Goal: Task Accomplishment & Management: Manage account settings

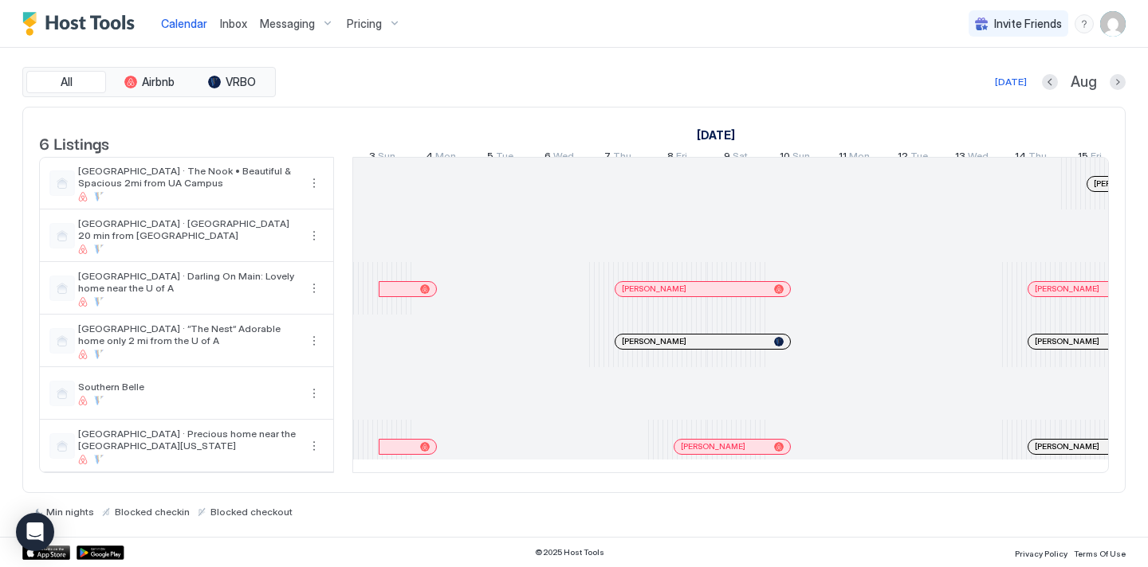
scroll to position [0, 885]
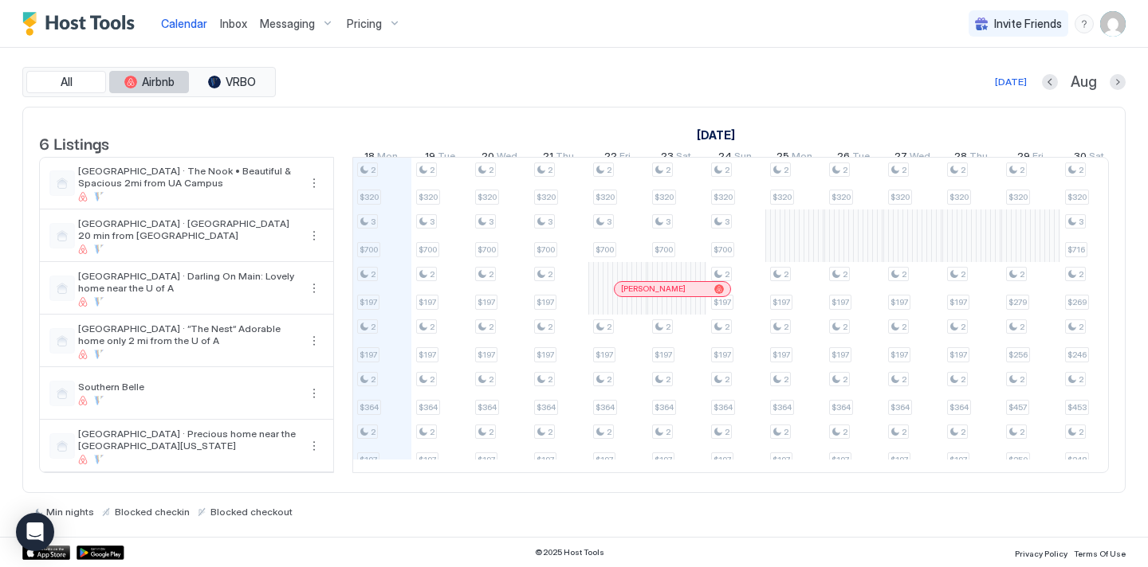
click at [138, 77] on button "Airbnb" at bounding box center [149, 82] width 80 height 22
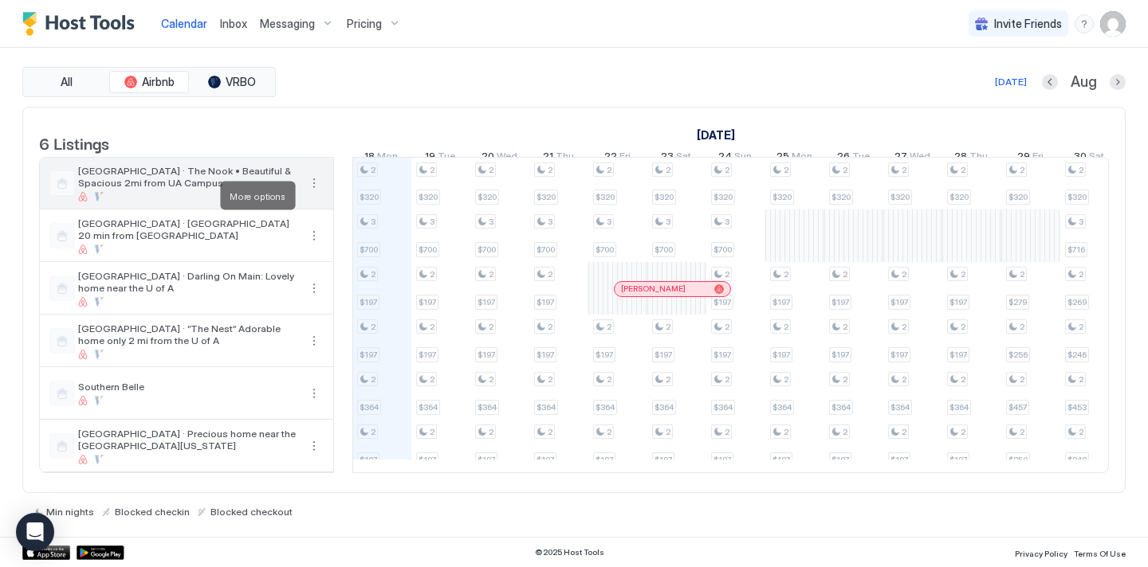
click at [320, 193] on button "More options" at bounding box center [313, 183] width 19 height 19
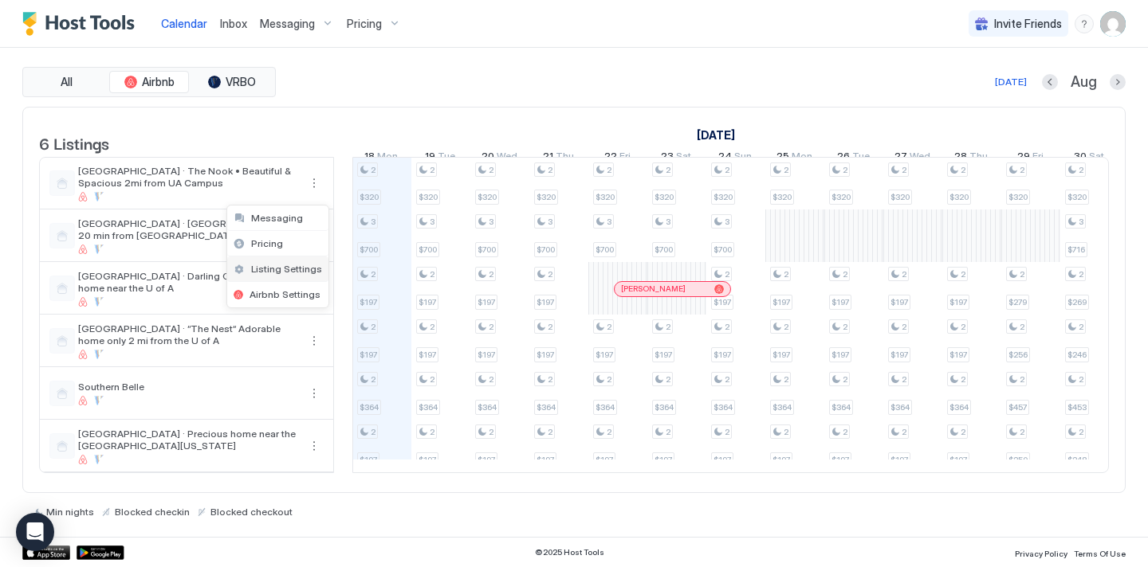
click at [284, 264] on span "Listing Settings" at bounding box center [286, 269] width 71 height 12
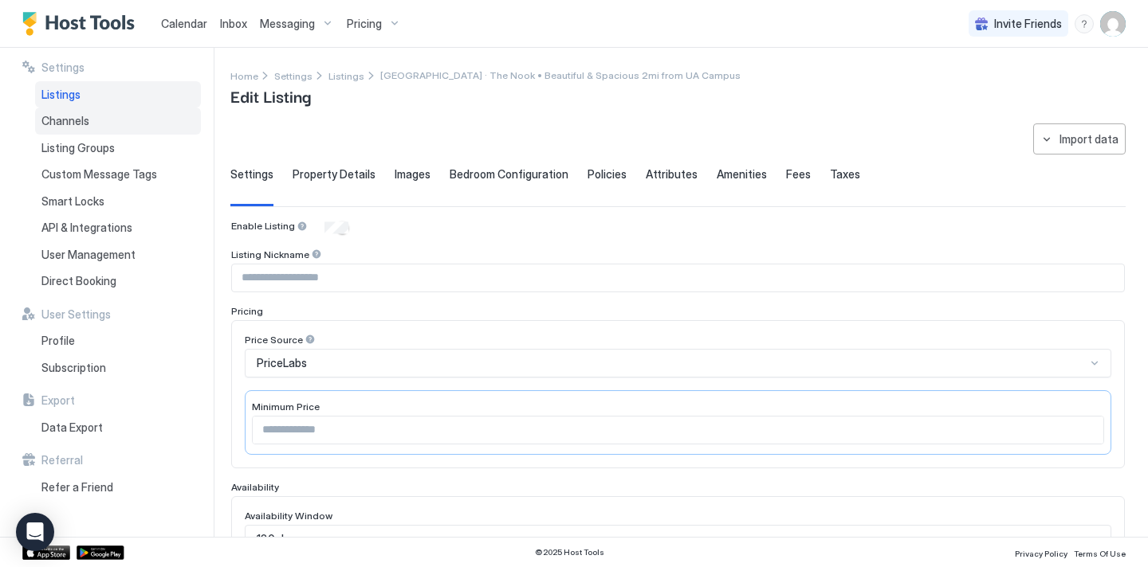
click at [113, 127] on div "Channels" at bounding box center [118, 121] width 166 height 27
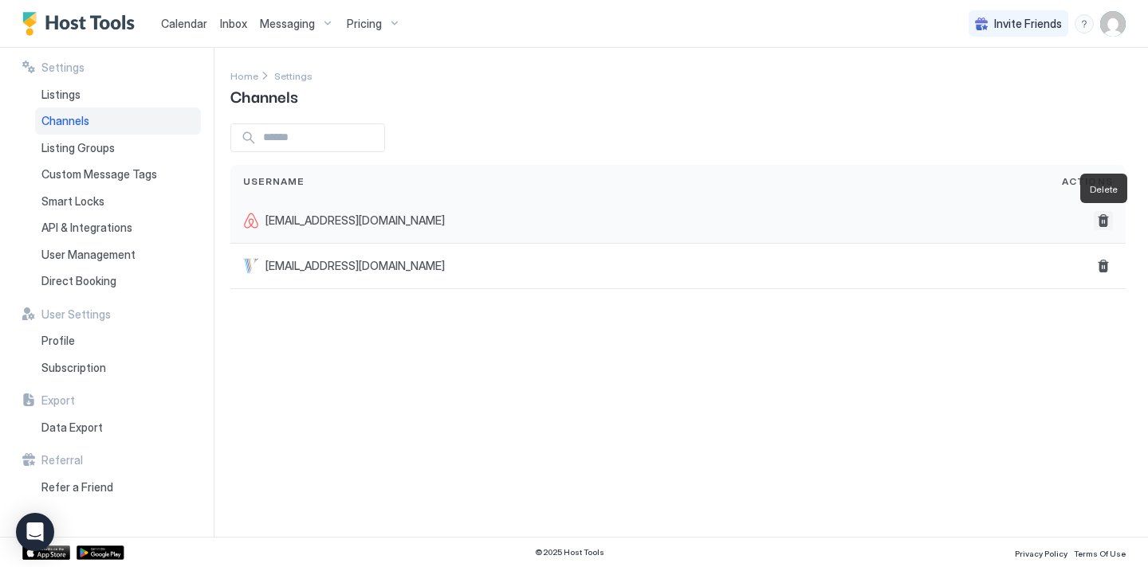
click at [1102, 222] on button "Delete" at bounding box center [1102, 220] width 19 height 19
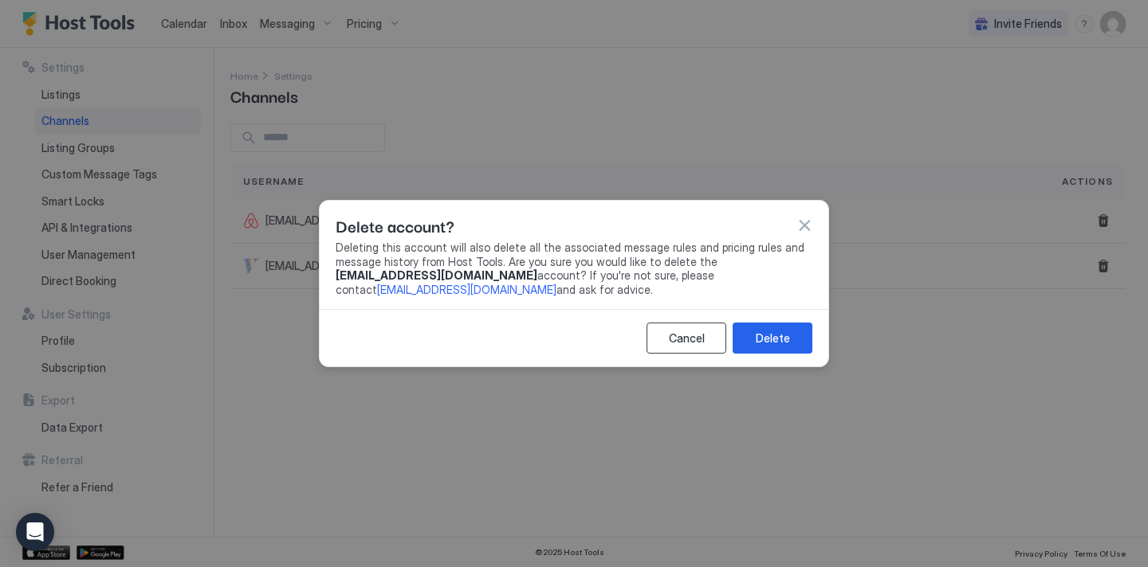
click at [716, 331] on button "Cancel" at bounding box center [686, 338] width 80 height 31
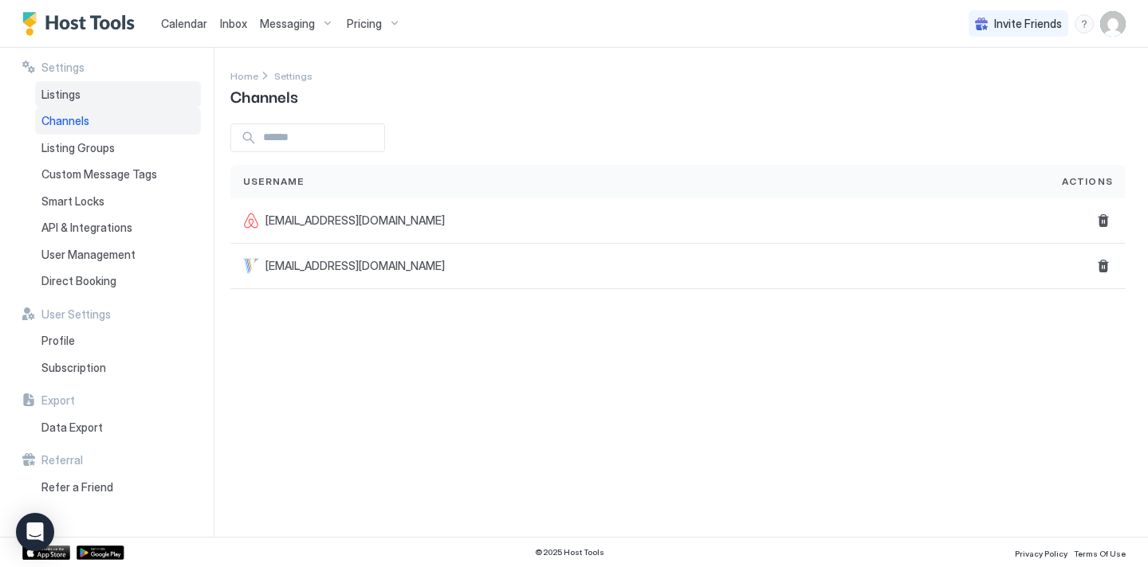
click at [69, 101] on div "Listings" at bounding box center [118, 94] width 166 height 27
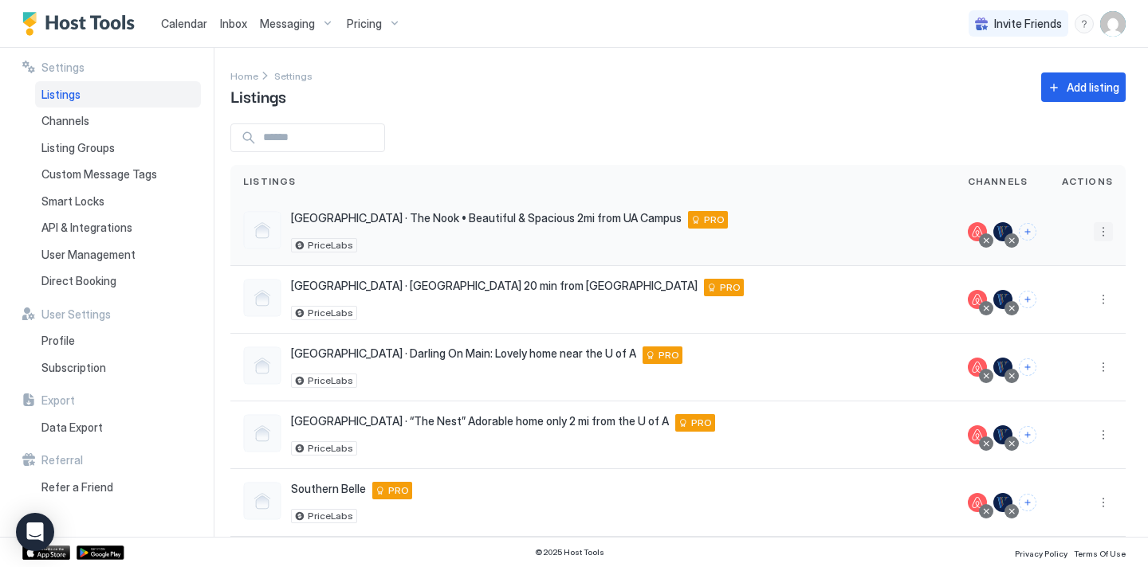
click at [1102, 234] on button "More options" at bounding box center [1102, 231] width 19 height 19
click at [1061, 351] on span "Airbnb Settings" at bounding box center [1065, 357] width 71 height 12
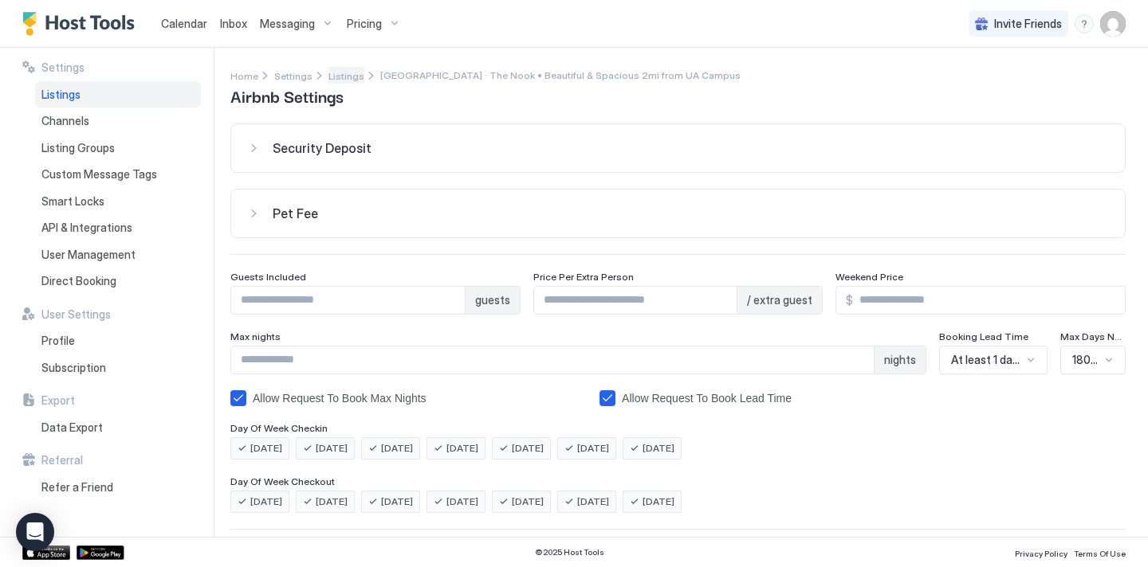
click at [349, 78] on span "Listings" at bounding box center [346, 76] width 36 height 12
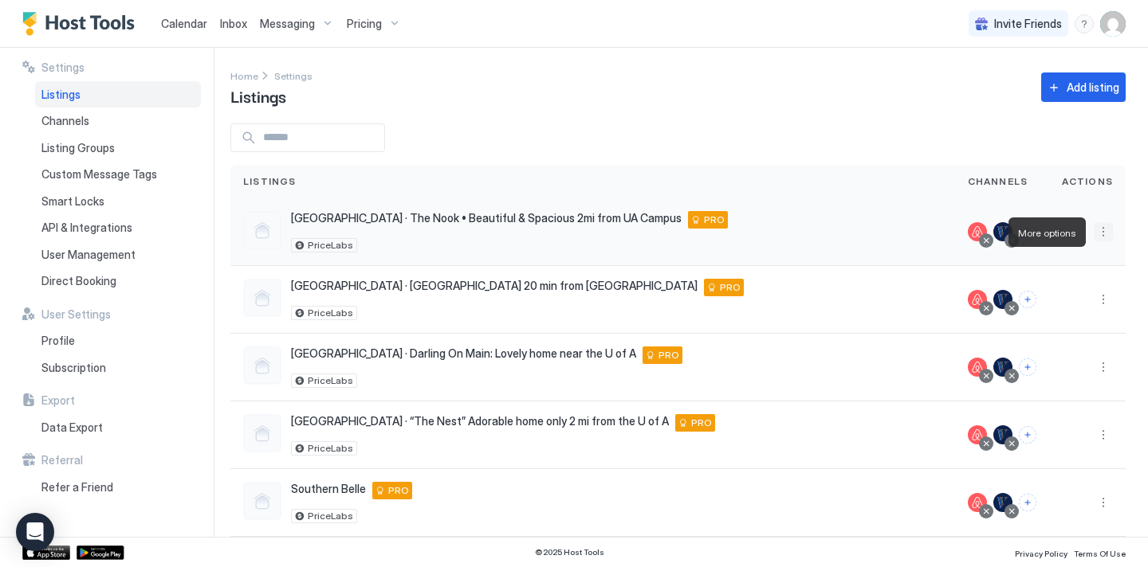
click at [1101, 236] on button "More options" at bounding box center [1102, 231] width 19 height 19
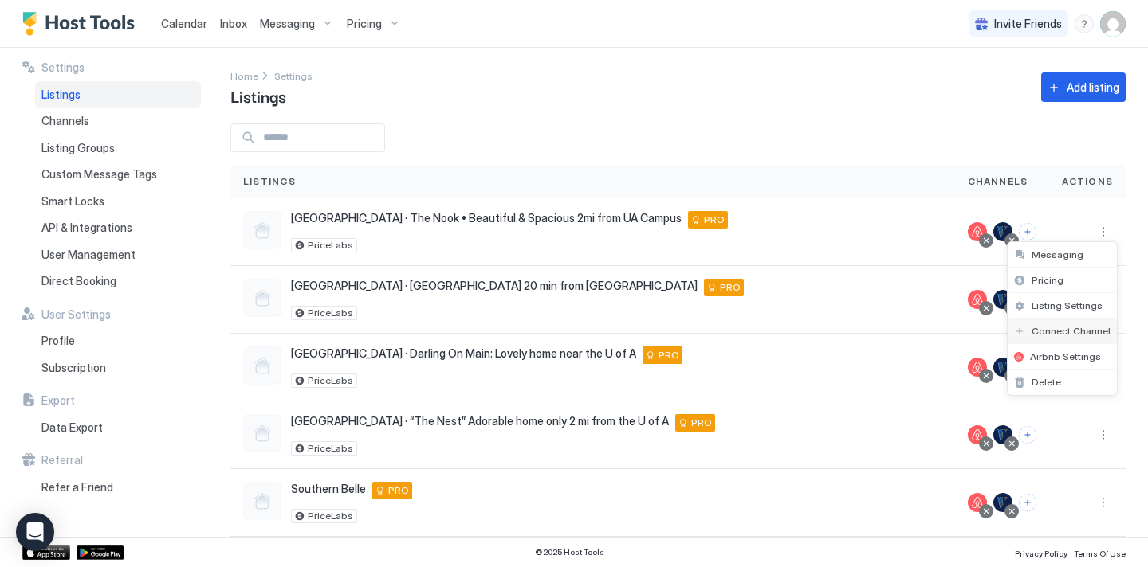
click at [1071, 333] on span "Connect Channel" at bounding box center [1070, 331] width 79 height 12
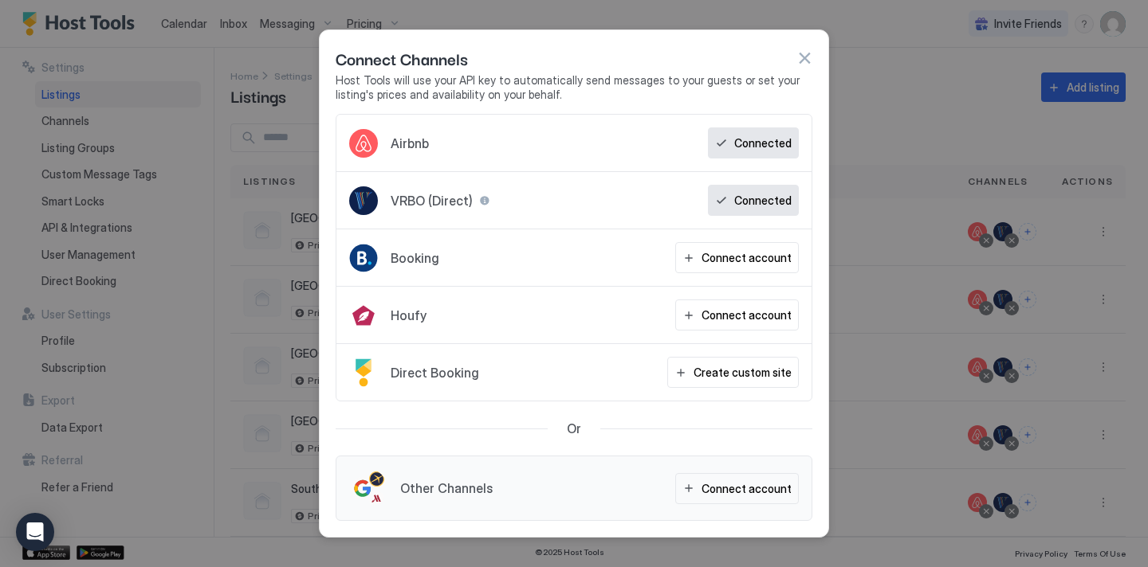
click at [732, 146] on div "Connected" at bounding box center [753, 143] width 91 height 31
click at [799, 55] on button "button" at bounding box center [804, 58] width 16 height 16
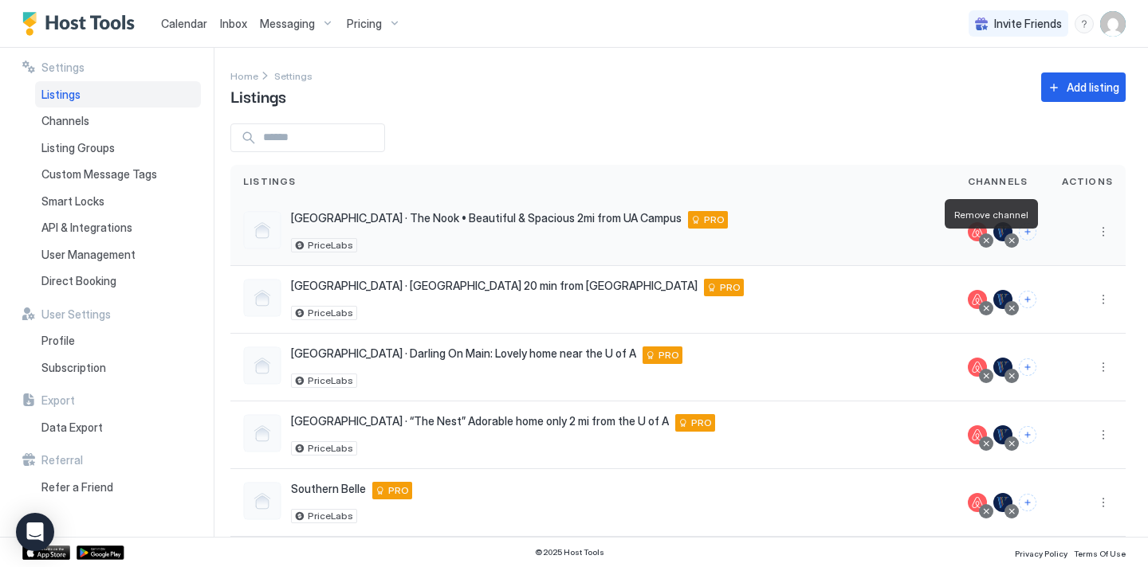
click at [990, 242] on div at bounding box center [986, 241] width 8 height 8
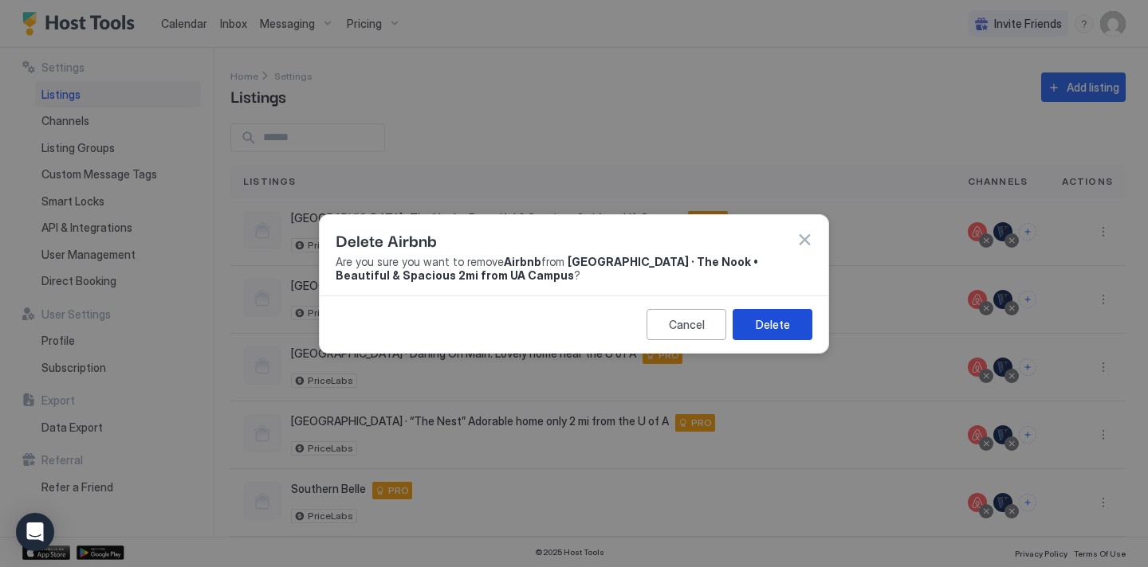
click at [759, 320] on div "Delete" at bounding box center [772, 324] width 34 height 17
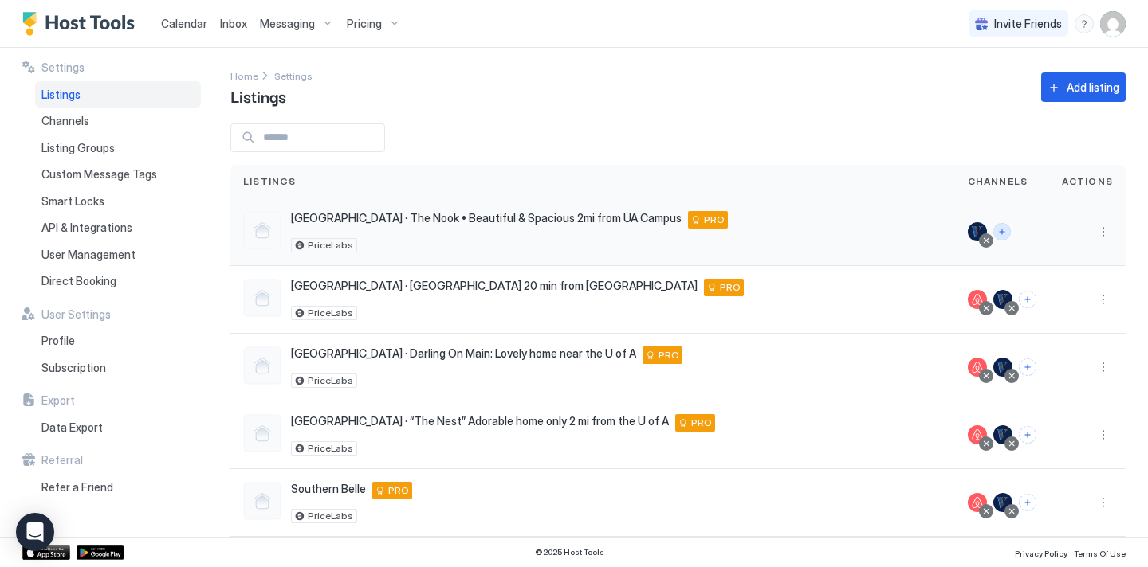
click at [1007, 232] on button "Connect channels" at bounding box center [1002, 232] width 18 height 18
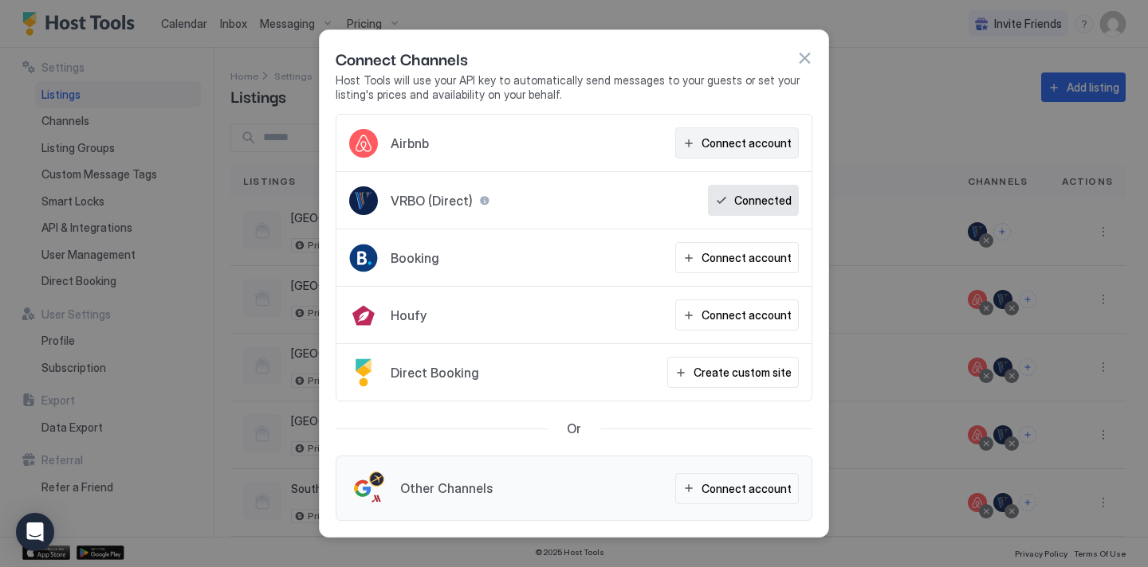
click at [732, 143] on div "Connect account" at bounding box center [746, 143] width 90 height 17
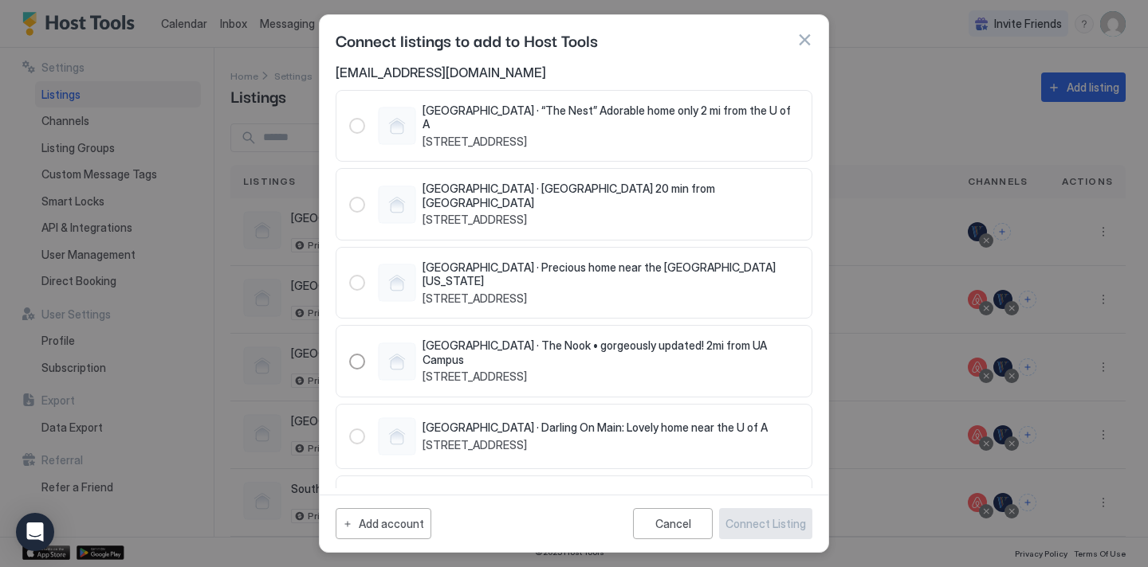
scroll to position [41, 0]
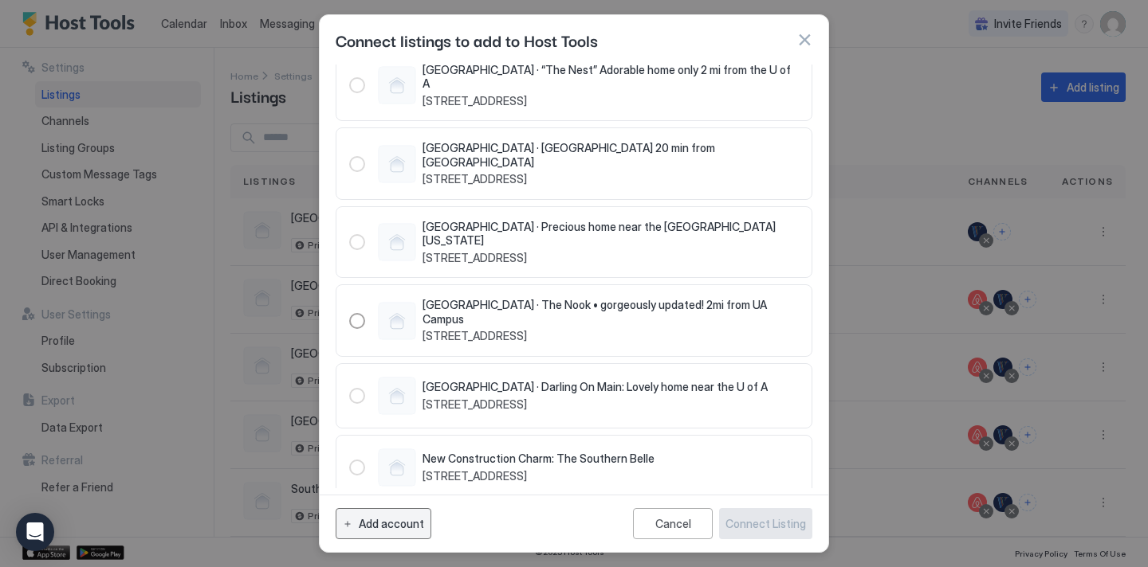
click at [383, 538] on button "Add account" at bounding box center [384, 523] width 96 height 31
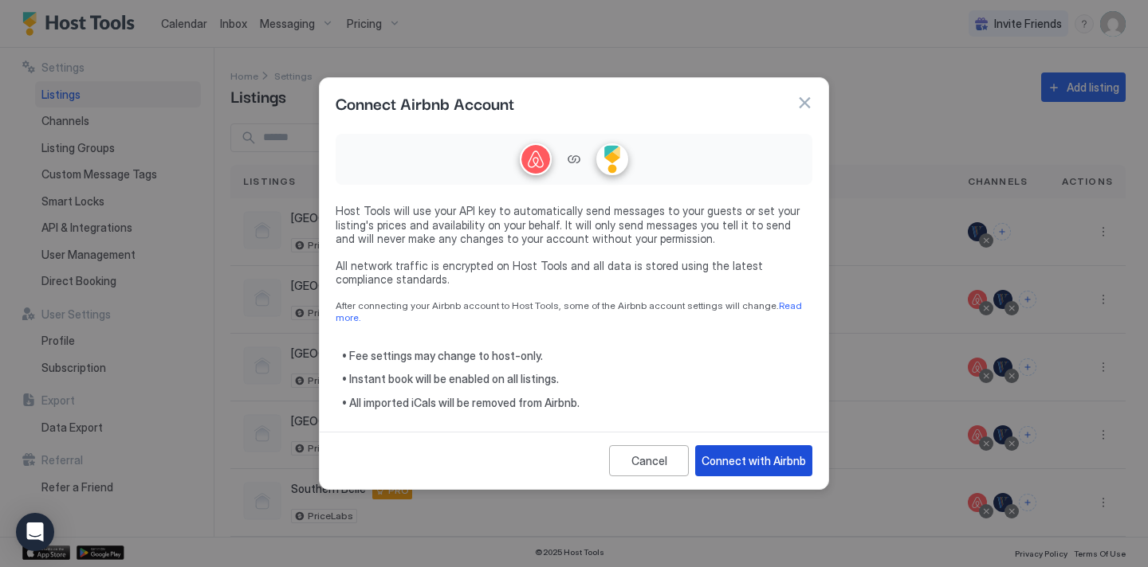
click at [740, 453] on div "Connect with Airbnb" at bounding box center [753, 461] width 104 height 17
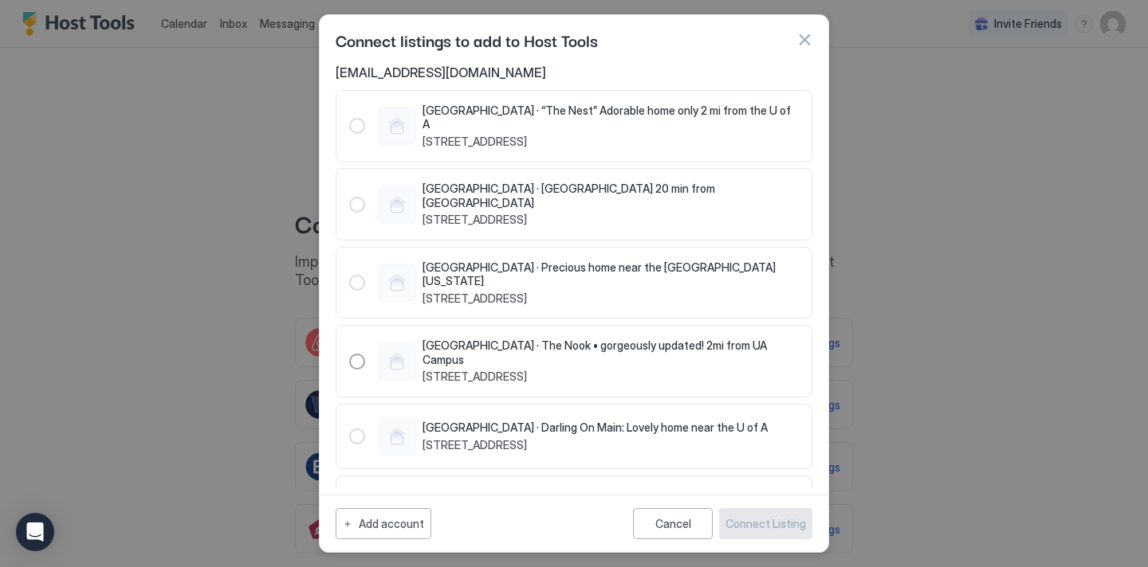
click at [798, 41] on button "button" at bounding box center [804, 40] width 16 height 16
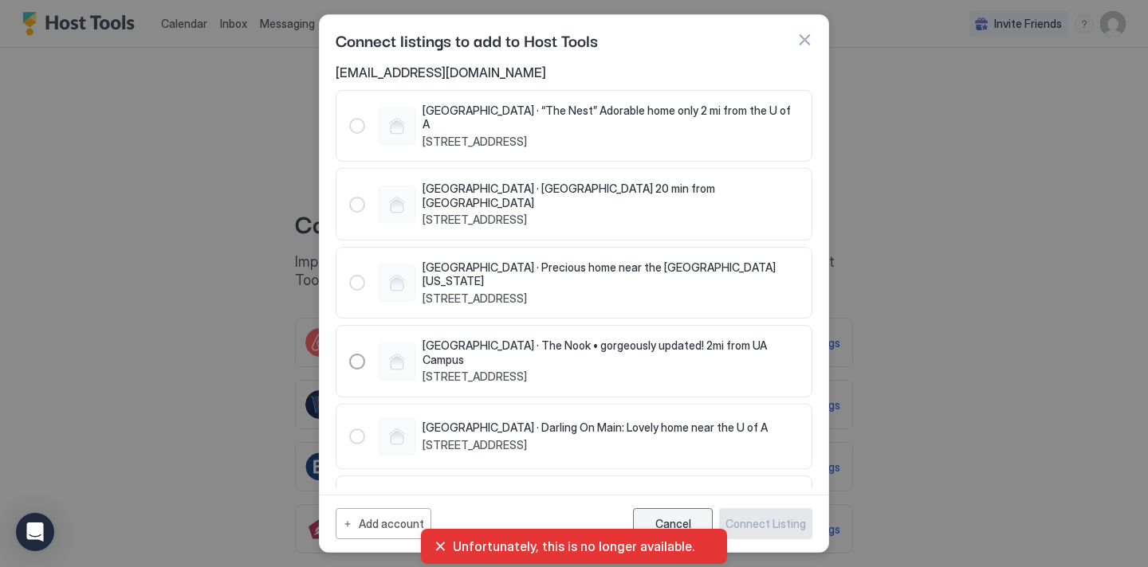
click at [669, 512] on button "Cancel" at bounding box center [673, 523] width 80 height 31
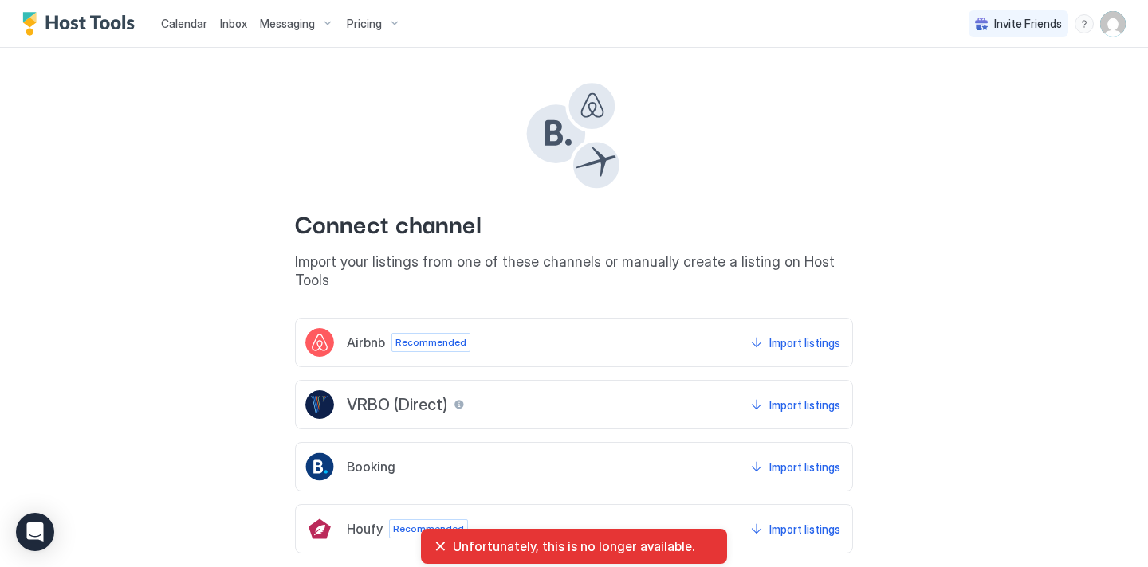
click at [180, 26] on span "Calendar" at bounding box center [184, 24] width 46 height 14
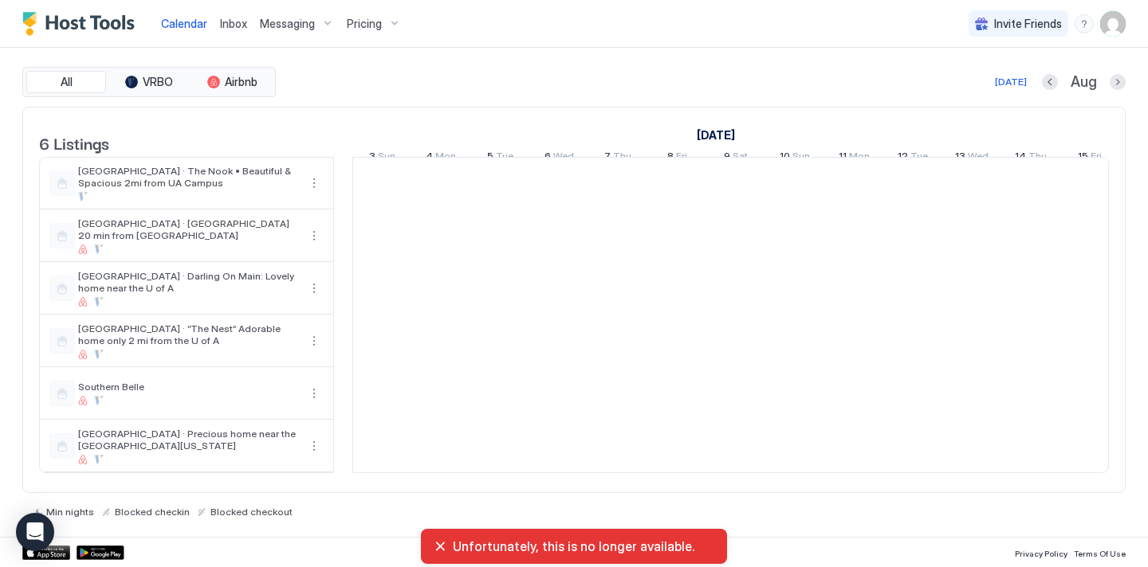
scroll to position [0, 885]
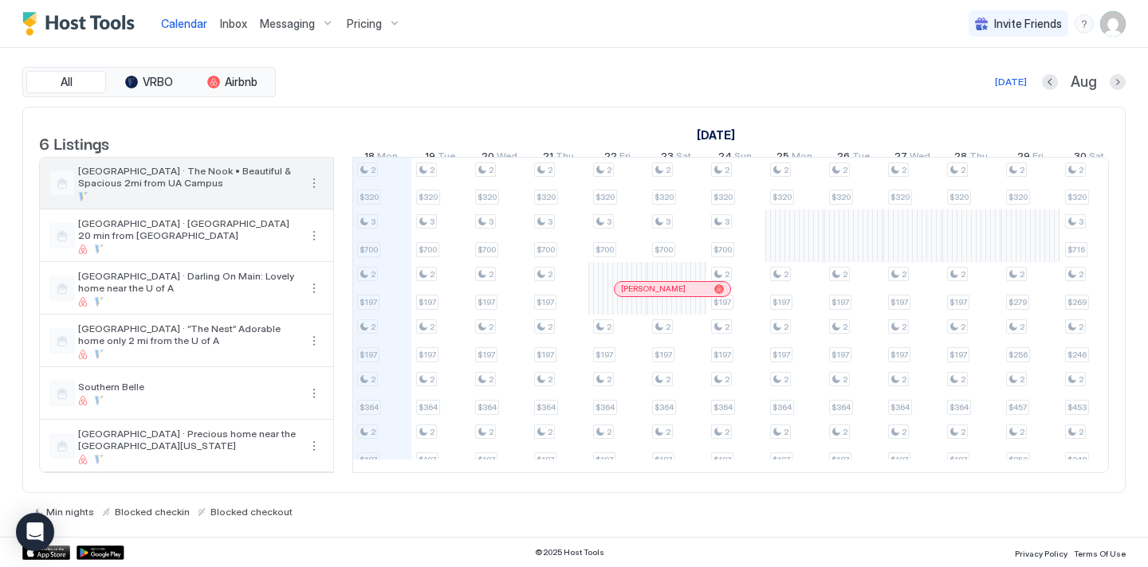
click at [310, 192] on button "More options" at bounding box center [313, 183] width 19 height 19
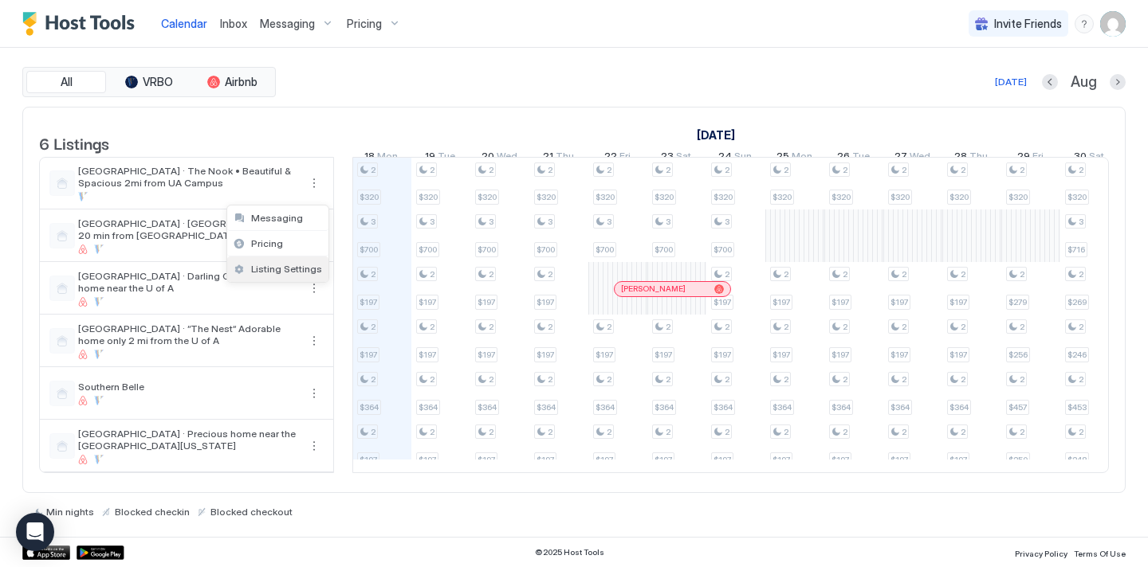
click at [268, 268] on span "Listing Settings" at bounding box center [286, 269] width 71 height 12
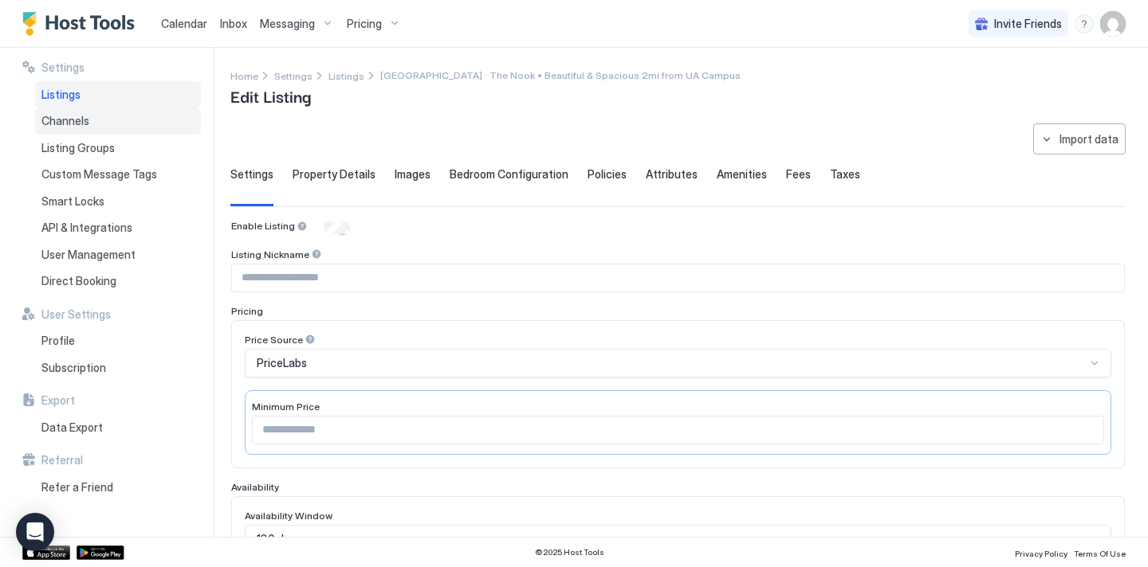
click at [58, 112] on div "Channels" at bounding box center [118, 121] width 166 height 27
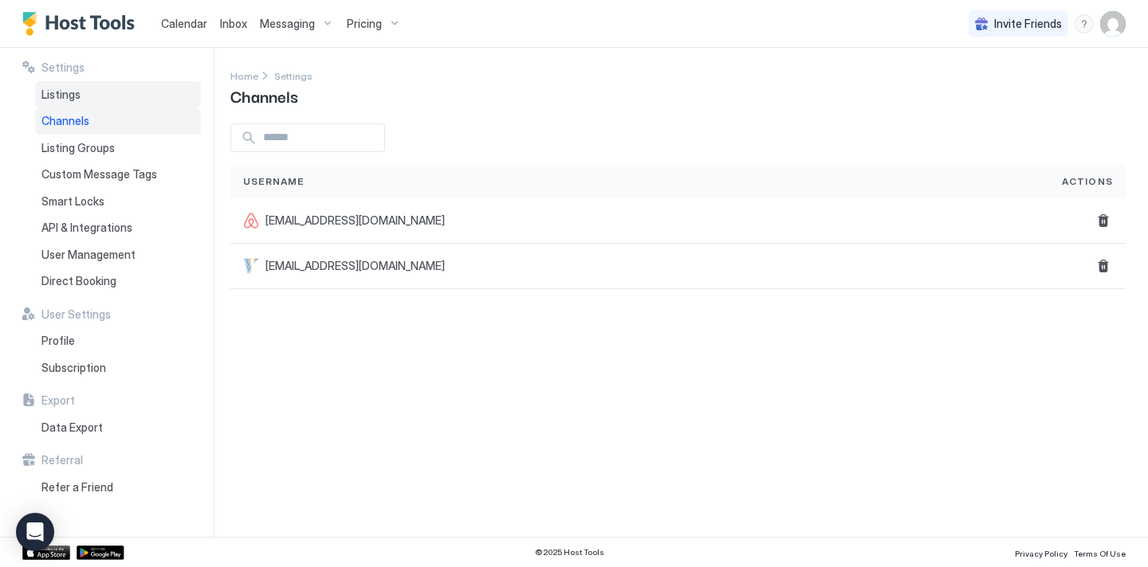
click at [76, 85] on div "Listings" at bounding box center [118, 94] width 166 height 27
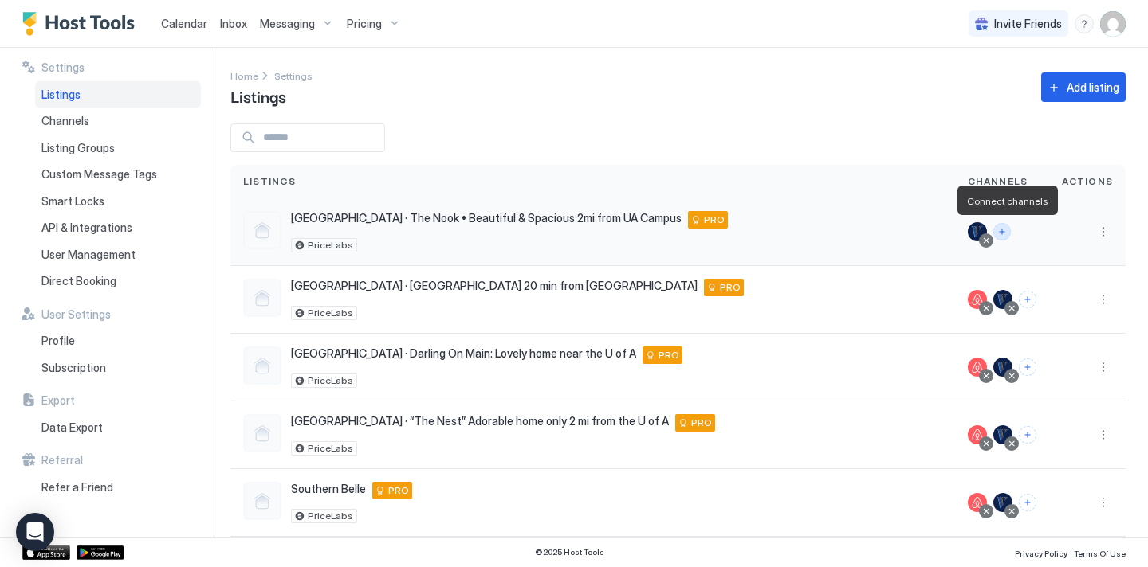
click at [1008, 230] on button "Connect channels" at bounding box center [1002, 232] width 18 height 18
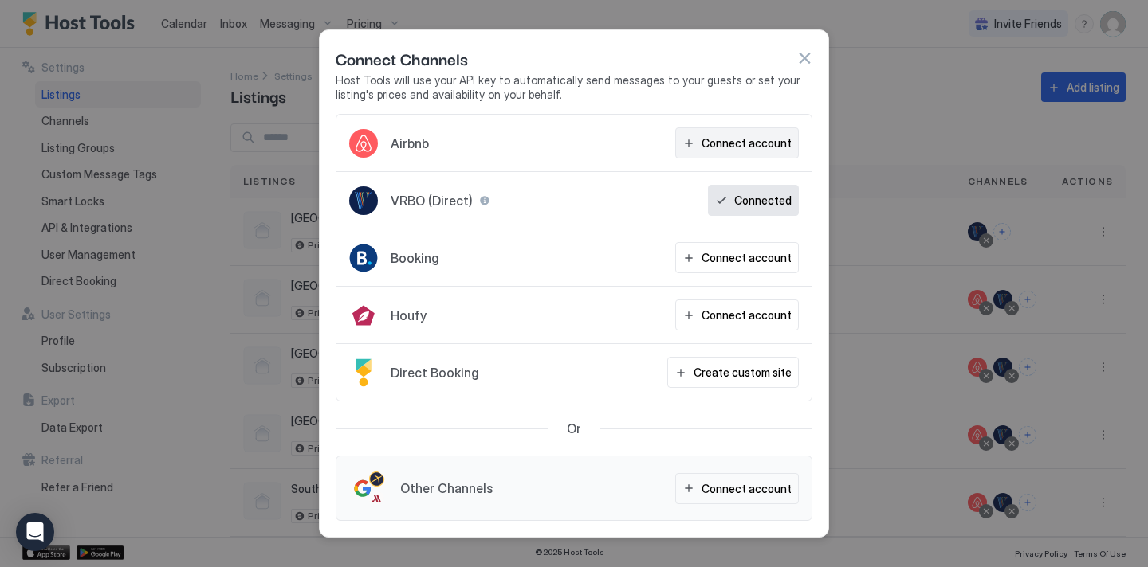
click at [741, 145] on div "Connect account" at bounding box center [746, 143] width 90 height 17
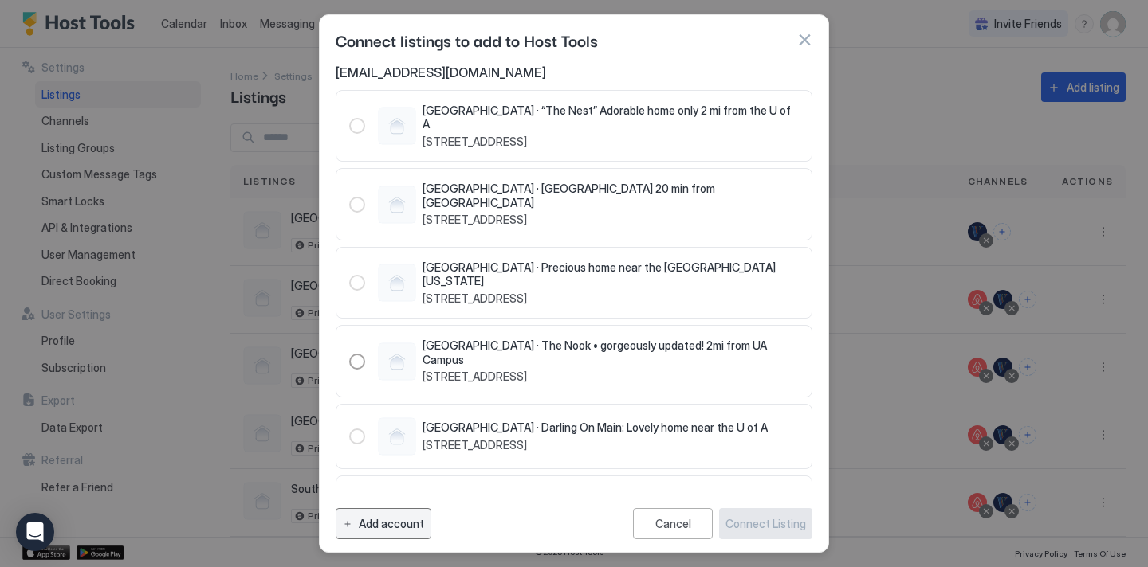
click at [394, 526] on div "Add account" at bounding box center [391, 524] width 65 height 17
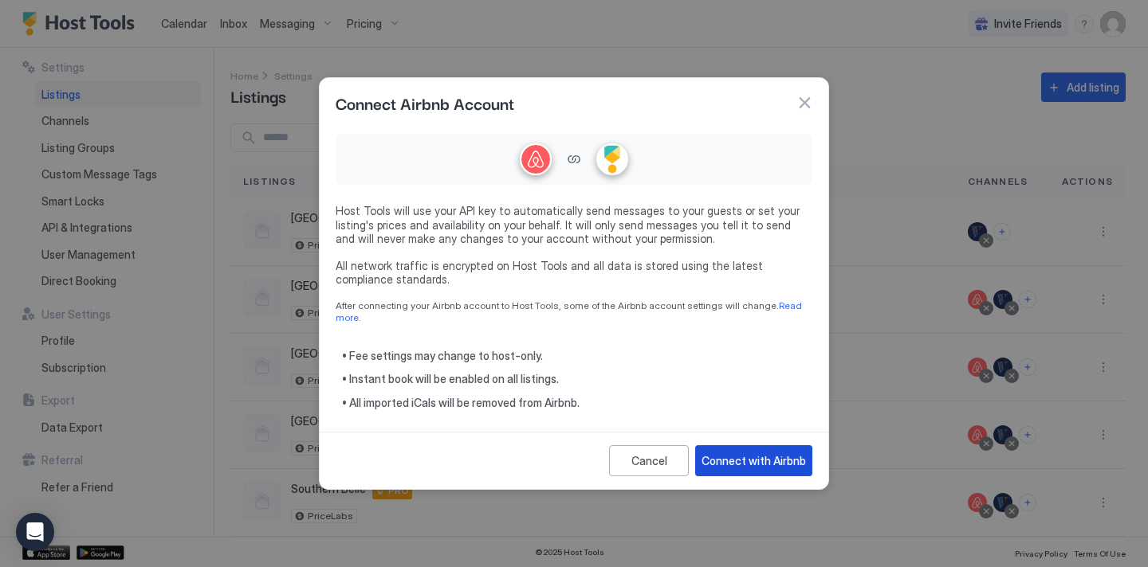
click at [721, 453] on div "Connect with Airbnb" at bounding box center [753, 461] width 104 height 17
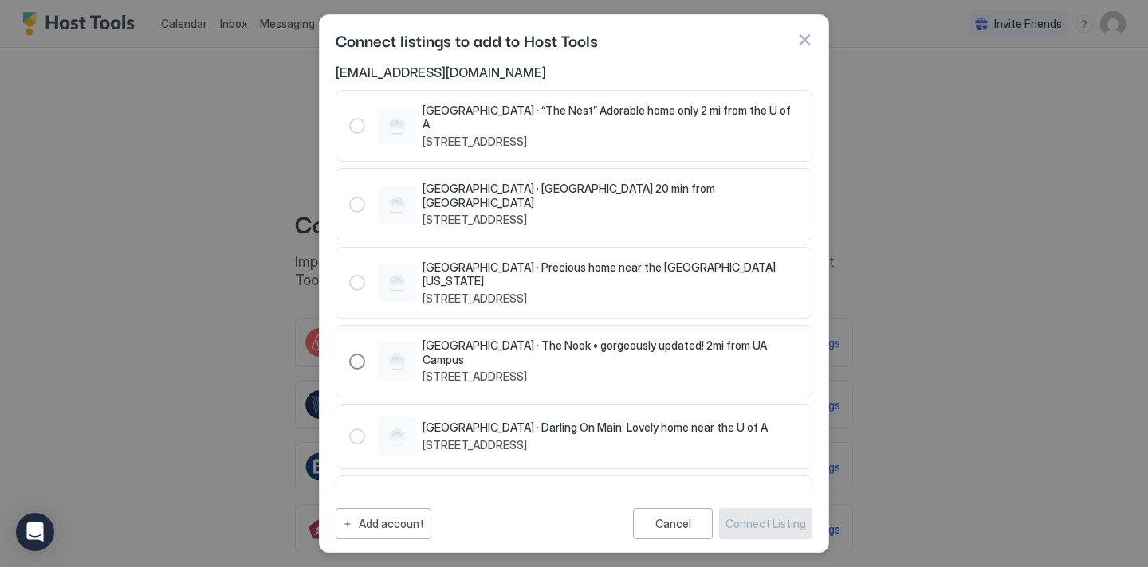
scroll to position [41, 0]
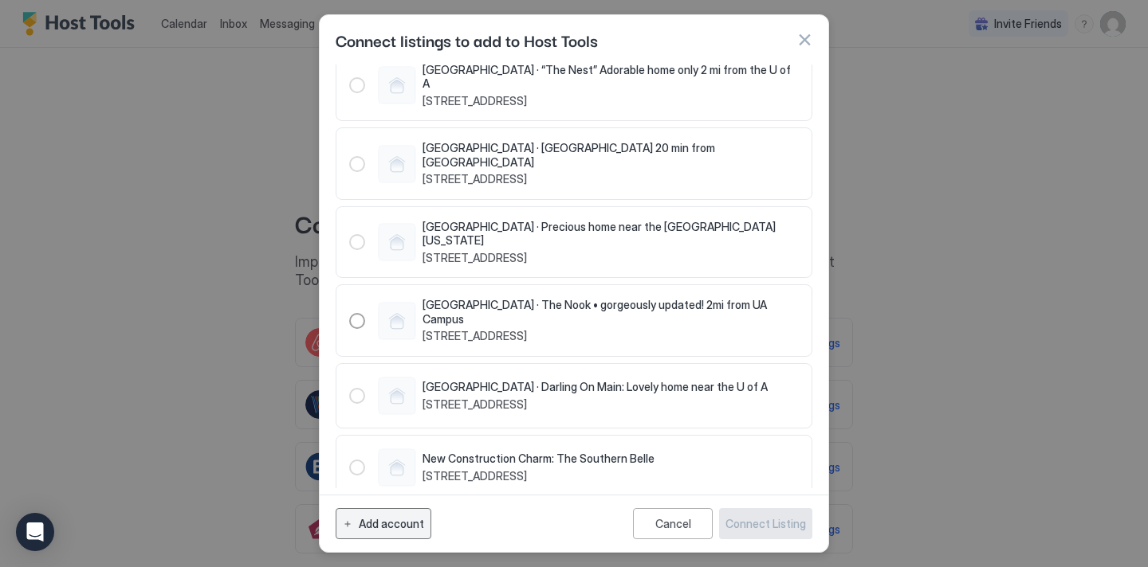
click at [382, 531] on div "Add account" at bounding box center [391, 524] width 65 height 17
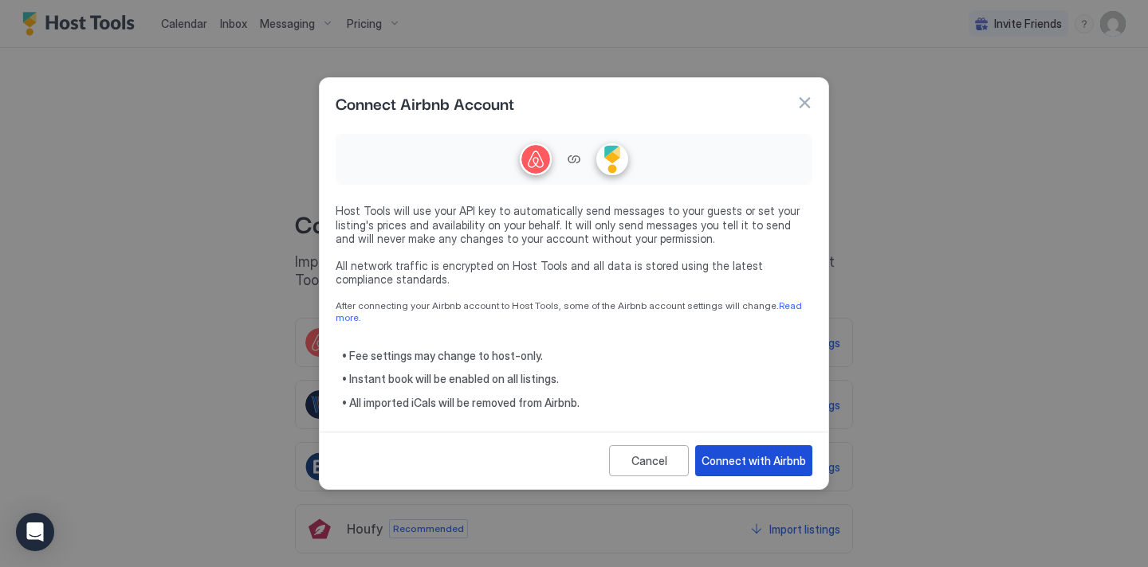
click at [765, 453] on div "Connect with Airbnb" at bounding box center [753, 461] width 104 height 17
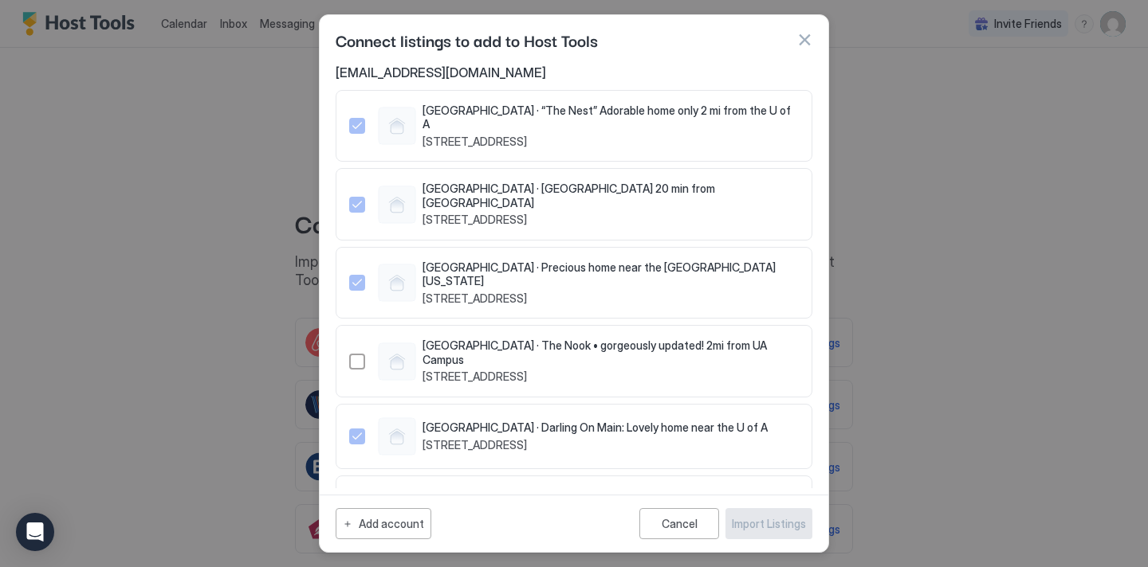
scroll to position [41, 0]
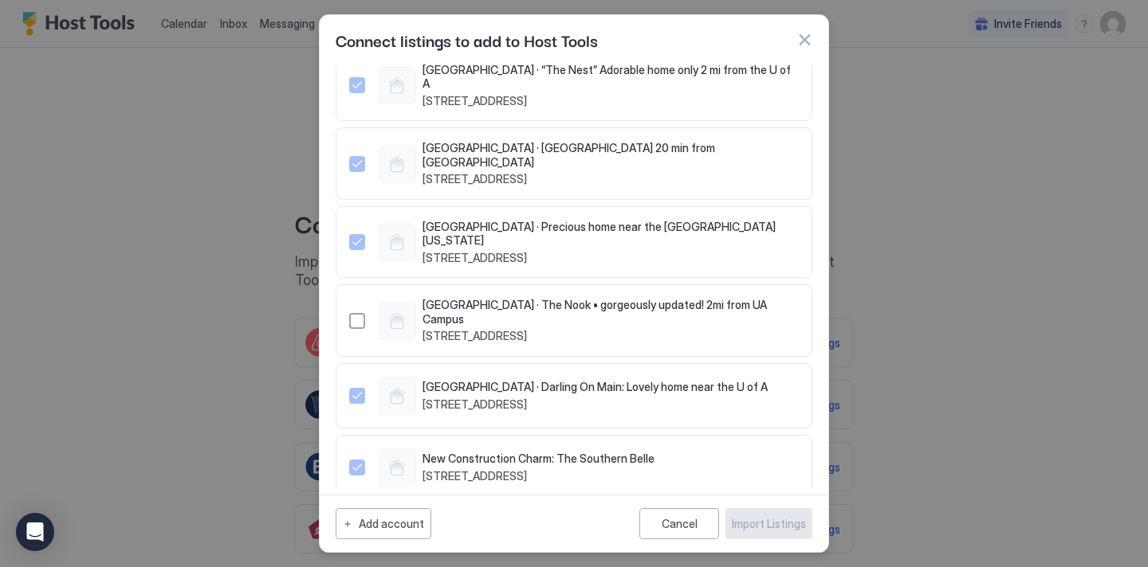
click at [429, 524] on div "Add account Cancel Import Listings" at bounding box center [574, 523] width 477 height 31
click at [422, 524] on button "Add account" at bounding box center [384, 523] width 96 height 31
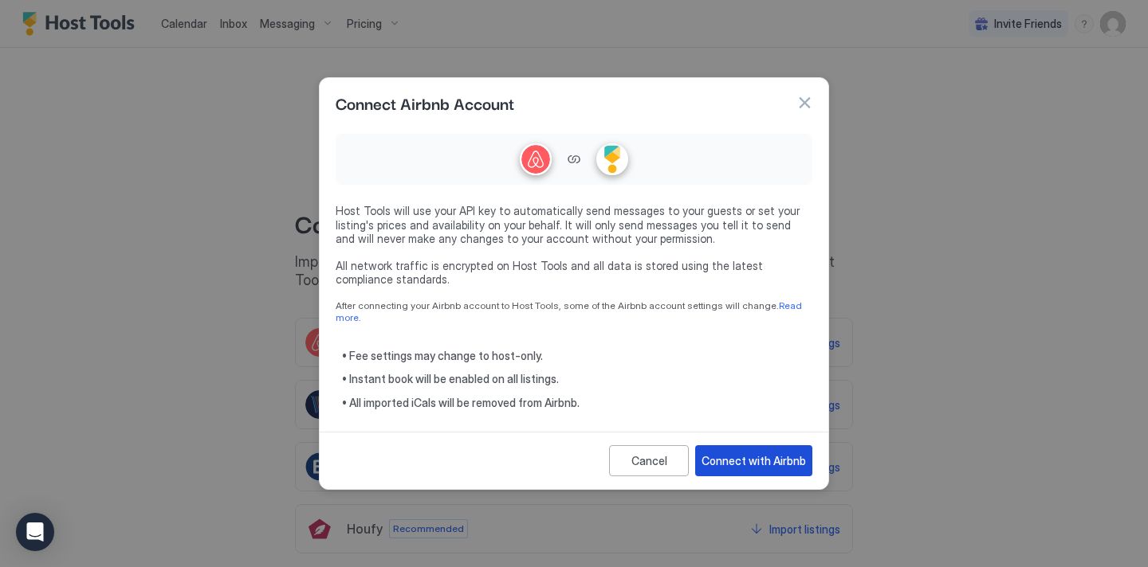
click at [733, 458] on div "Connect with Airbnb" at bounding box center [753, 461] width 104 height 17
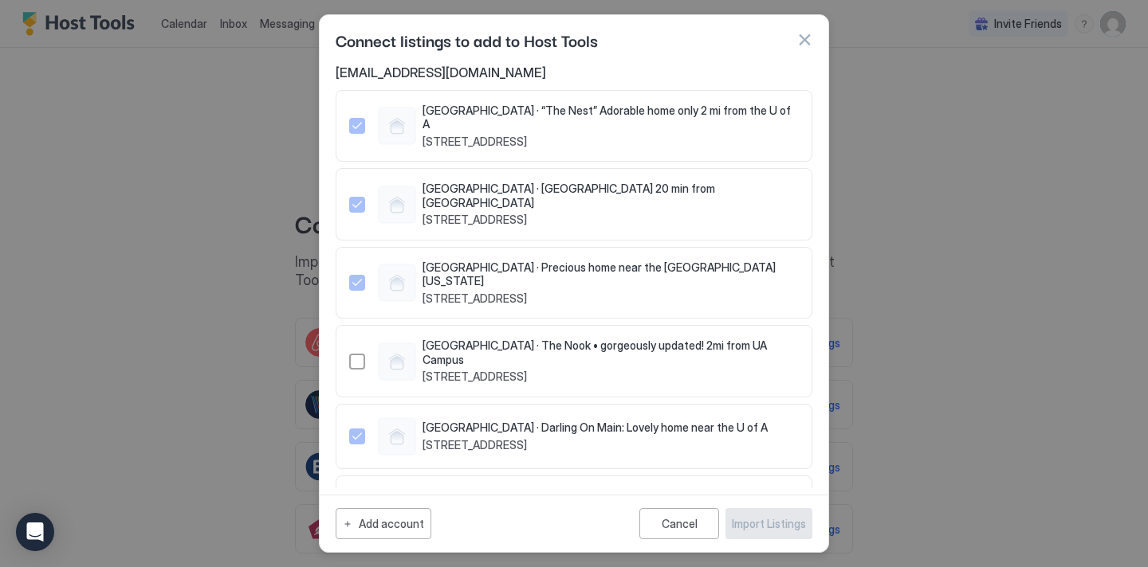
scroll to position [41, 0]
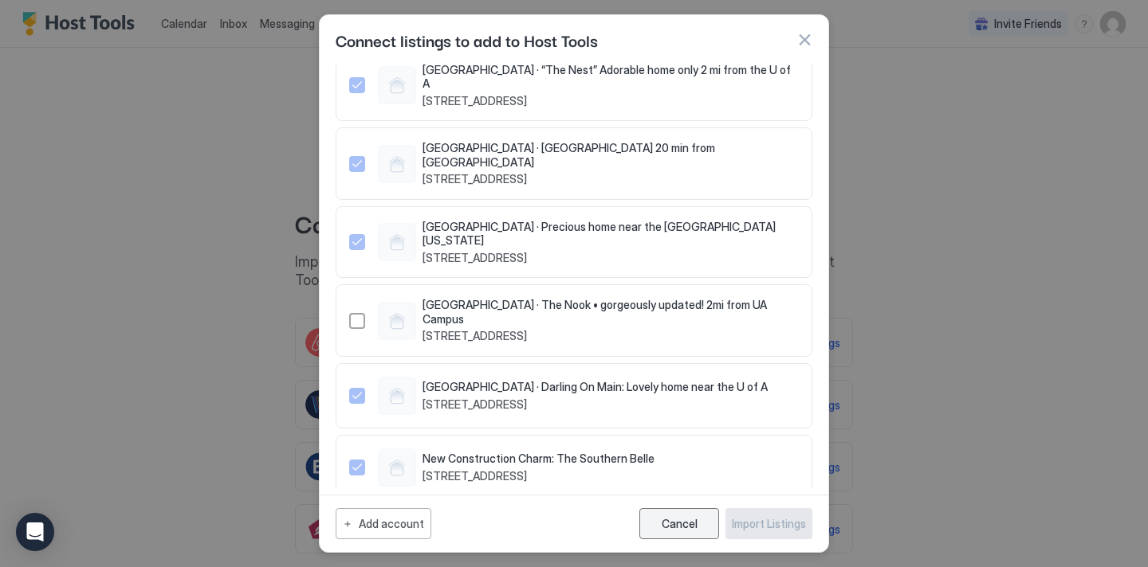
click at [685, 525] on div "Cancel" at bounding box center [679, 524] width 36 height 14
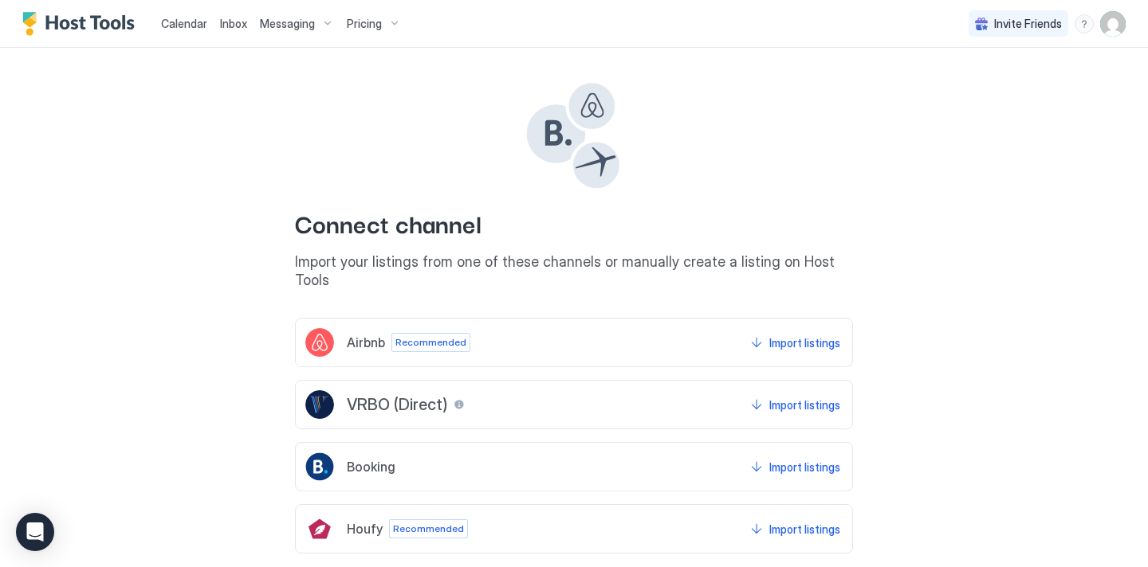
click at [1114, 19] on img "User profile" at bounding box center [1113, 24] width 26 height 26
click at [973, 93] on span "Settings" at bounding box center [969, 89] width 43 height 14
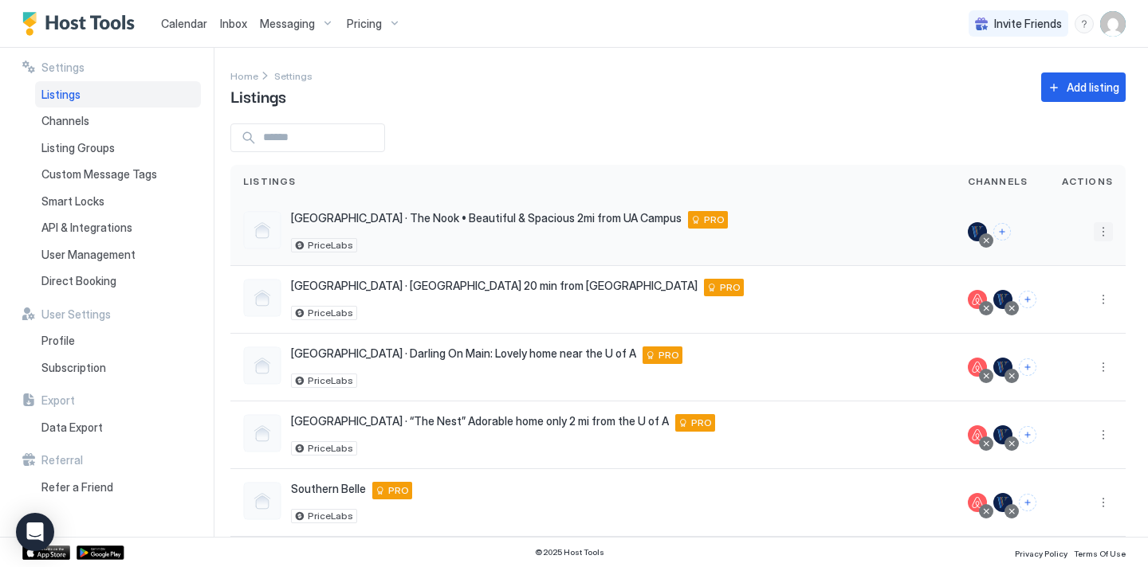
click at [1096, 225] on button "More options" at bounding box center [1102, 231] width 19 height 19
click at [1072, 332] on span "Connect Channel" at bounding box center [1070, 331] width 79 height 12
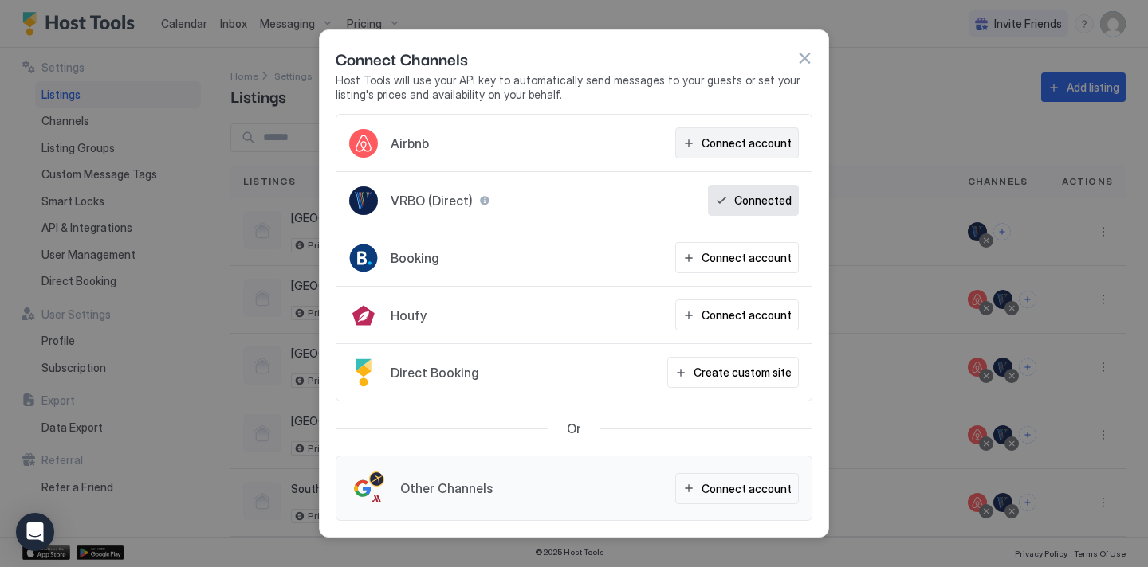
click at [753, 148] on div "Connect account" at bounding box center [746, 143] width 90 height 17
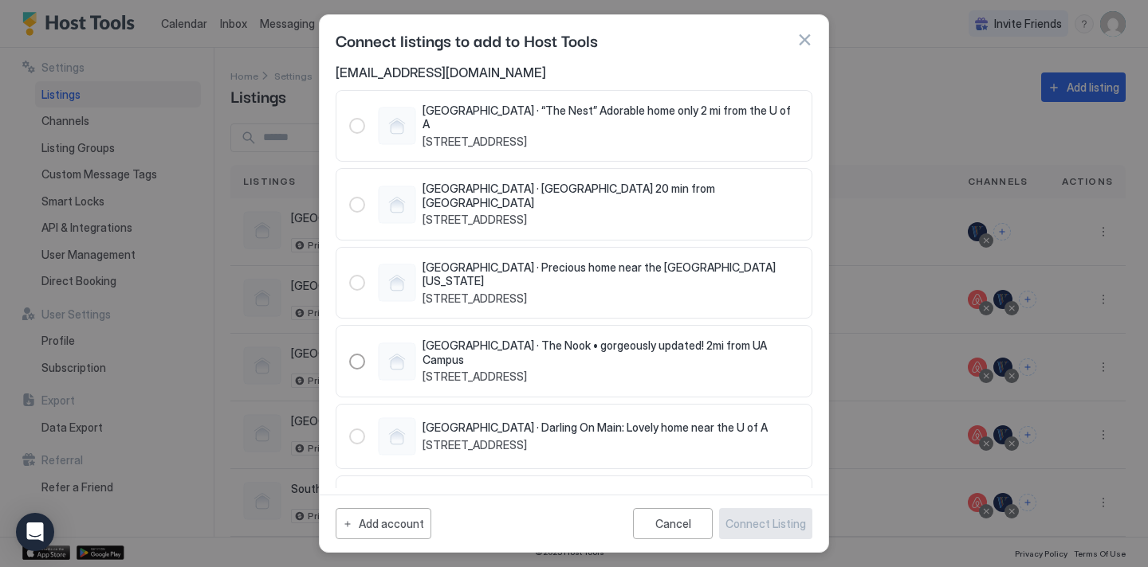
scroll to position [41, 0]
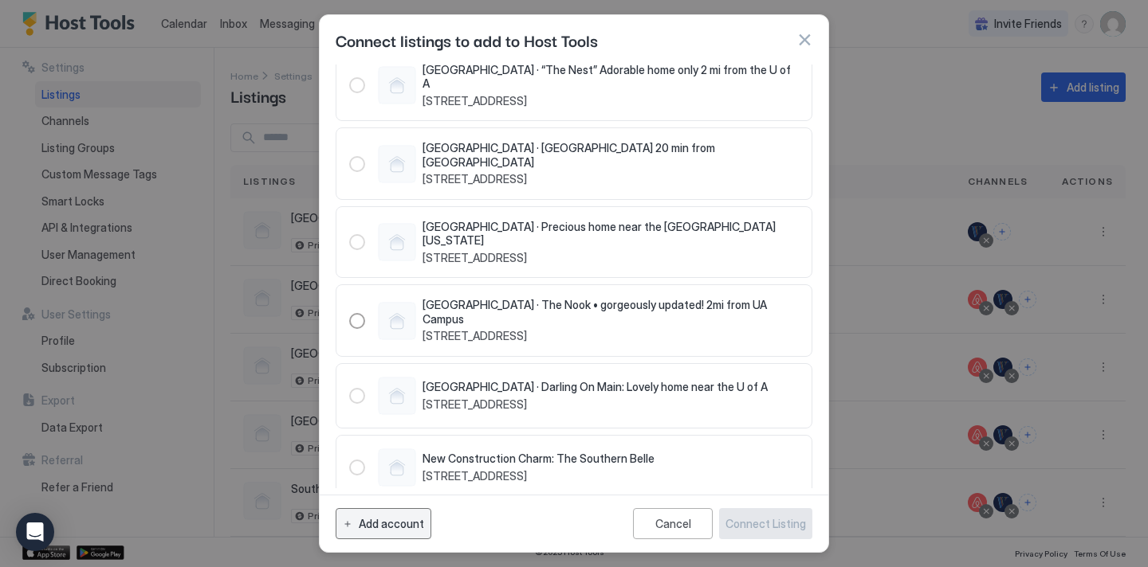
click at [406, 531] on div "Add account" at bounding box center [391, 524] width 65 height 17
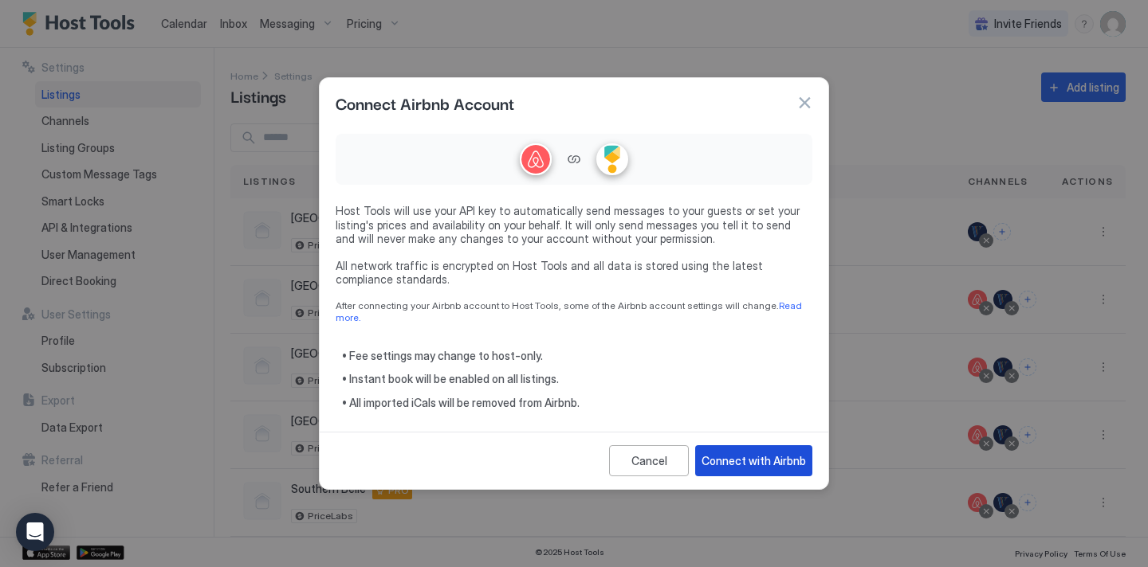
click at [740, 453] on div "Connect with Airbnb" at bounding box center [753, 461] width 104 height 17
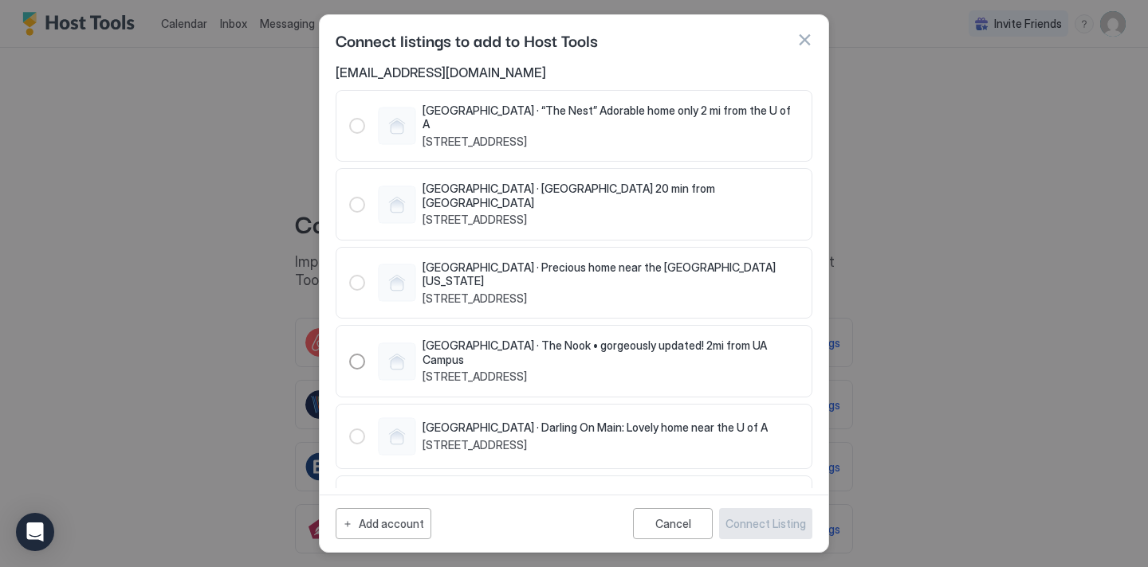
click at [806, 44] on button "button" at bounding box center [804, 40] width 16 height 16
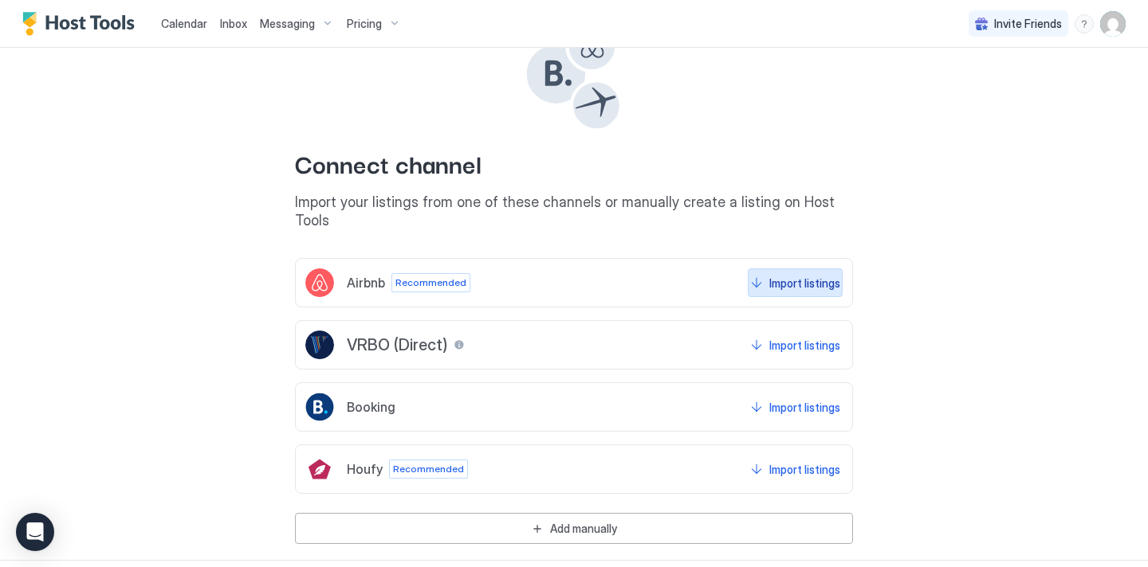
scroll to position [63, 0]
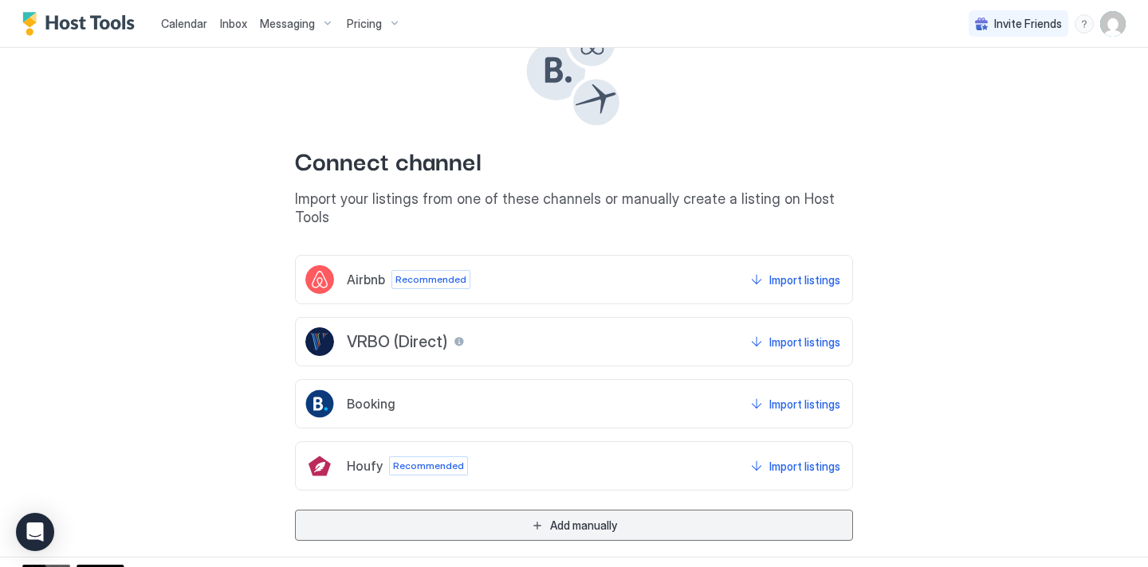
click at [595, 517] on div "Add manually" at bounding box center [583, 525] width 67 height 17
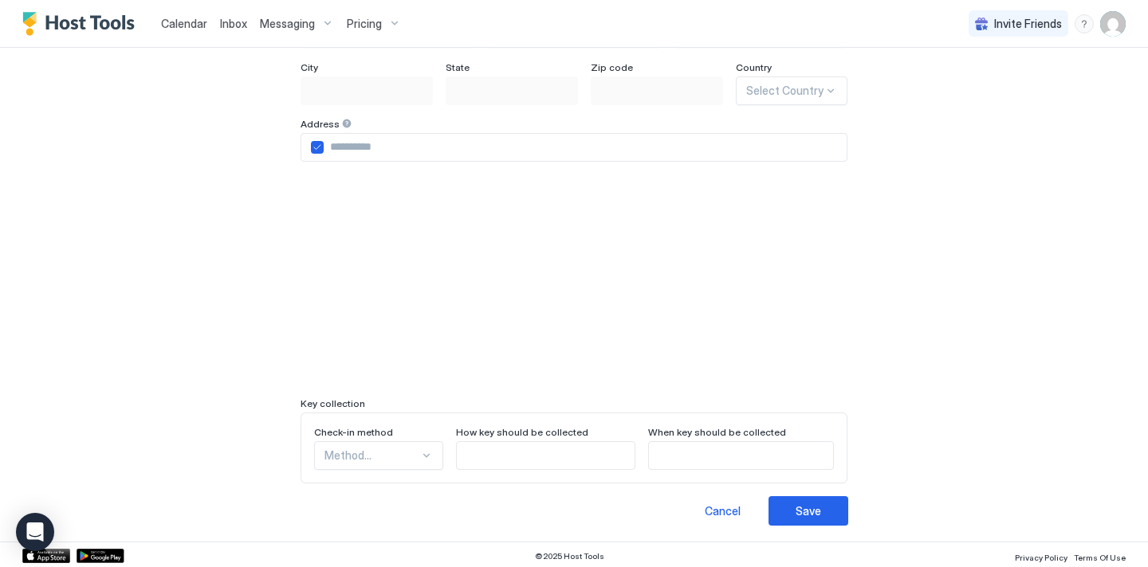
scroll to position [407, 0]
click at [736, 512] on div "Cancel" at bounding box center [722, 508] width 36 height 17
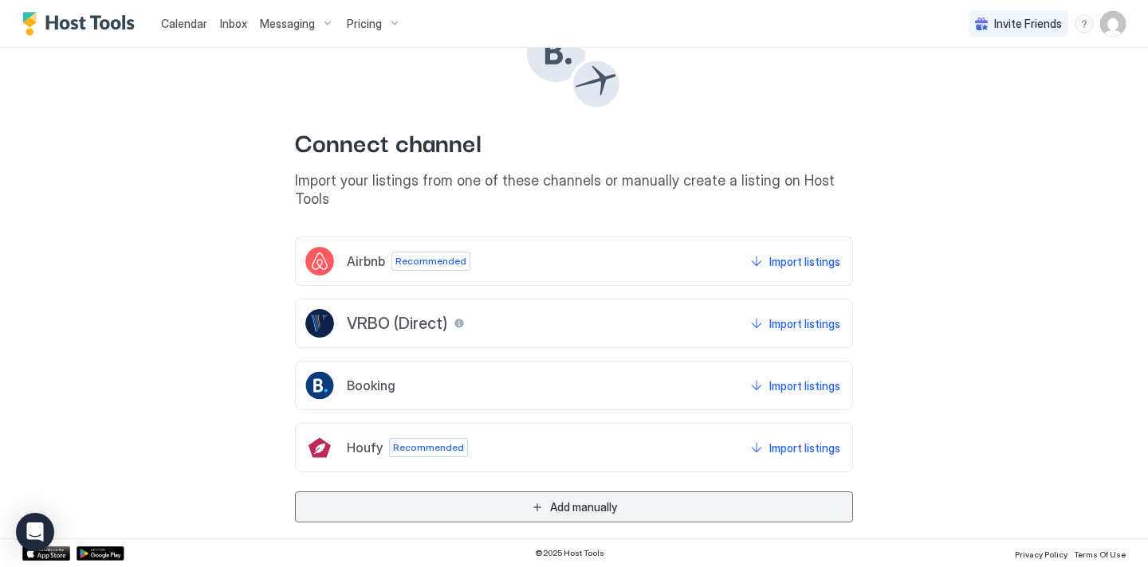
scroll to position [63, 0]
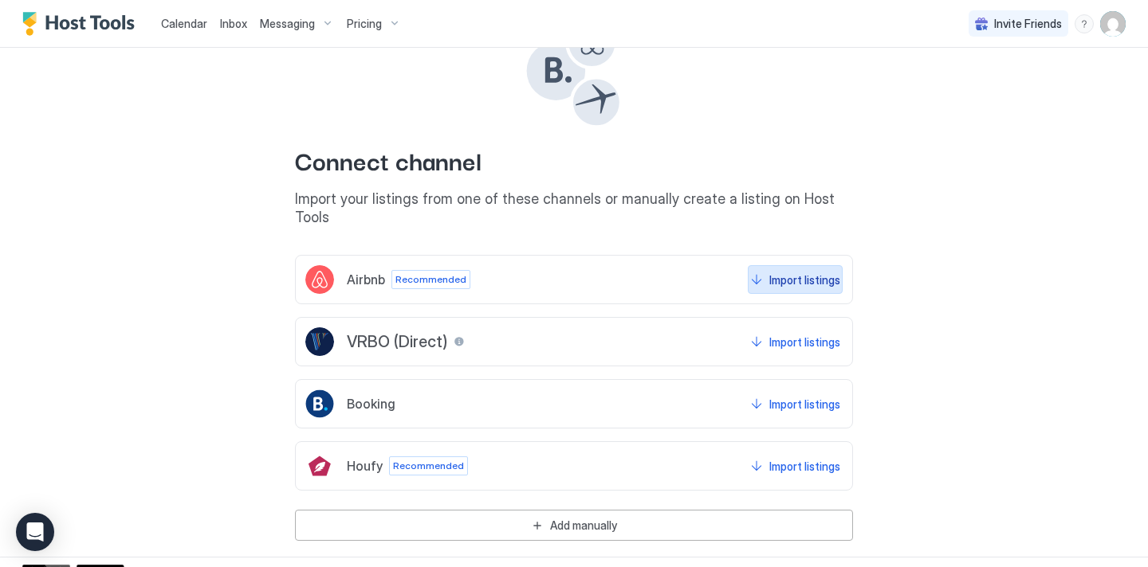
click at [777, 272] on div "Import listings" at bounding box center [804, 280] width 71 height 17
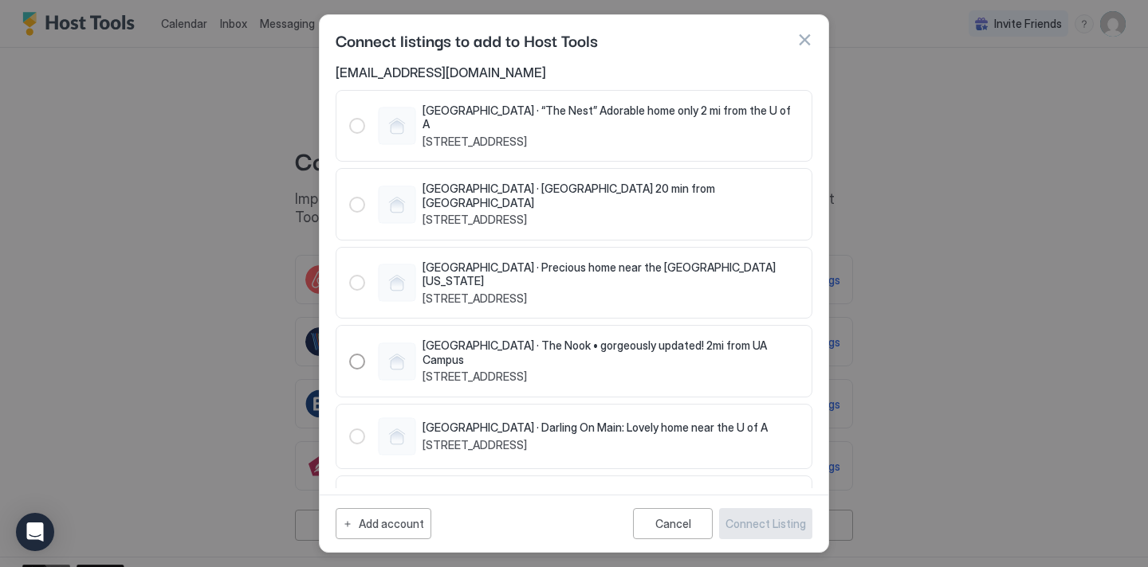
scroll to position [41, 0]
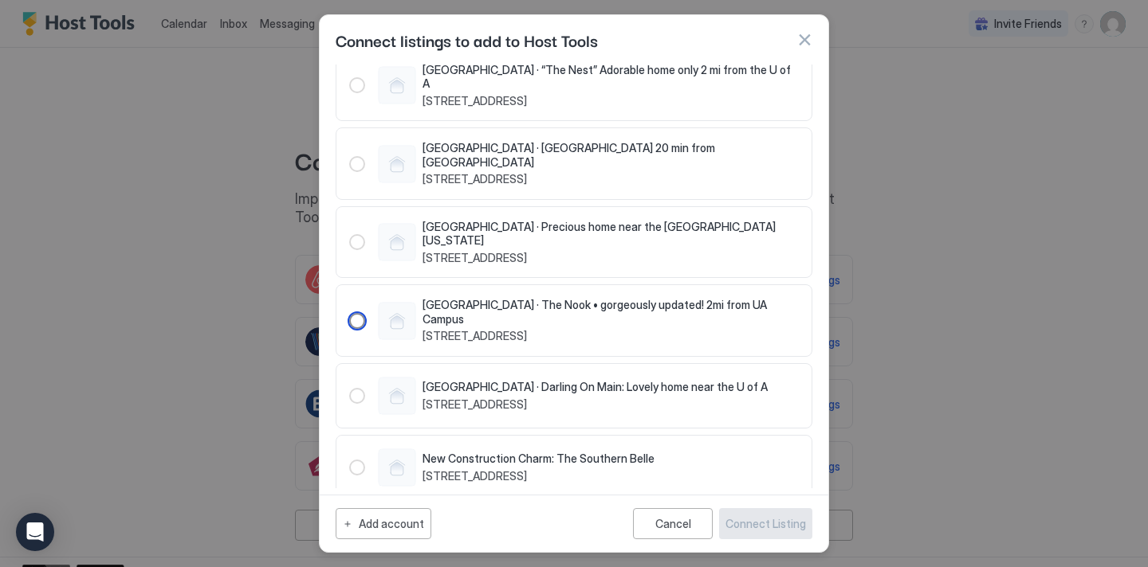
click at [355, 313] on div "563844507021271145" at bounding box center [357, 321] width 16 height 16
click at [355, 317] on icon "563844507021271145" at bounding box center [357, 321] width 8 height 8
click at [794, 34] on div "Connect listings to add to Host Tools" at bounding box center [574, 40] width 477 height 24
click at [799, 37] on button "button" at bounding box center [804, 40] width 16 height 16
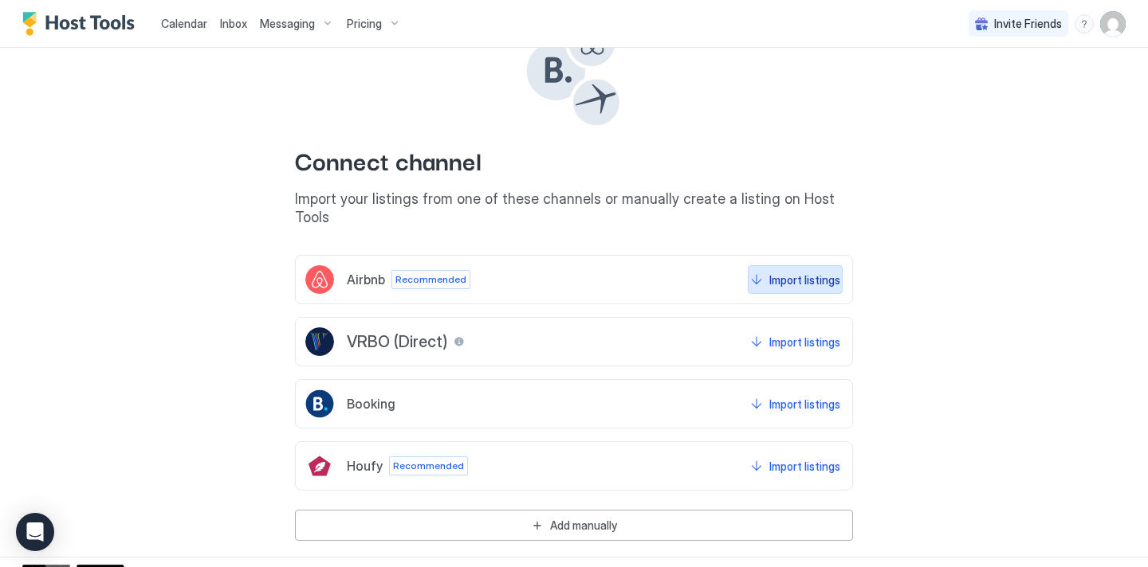
click at [821, 272] on div "Import listings" at bounding box center [804, 280] width 71 height 17
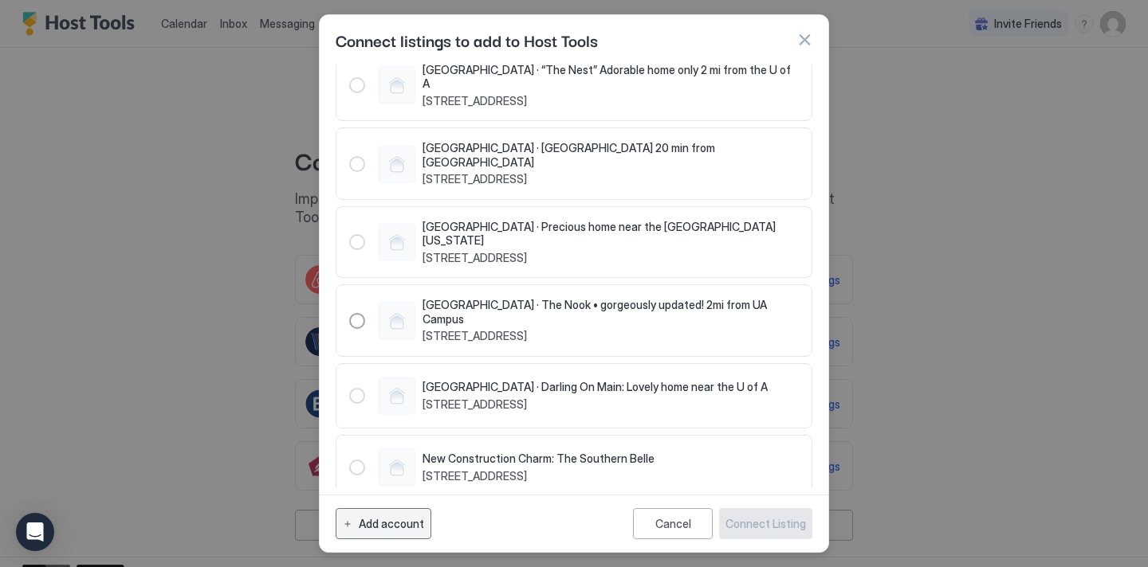
click at [413, 533] on button "Add account" at bounding box center [384, 523] width 96 height 31
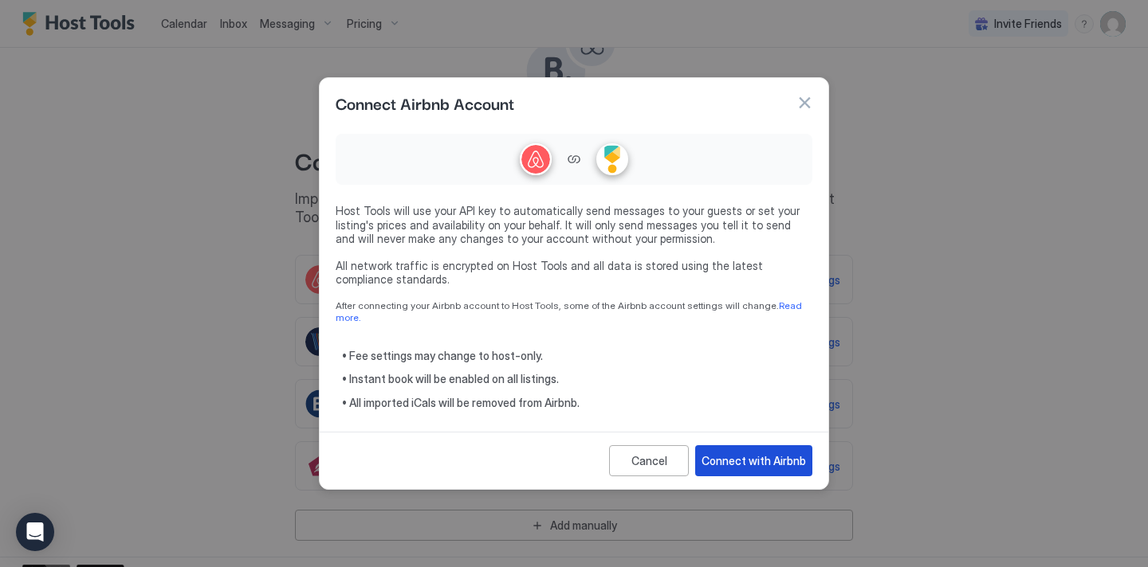
click at [759, 453] on div "Connect with Airbnb" at bounding box center [753, 461] width 104 height 17
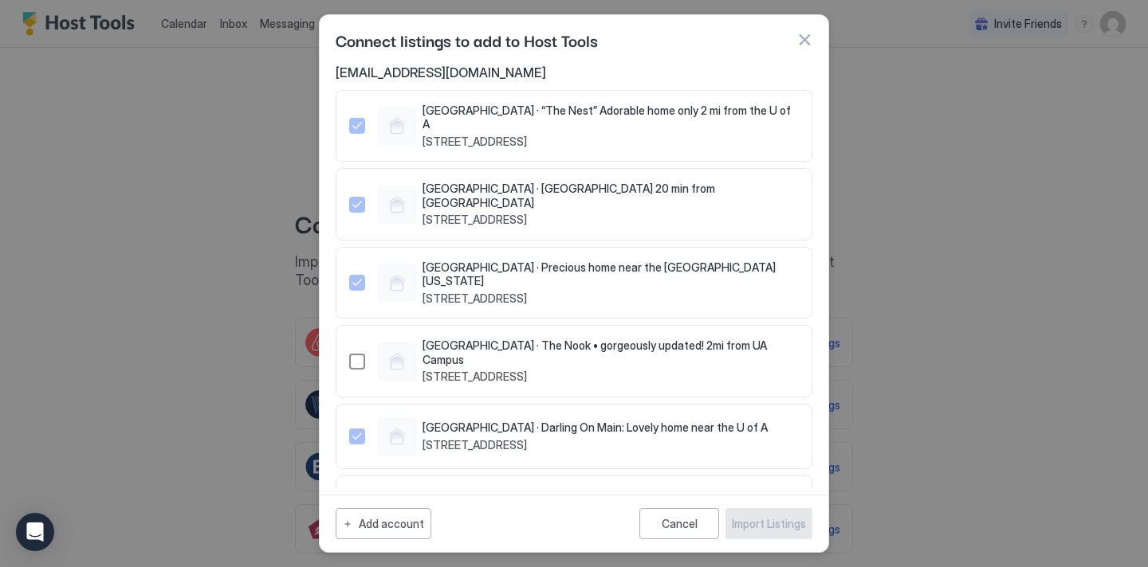
scroll to position [41, 0]
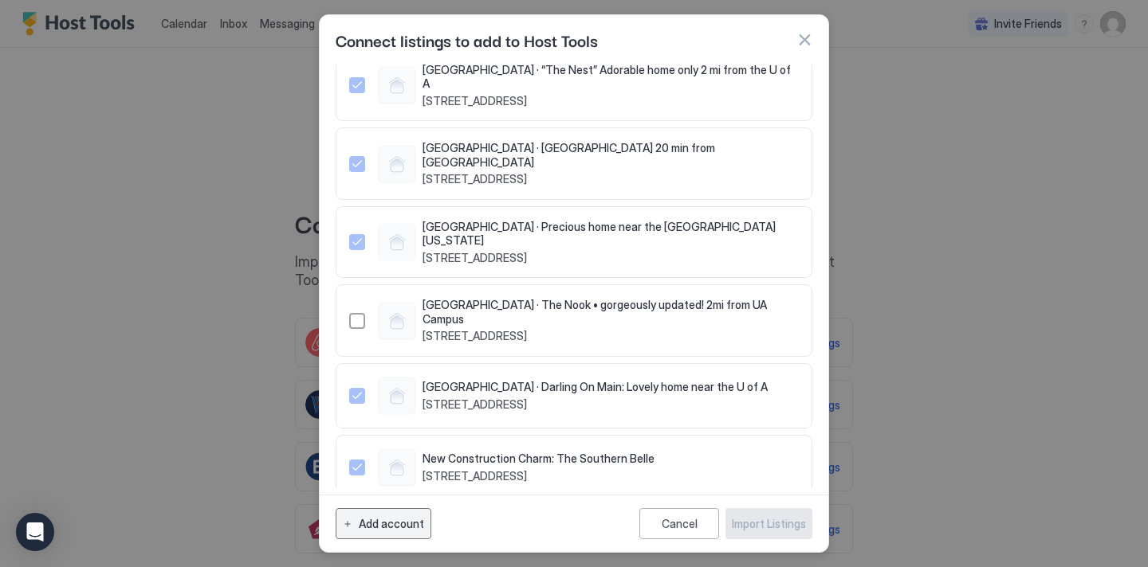
click at [423, 519] on button "Add account" at bounding box center [384, 523] width 96 height 31
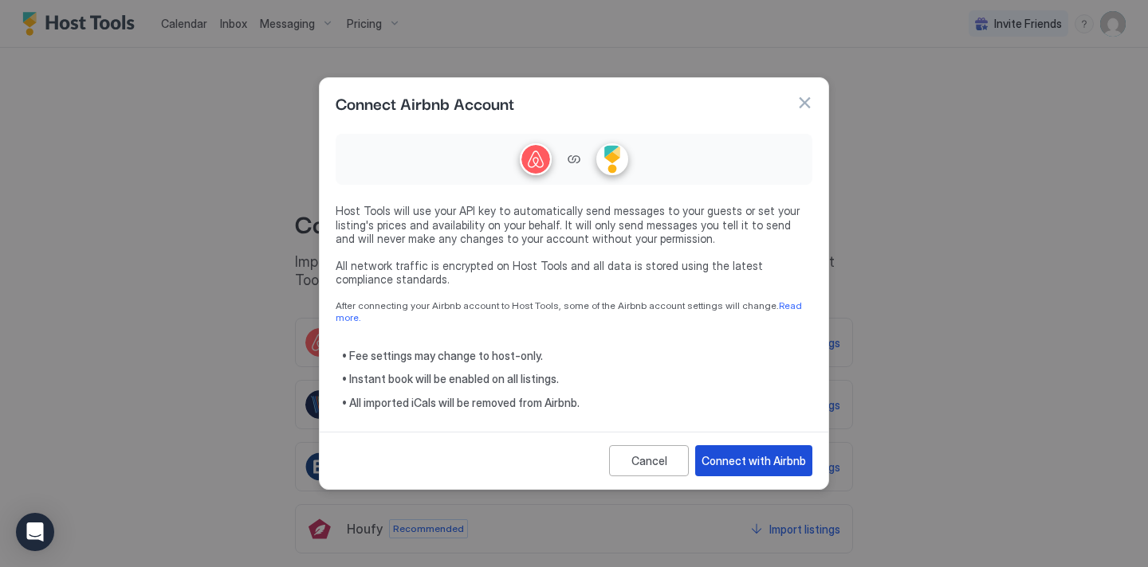
click at [729, 457] on div "Connect with Airbnb" at bounding box center [753, 461] width 104 height 17
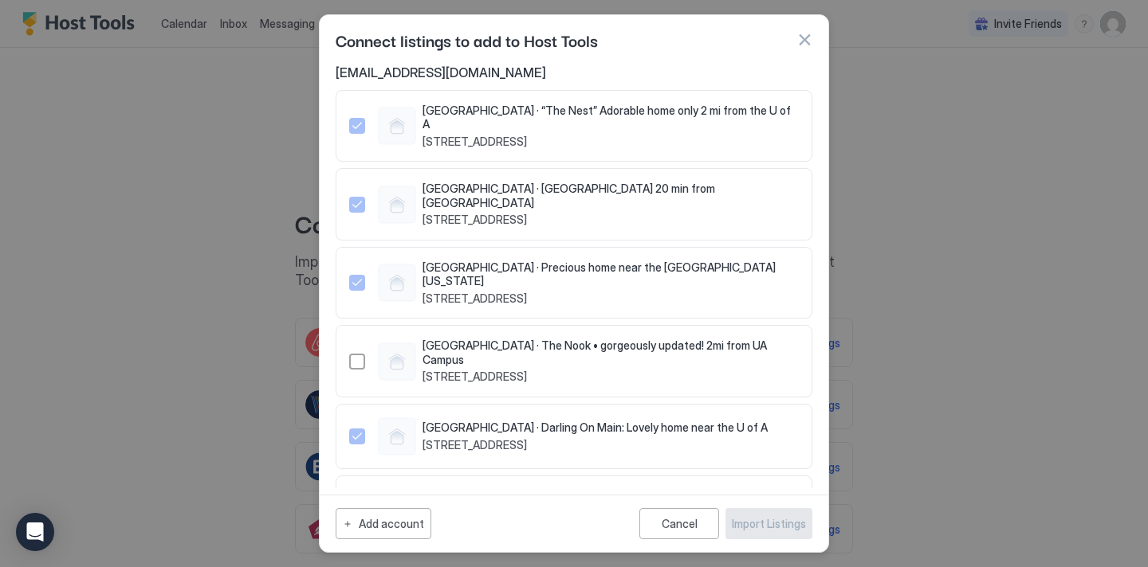
scroll to position [41, 0]
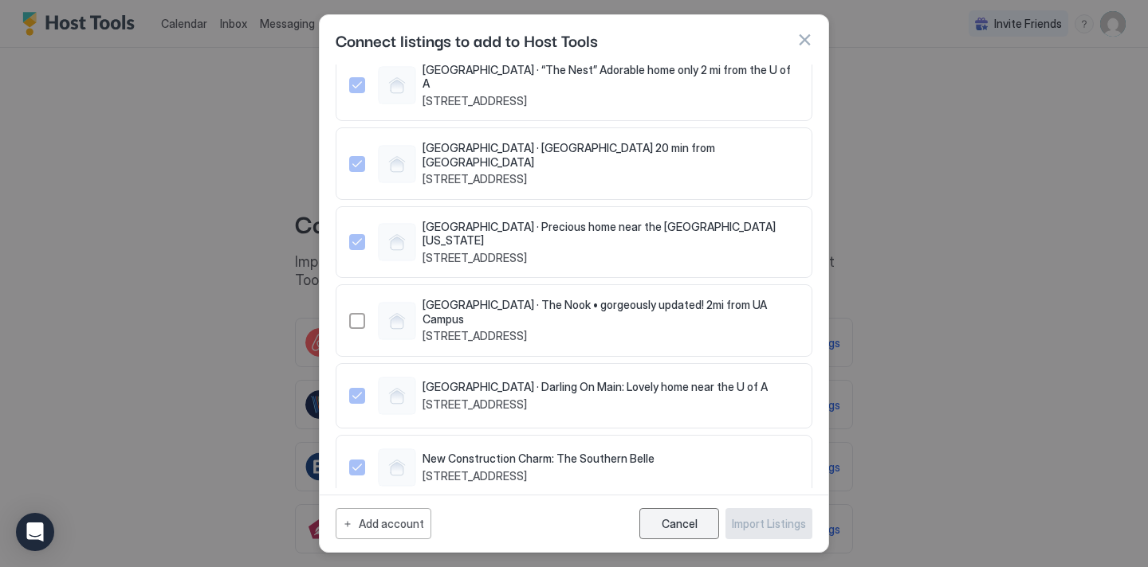
click at [708, 524] on button "Cancel" at bounding box center [679, 523] width 80 height 31
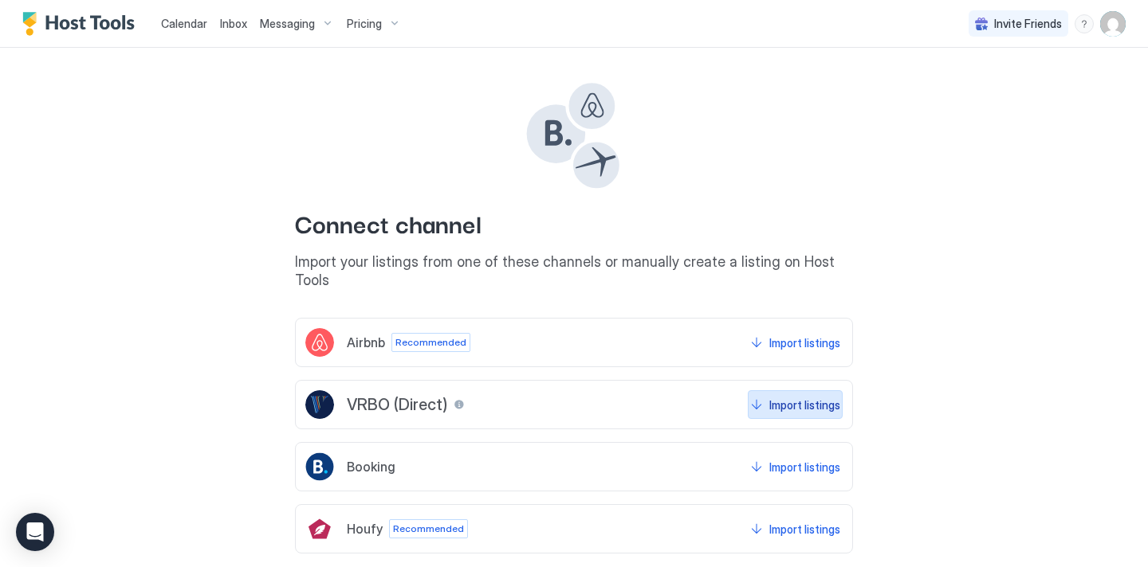
click at [796, 397] on div "Import listings" at bounding box center [804, 405] width 71 height 17
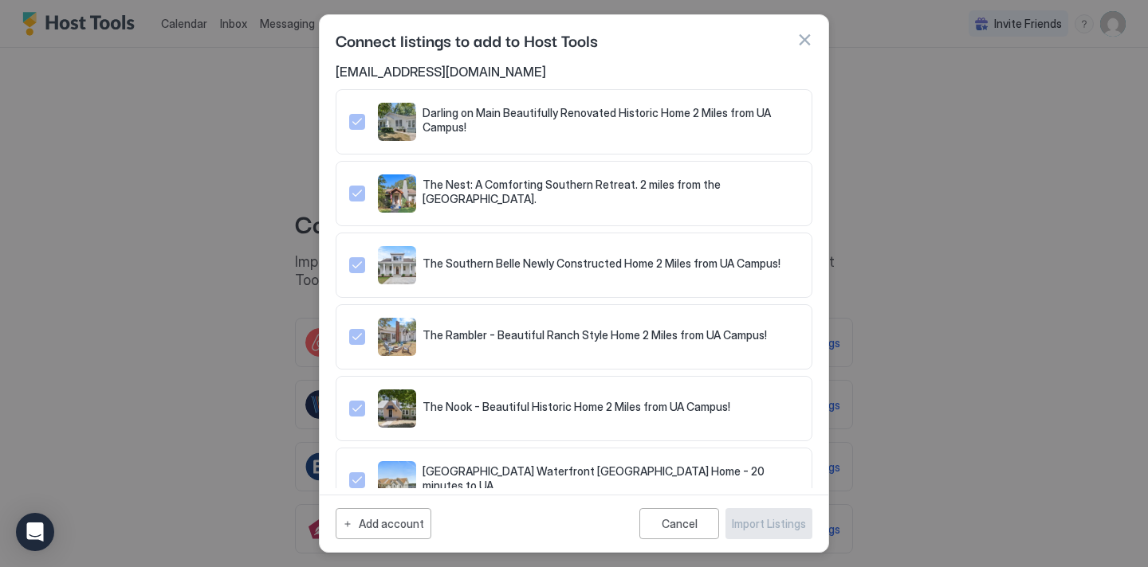
scroll to position [0, 0]
click at [685, 523] on div "Cancel" at bounding box center [679, 524] width 36 height 14
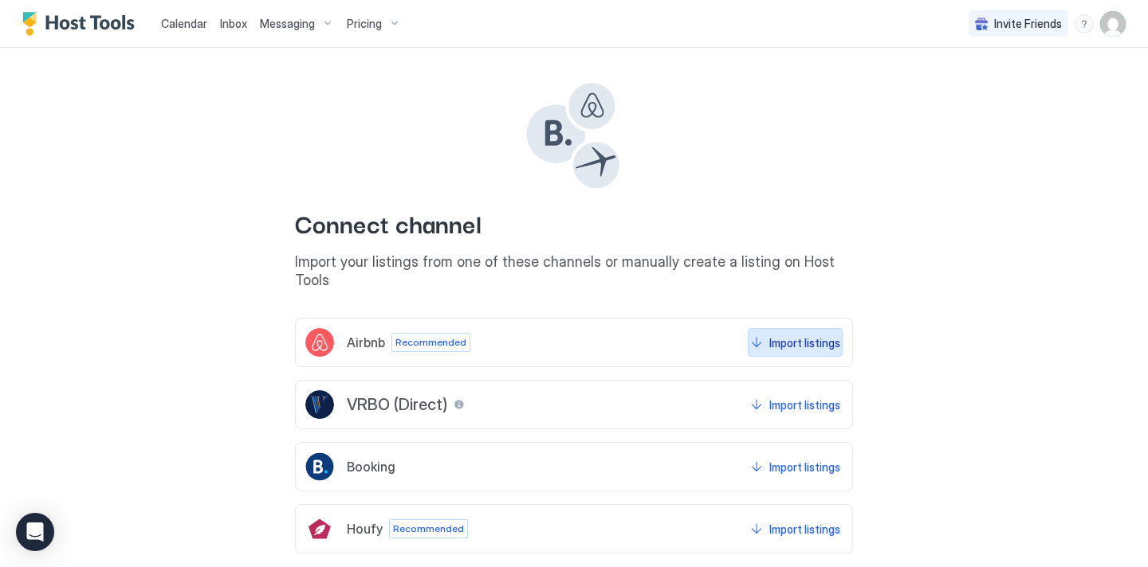
click at [804, 335] on div "Import listings" at bounding box center [804, 343] width 71 height 17
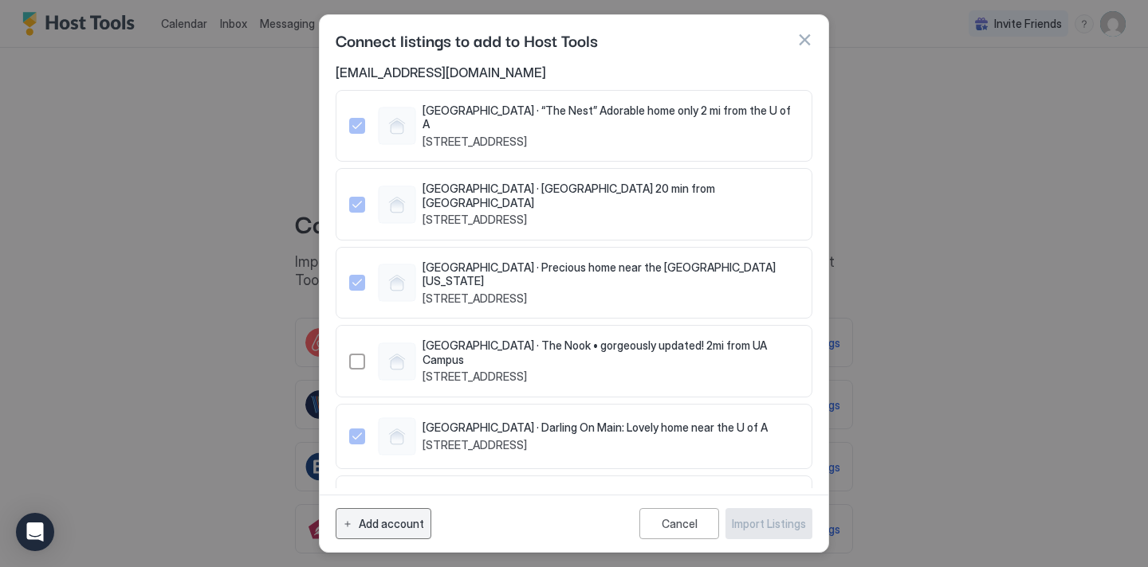
click at [402, 533] on button "Add account" at bounding box center [384, 523] width 96 height 31
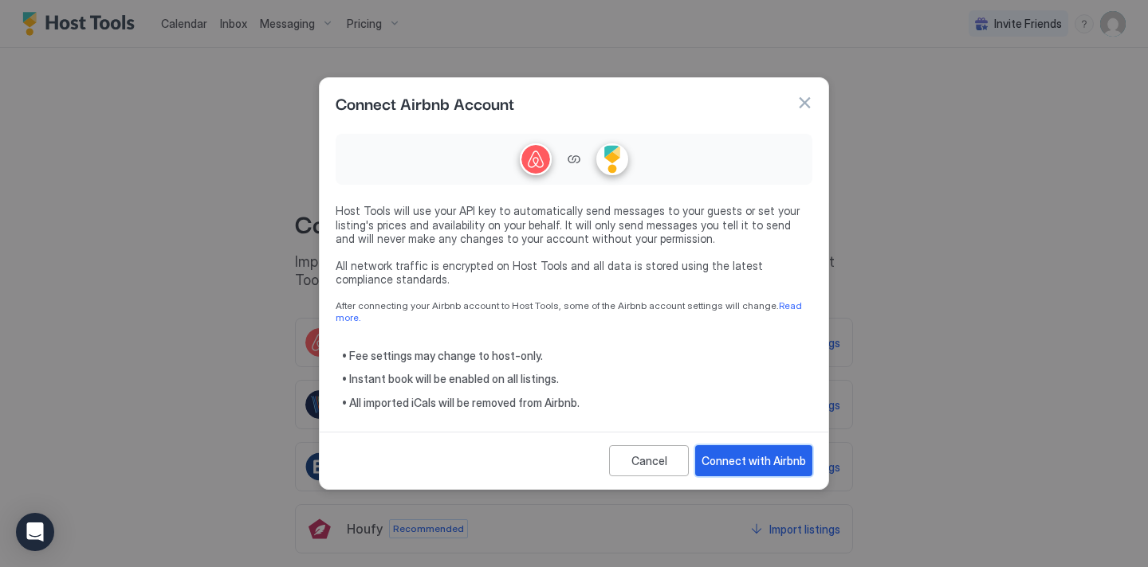
click at [731, 469] on button "Connect with Airbnb" at bounding box center [753, 460] width 117 height 31
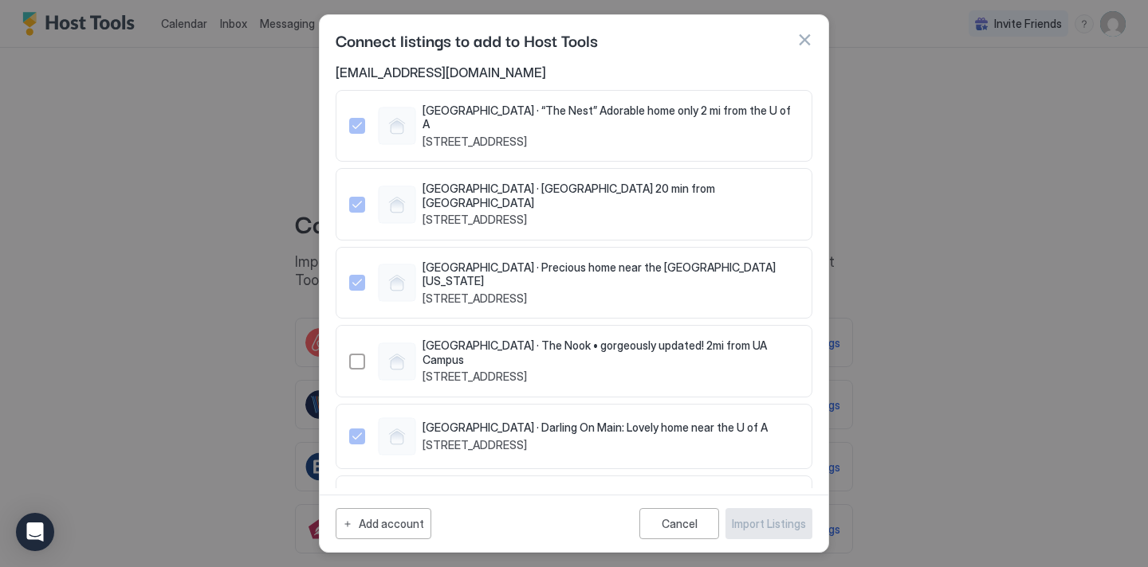
click at [810, 33] on button "button" at bounding box center [804, 40] width 16 height 16
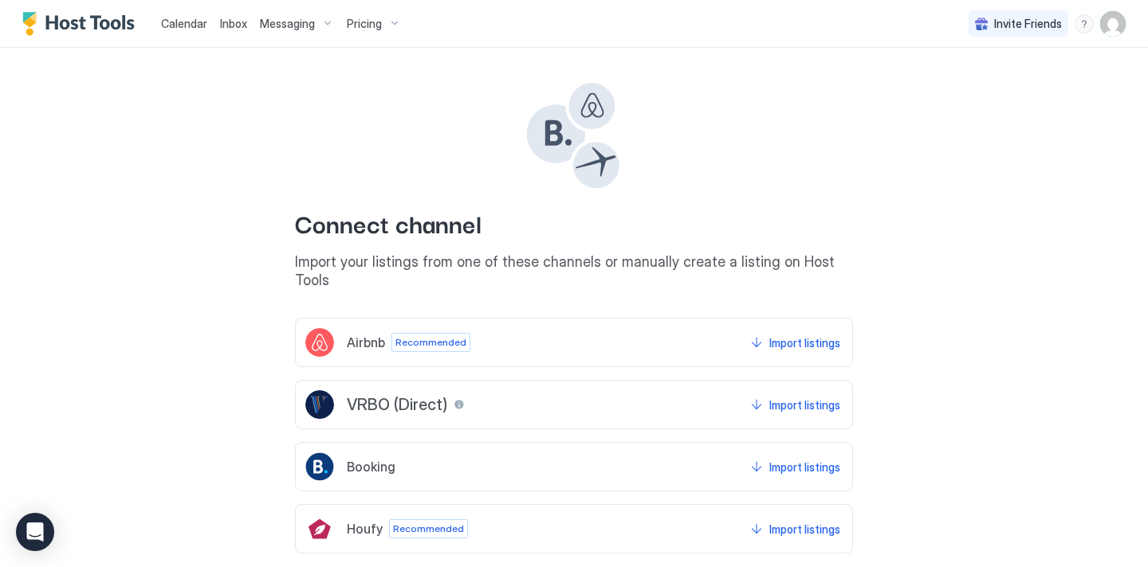
click at [170, 32] on div "Calendar" at bounding box center [184, 23] width 59 height 29
click at [173, 20] on span "Calendar" at bounding box center [184, 24] width 46 height 14
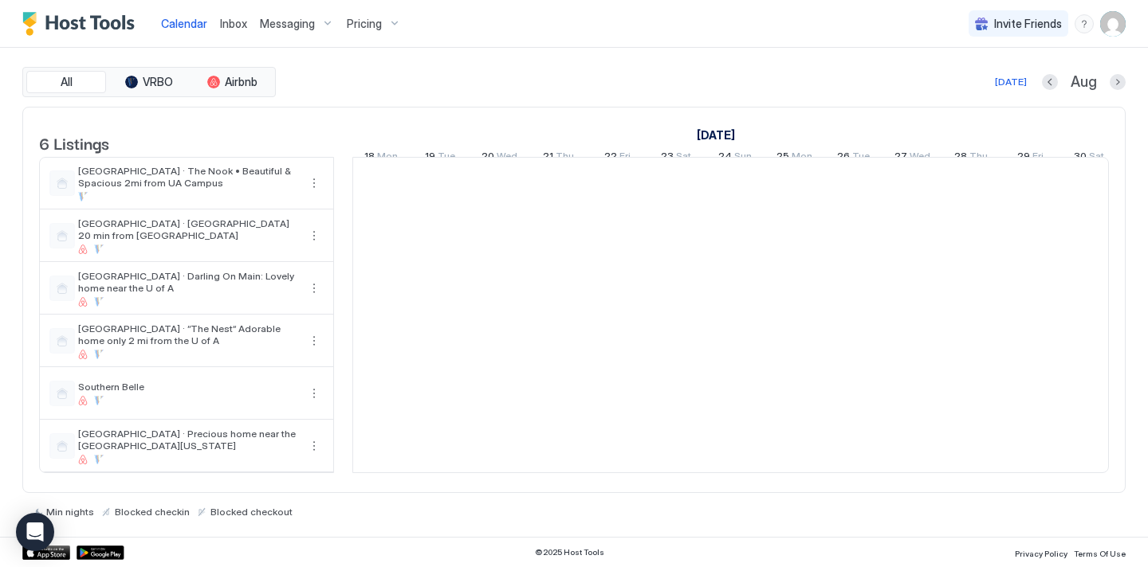
scroll to position [0, 885]
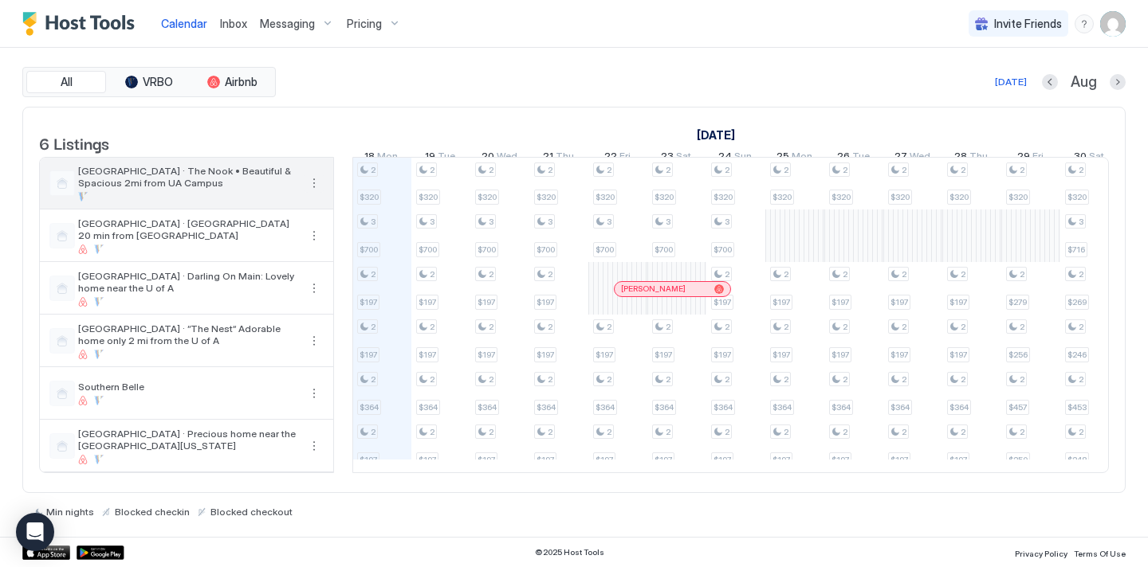
click at [316, 193] on button "More options" at bounding box center [313, 183] width 19 height 19
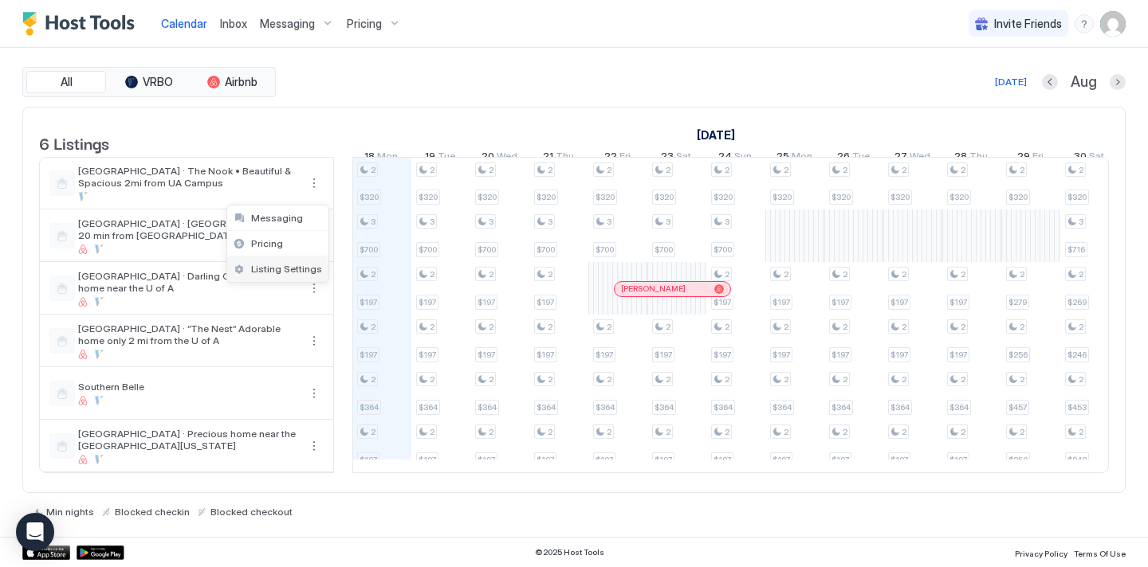
click at [283, 272] on span "Listing Settings" at bounding box center [286, 269] width 71 height 12
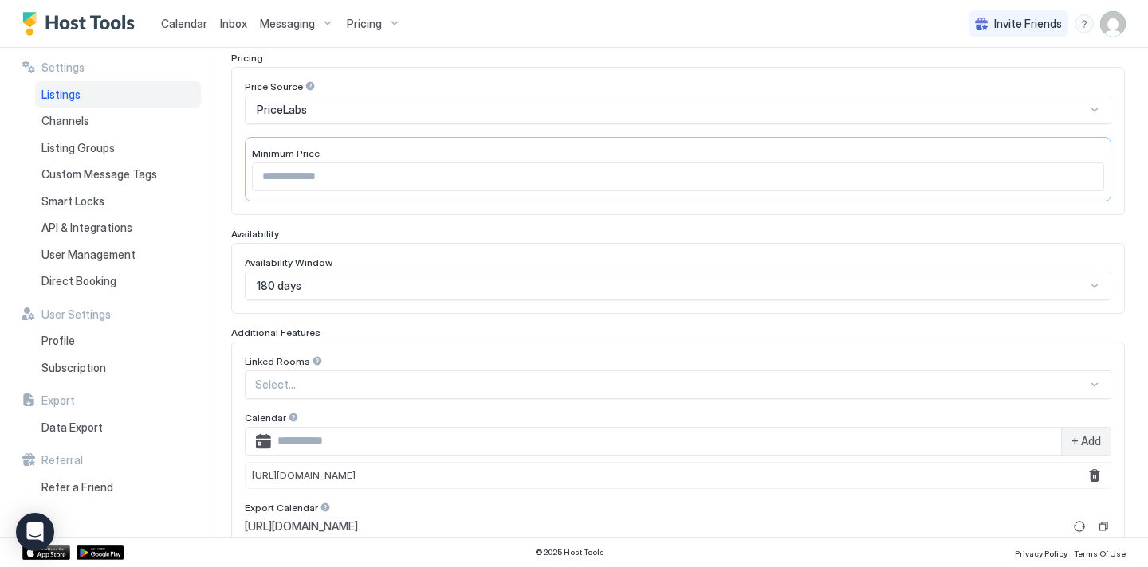
scroll to position [259, 0]
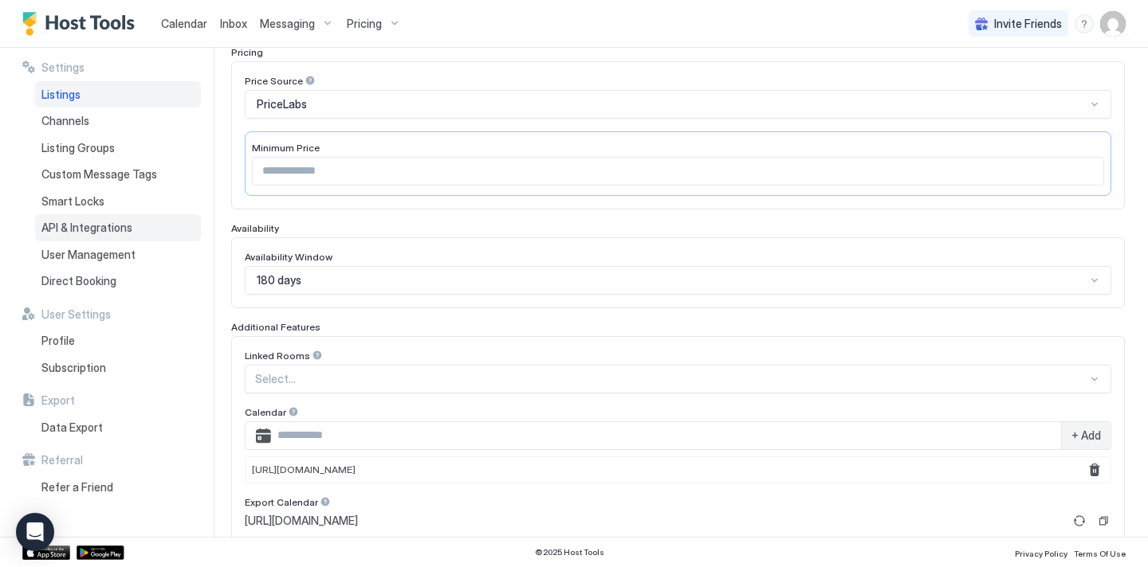
click at [111, 230] on span "API & Integrations" at bounding box center [86, 228] width 91 height 14
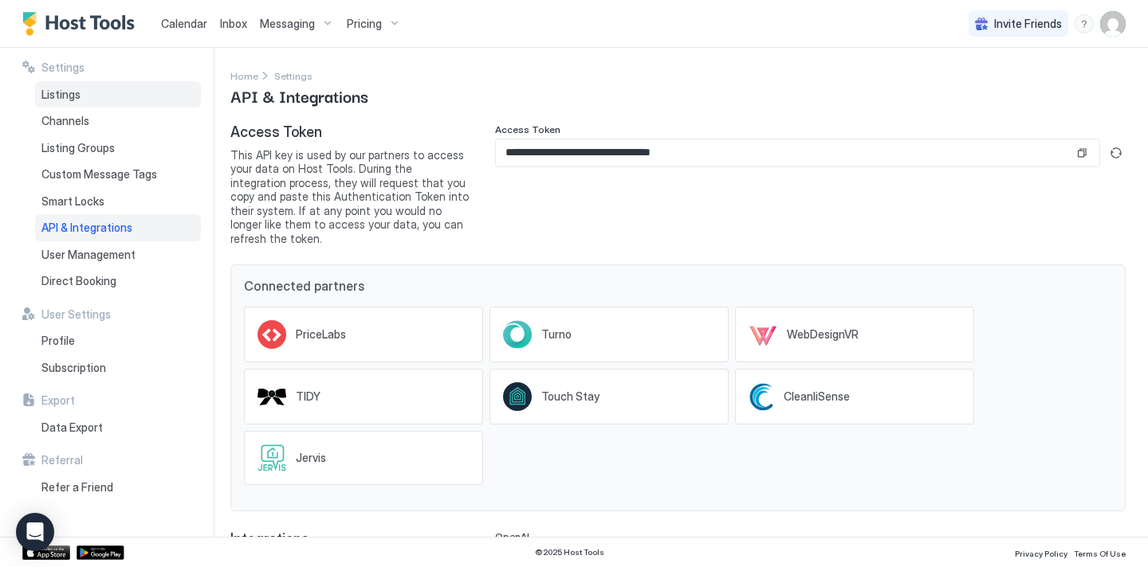
click at [72, 101] on div "Listings" at bounding box center [118, 94] width 166 height 27
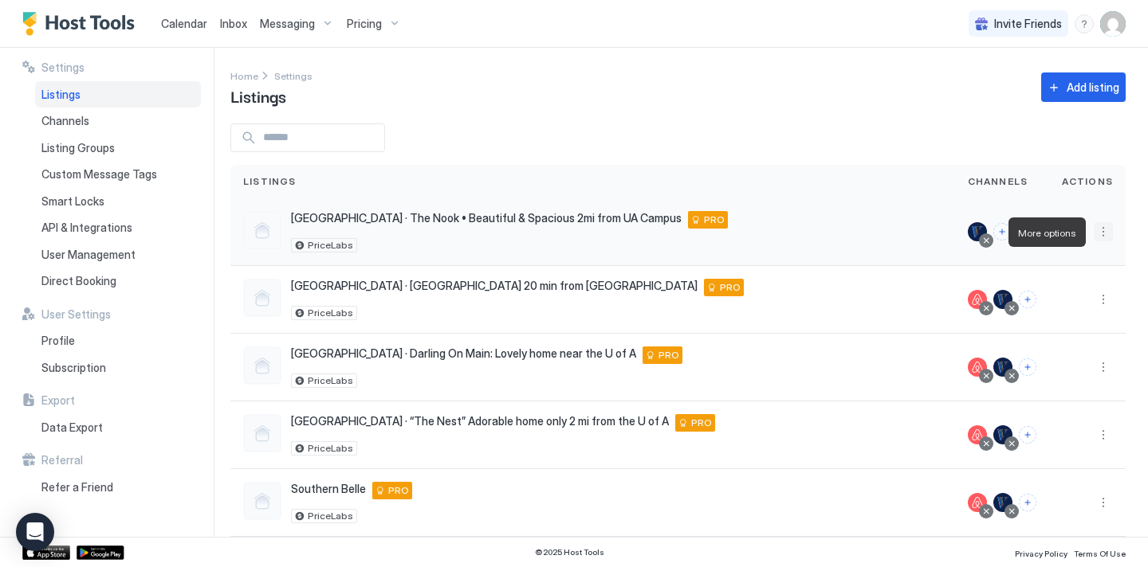
click at [1103, 233] on button "More options" at bounding box center [1102, 231] width 19 height 19
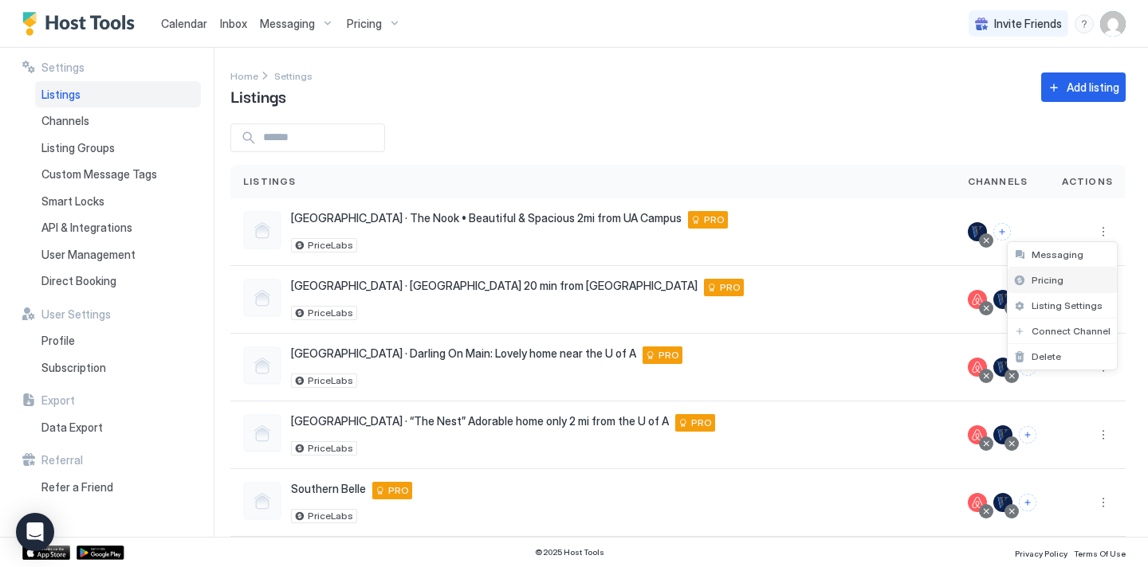
click at [1058, 275] on span "Pricing" at bounding box center [1047, 280] width 32 height 12
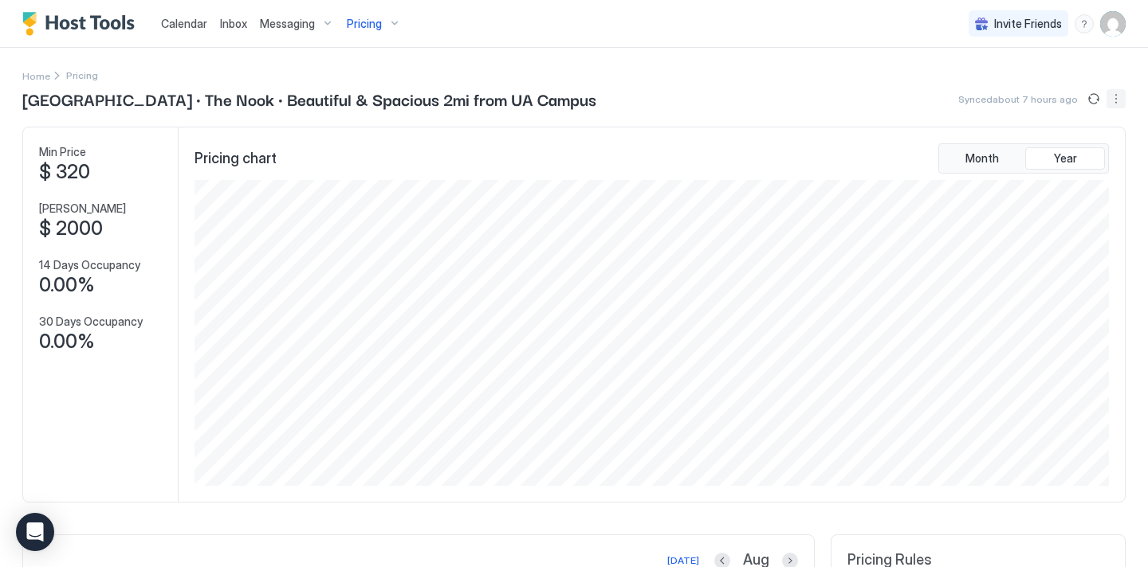
click at [1114, 101] on button "More options" at bounding box center [1115, 98] width 19 height 19
click at [1079, 143] on span "Listing Settings" at bounding box center [1088, 147] width 71 height 12
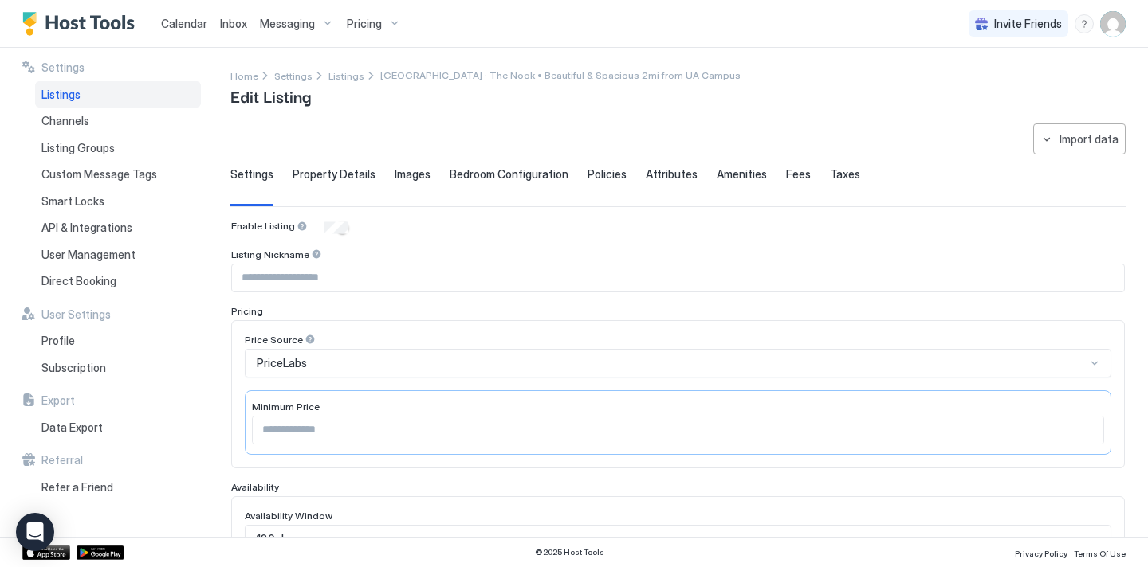
click at [62, 94] on span "Listings" at bounding box center [60, 95] width 39 height 14
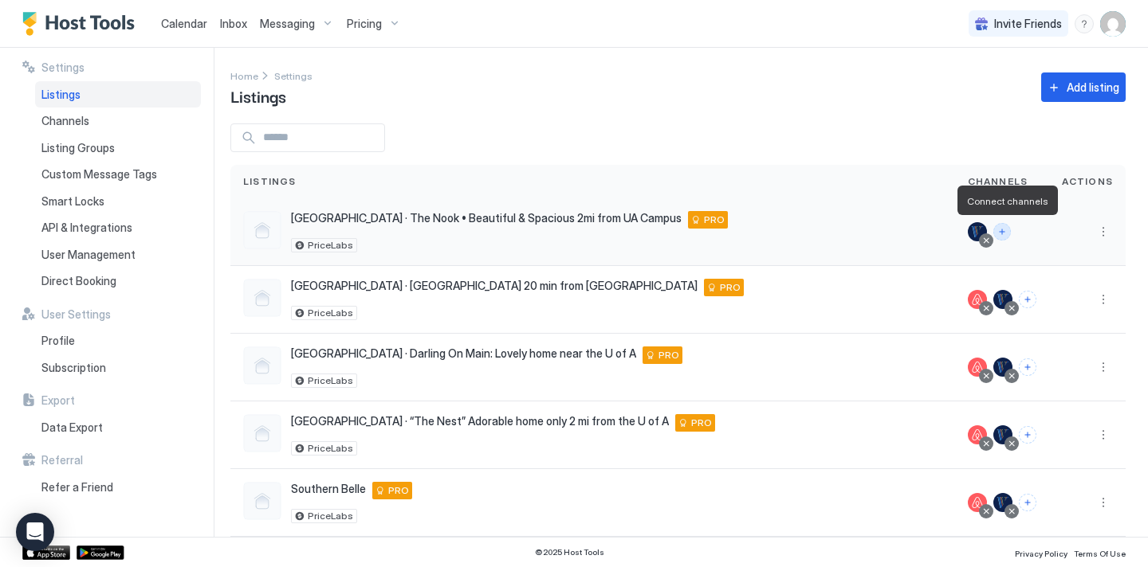
click at [1004, 230] on button "Connect channels" at bounding box center [1002, 232] width 18 height 18
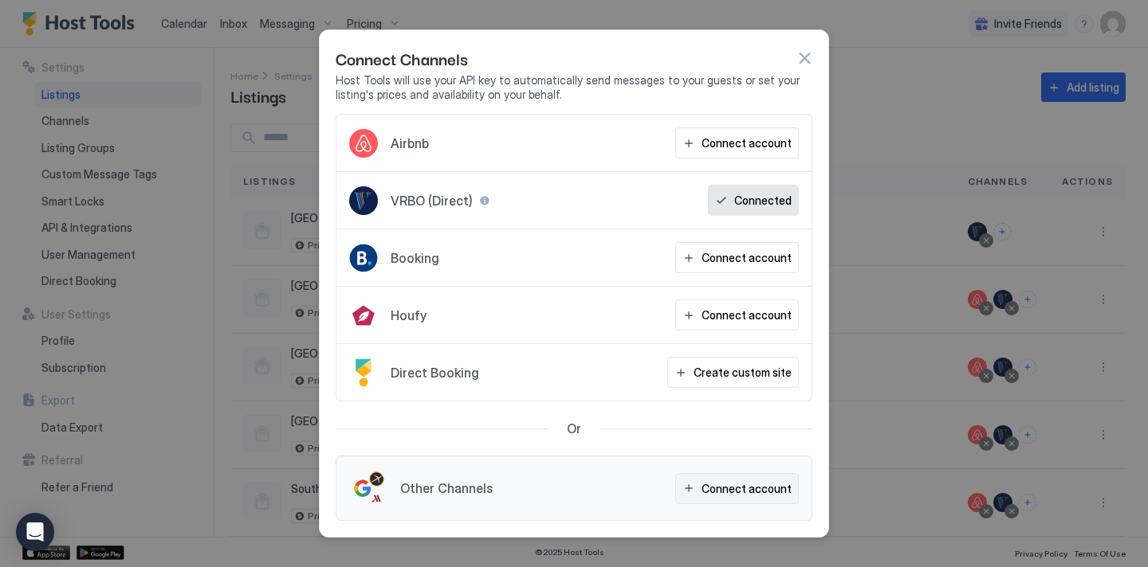
click at [775, 494] on div "Connect account" at bounding box center [746, 489] width 90 height 17
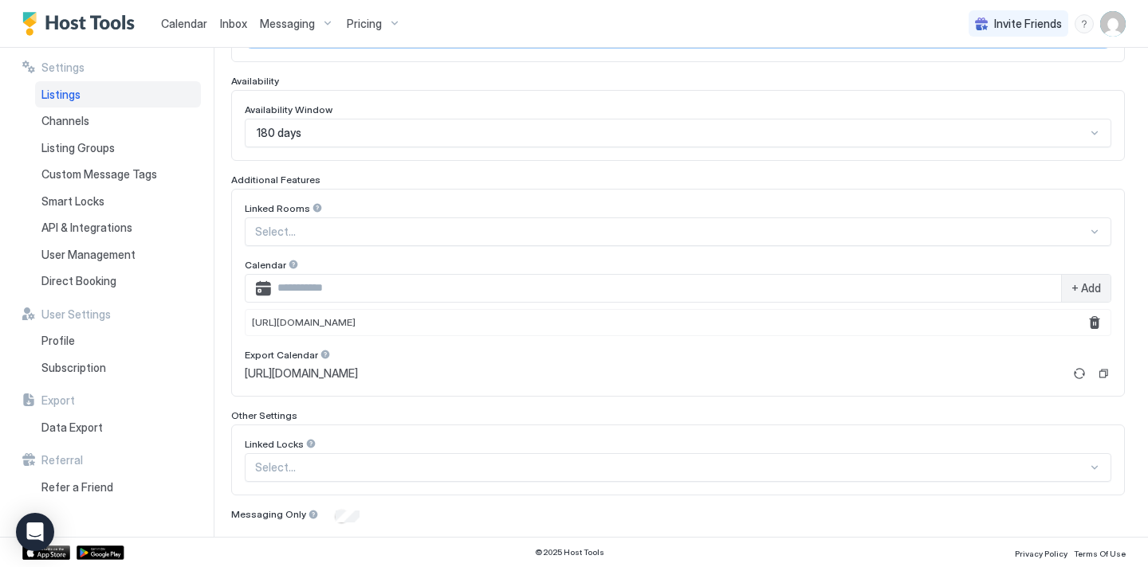
scroll to position [390, 0]
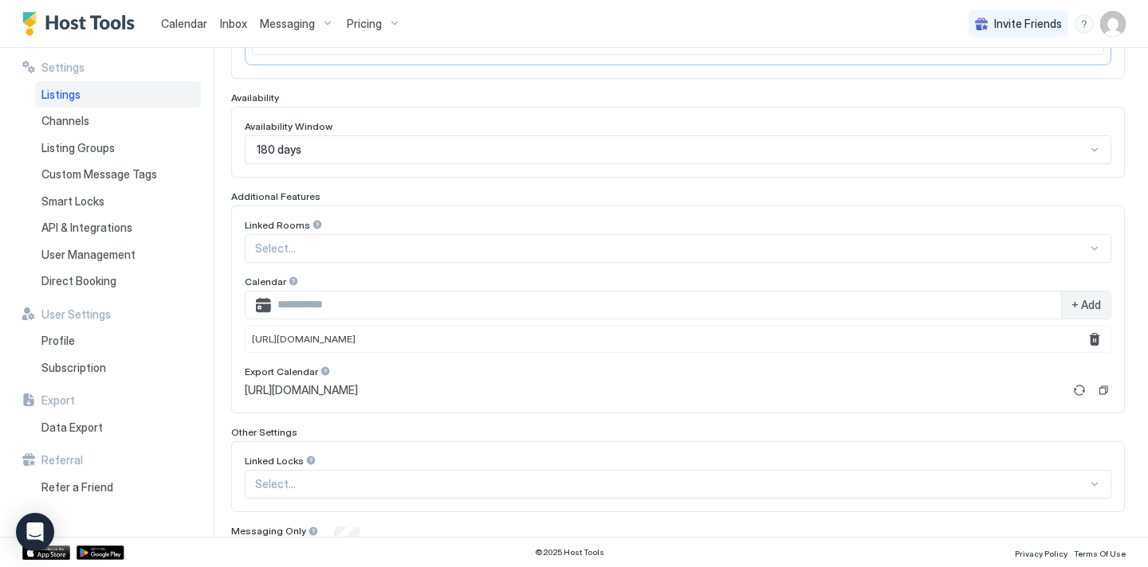
click at [375, 18] on span "Pricing" at bounding box center [364, 24] width 35 height 14
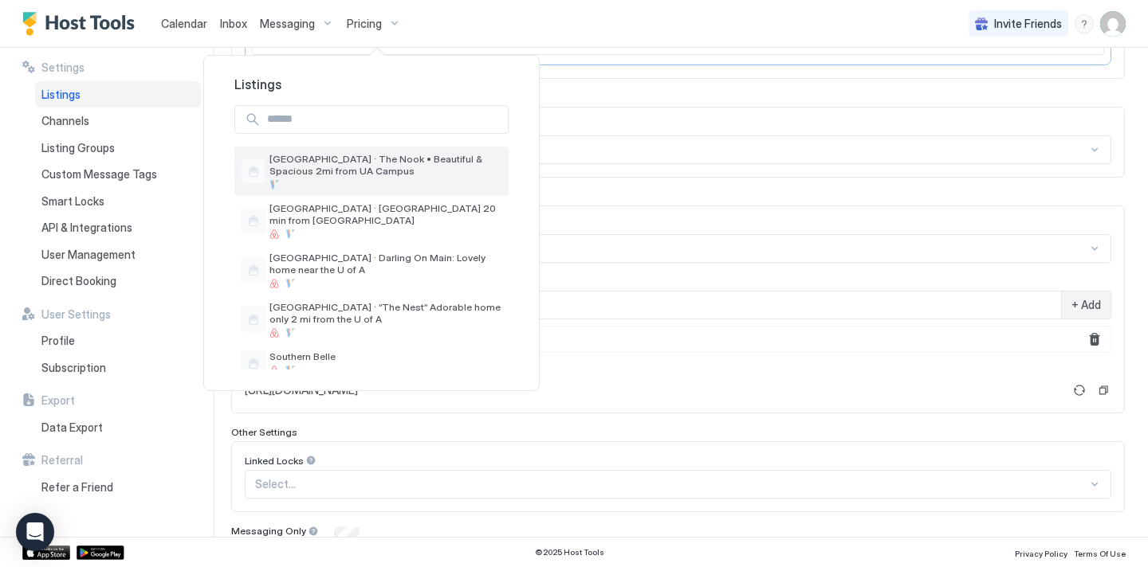
click at [398, 166] on span "[GEOGRAPHIC_DATA] · The Nook • Beautiful & Spacious 2mi from UA Campus" at bounding box center [385, 165] width 233 height 24
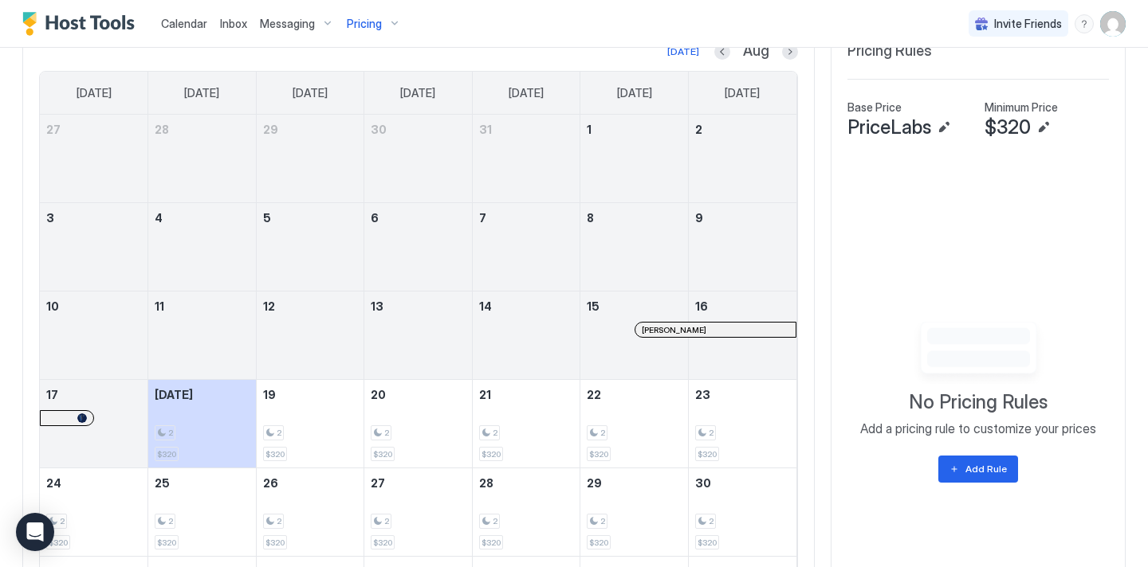
scroll to position [527, 0]
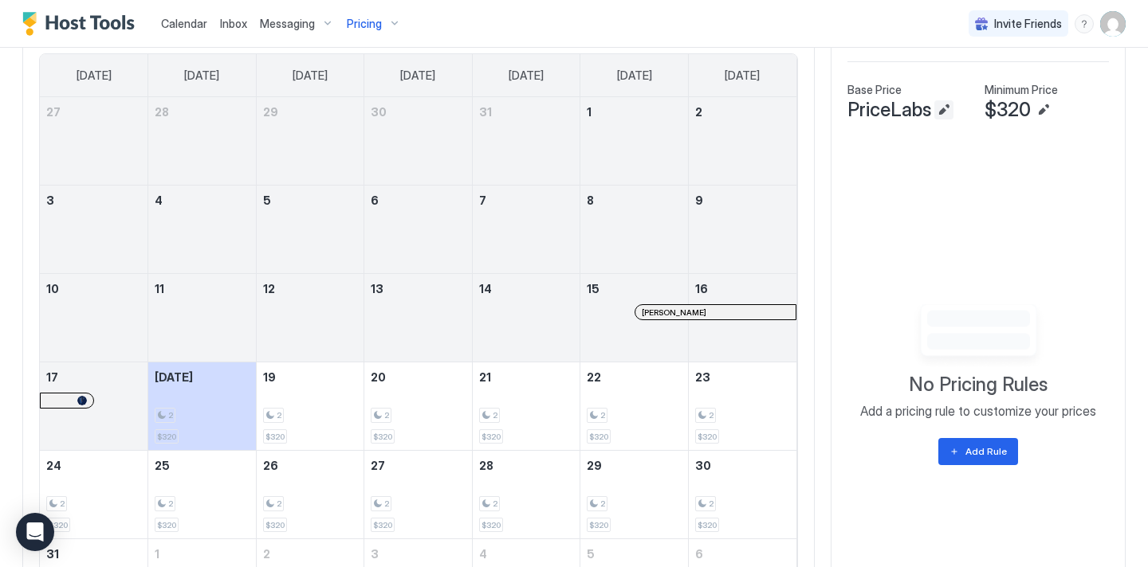
click at [948, 108] on button "Edit" at bounding box center [943, 109] width 19 height 19
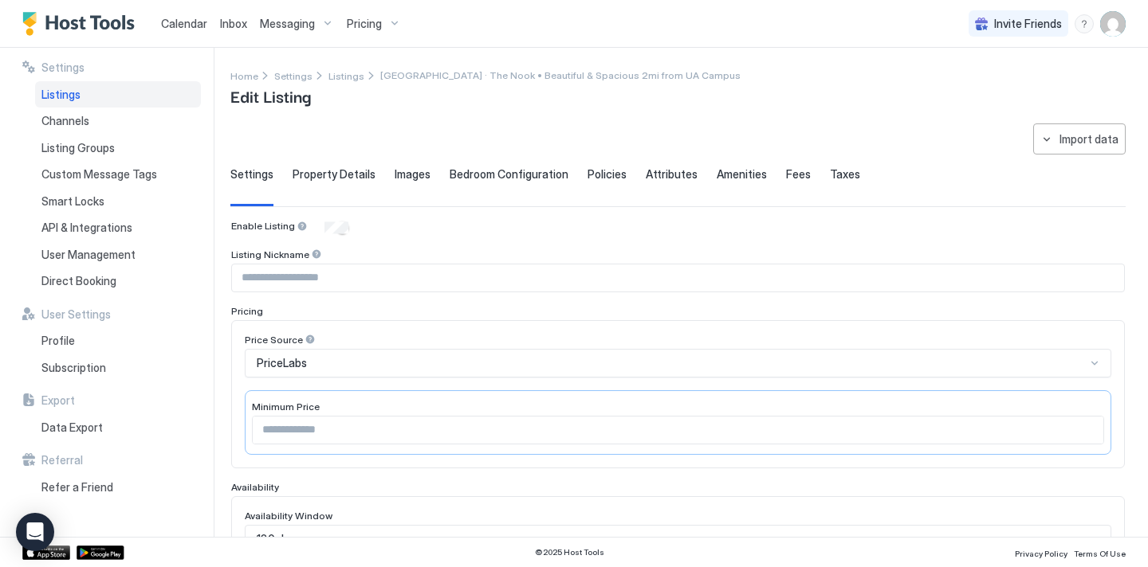
click at [332, 176] on span "Property Details" at bounding box center [333, 174] width 83 height 14
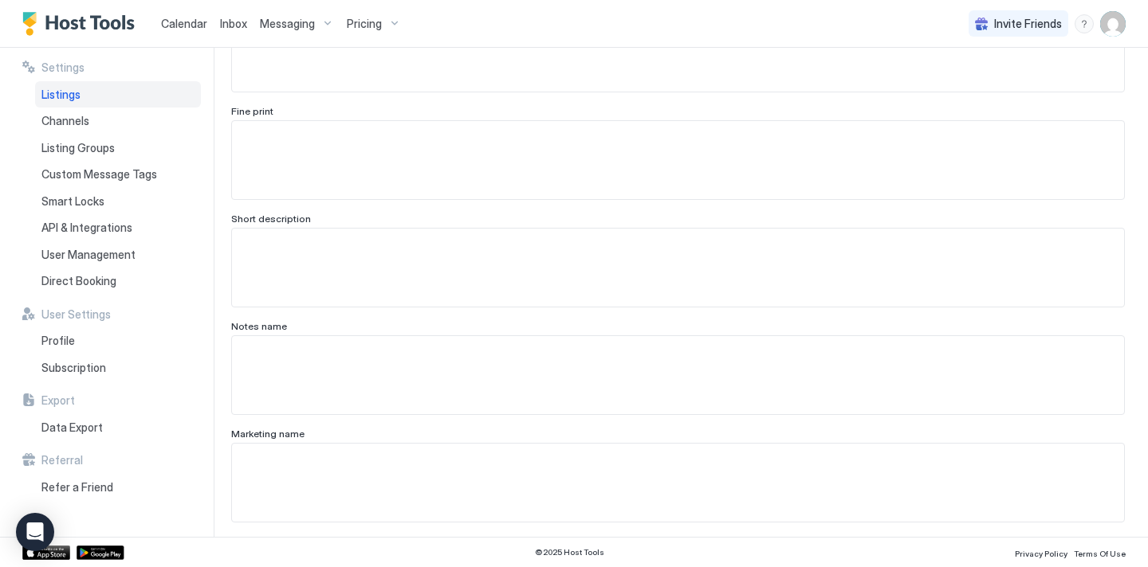
scroll to position [511, 0]
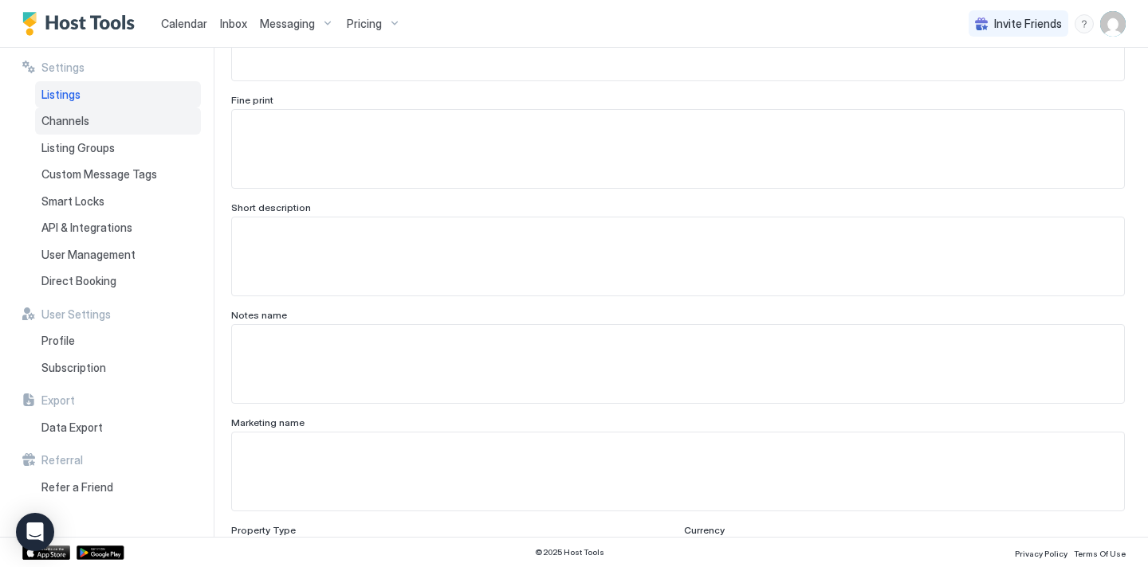
click at [97, 120] on div "Channels" at bounding box center [118, 121] width 166 height 27
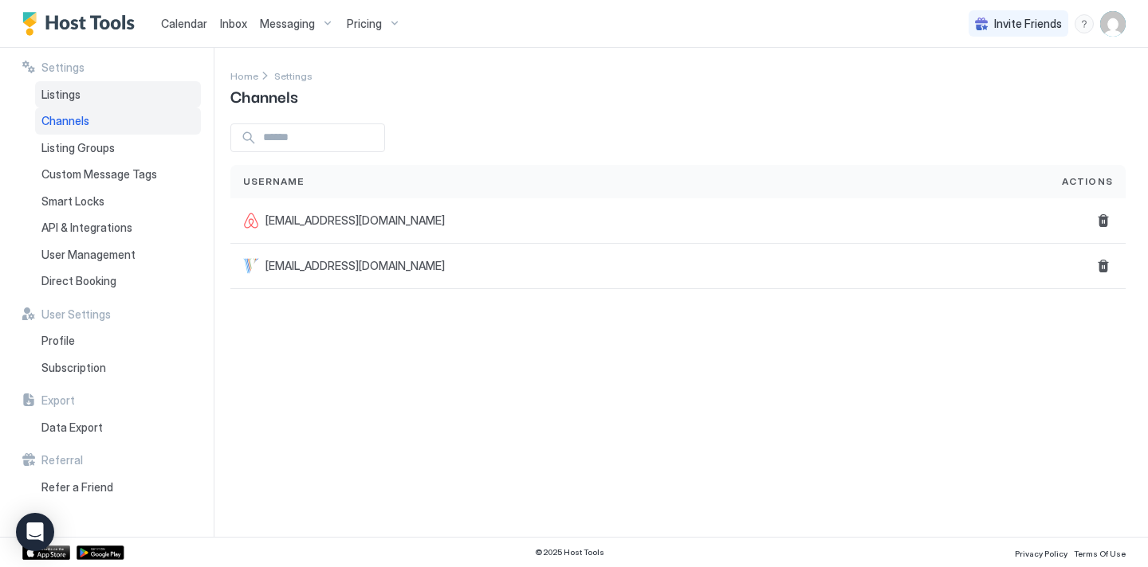
click at [104, 98] on div "Listings" at bounding box center [118, 94] width 166 height 27
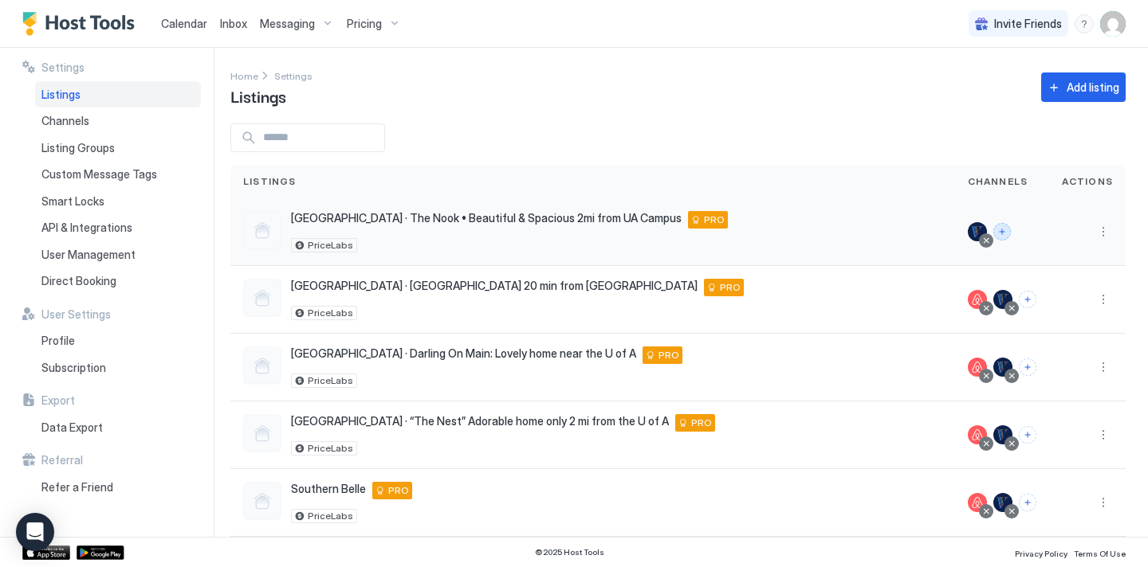
click at [1001, 227] on button "Connect channels" at bounding box center [1002, 232] width 18 height 18
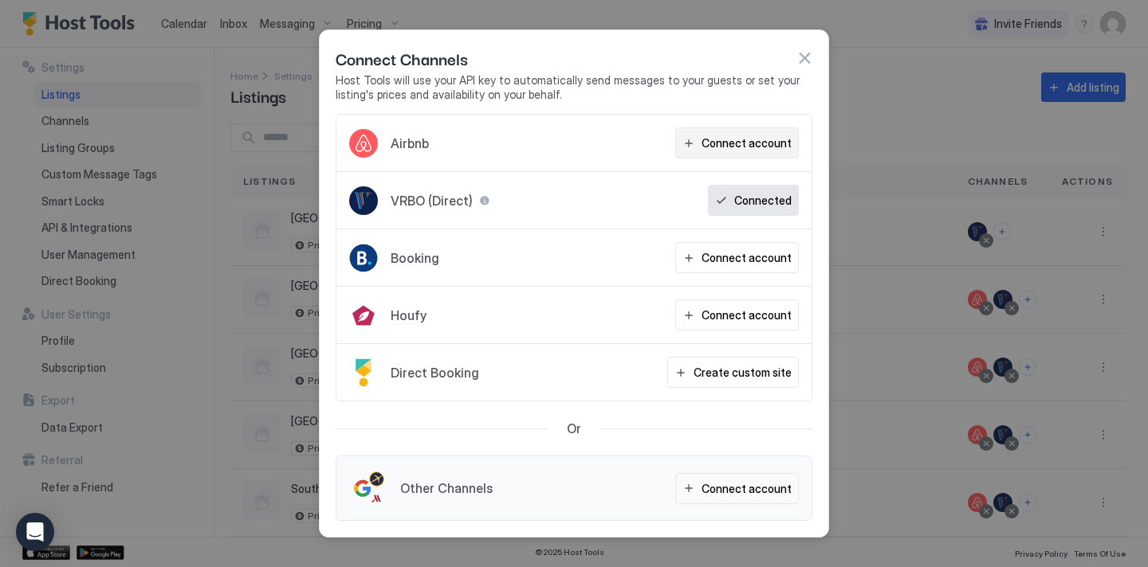
click at [771, 141] on div "Connect account" at bounding box center [746, 143] width 90 height 17
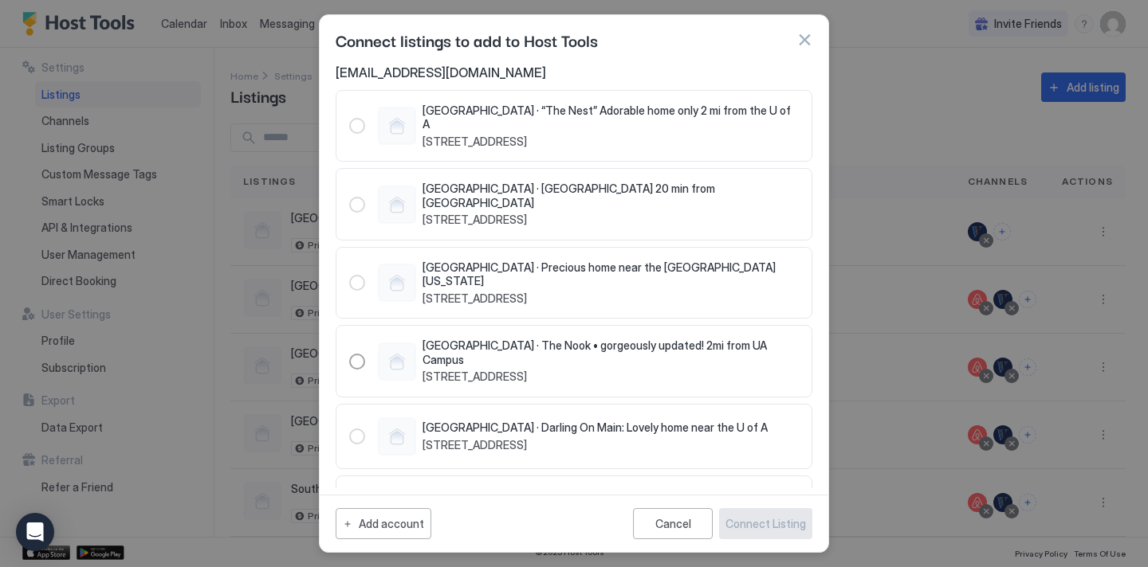
scroll to position [41, 0]
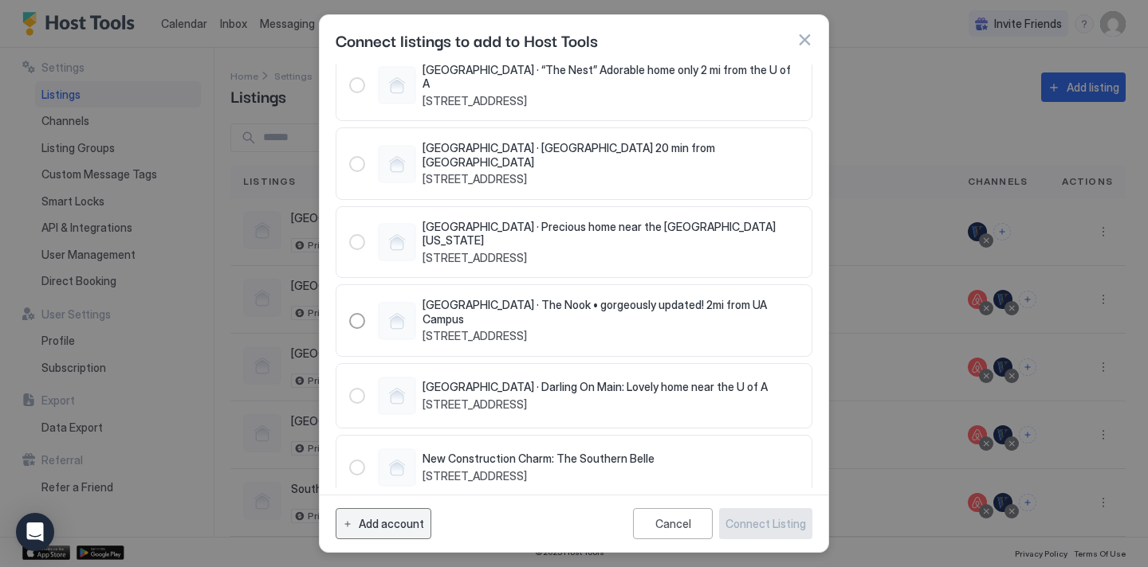
click at [404, 532] on div "Add account" at bounding box center [391, 524] width 65 height 17
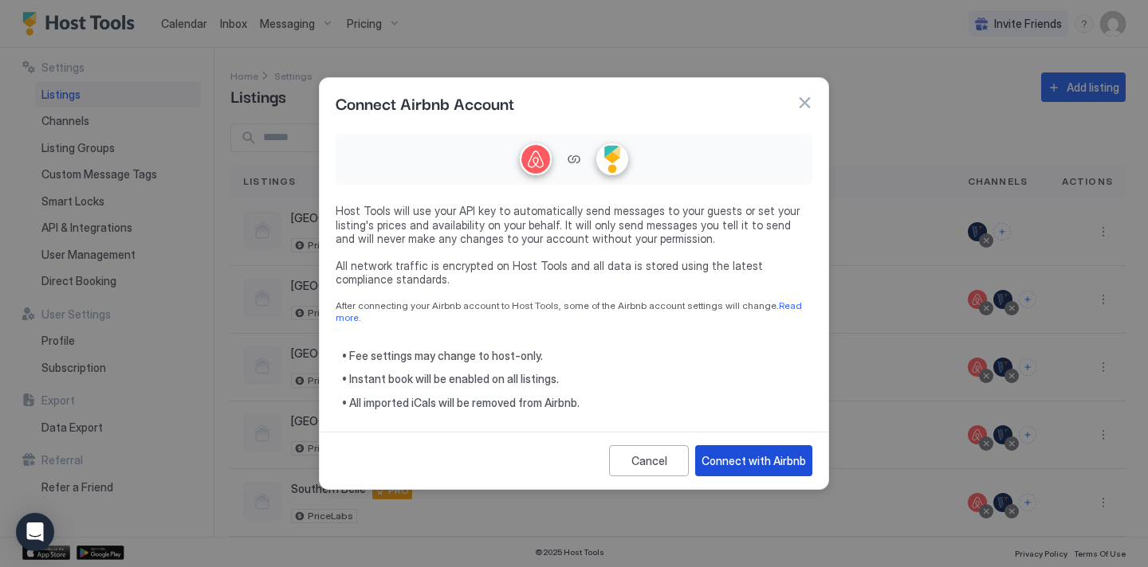
click at [733, 453] on div "Connect with Airbnb" at bounding box center [753, 461] width 104 height 17
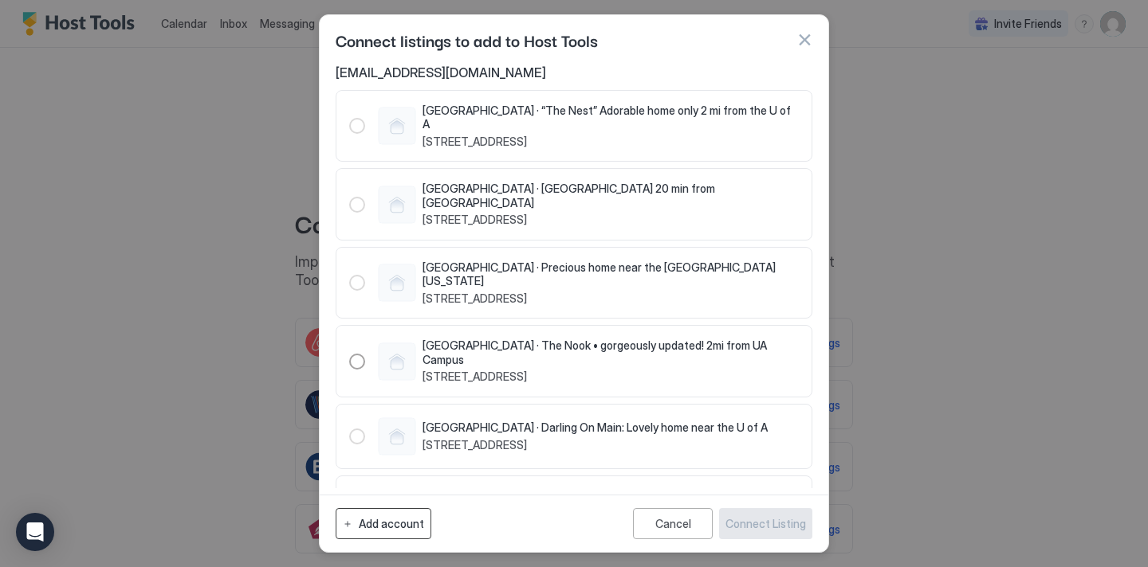
click at [404, 513] on button "Add account" at bounding box center [384, 523] width 96 height 31
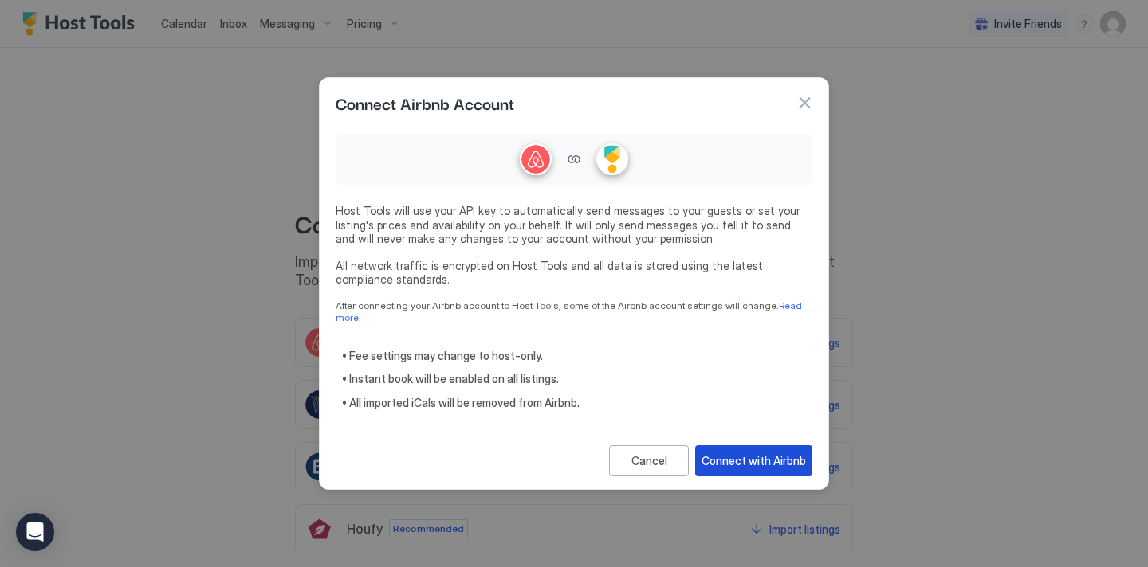
click at [730, 461] on div "Connect with Airbnb" at bounding box center [753, 461] width 104 height 17
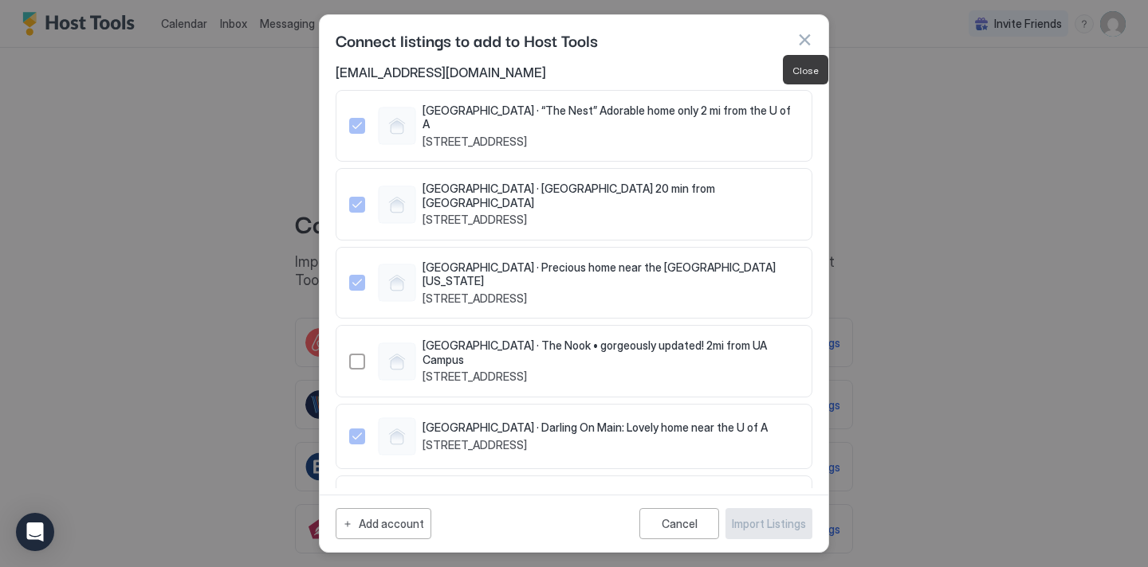
click at [809, 41] on button "button" at bounding box center [804, 40] width 16 height 16
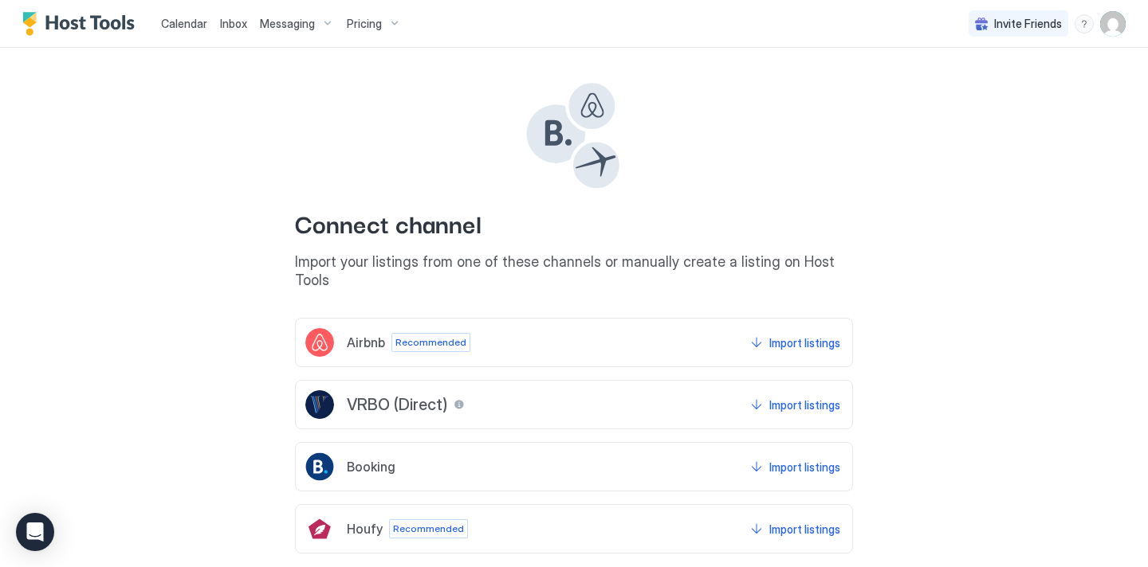
click at [1116, 31] on img "User profile" at bounding box center [1113, 24] width 26 height 26
click at [994, 88] on div "Settings" at bounding box center [1023, 90] width 202 height 28
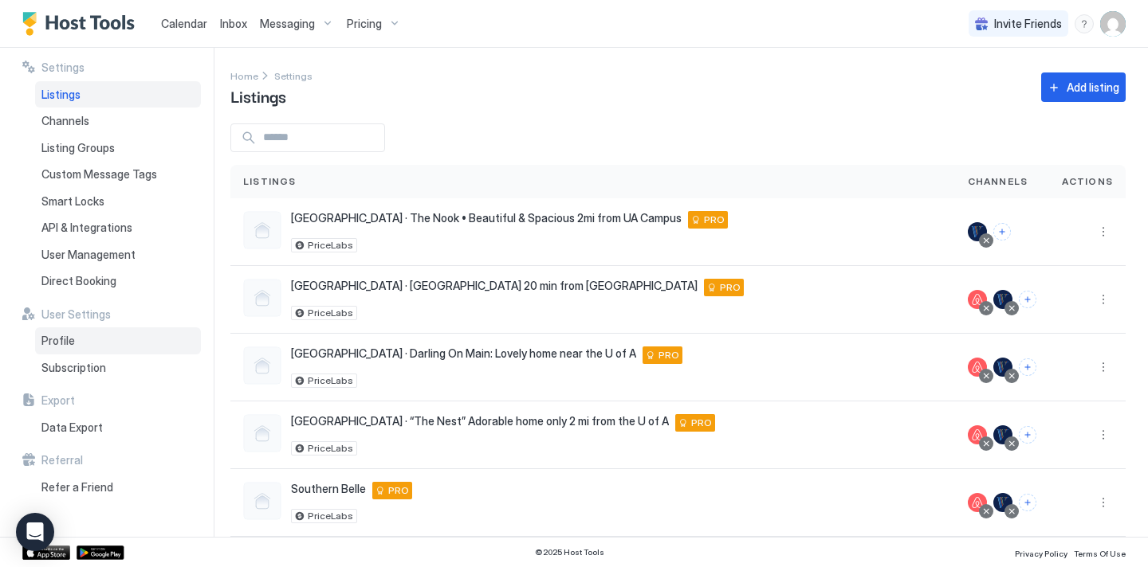
click at [73, 345] on div "Profile" at bounding box center [118, 341] width 166 height 27
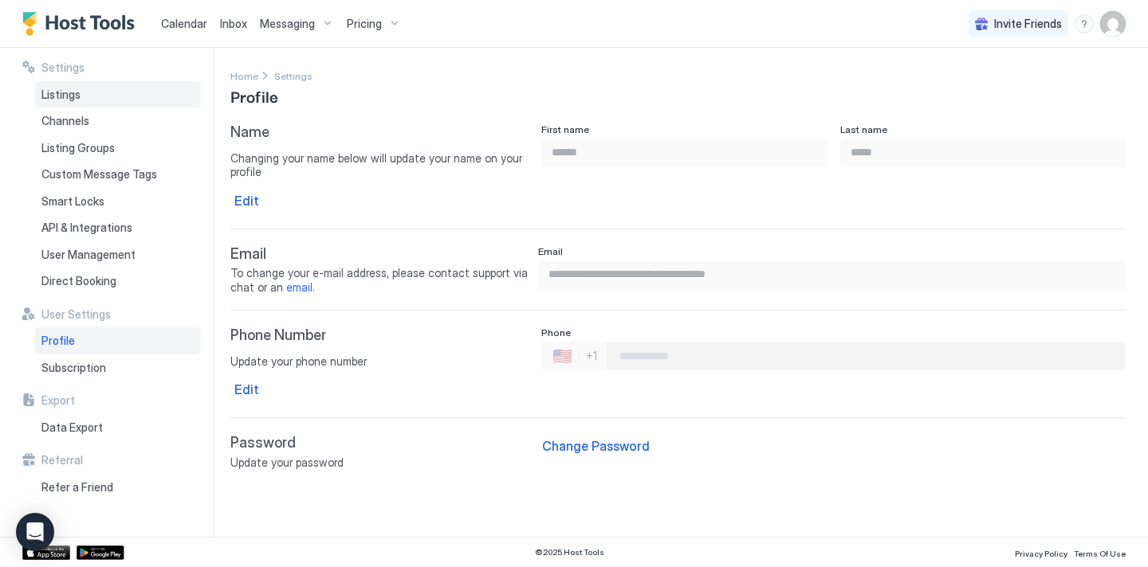
click at [69, 97] on span "Listings" at bounding box center [60, 95] width 39 height 14
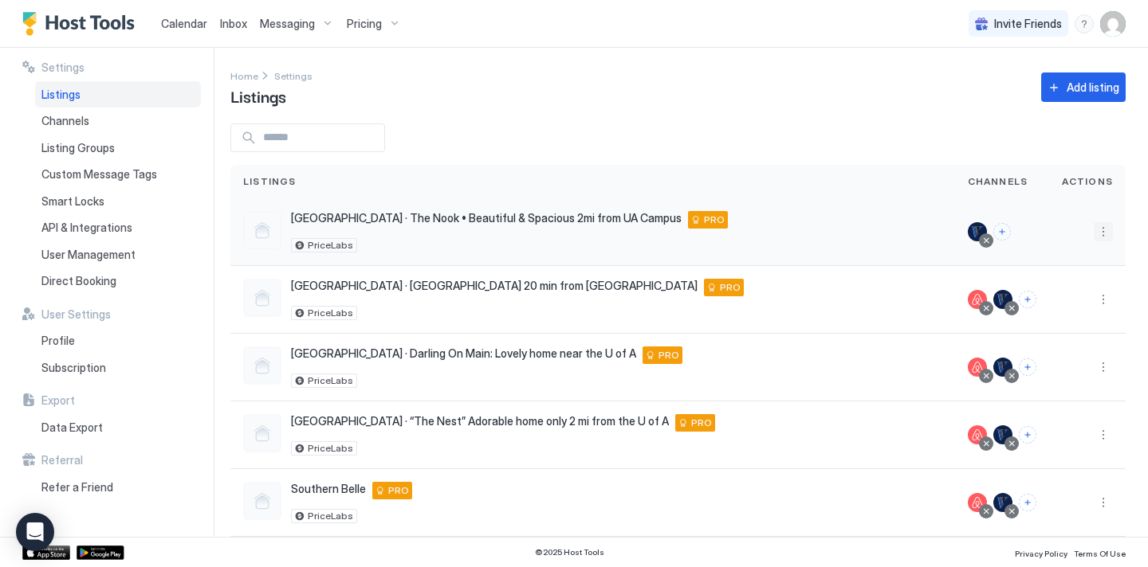
click at [1100, 230] on button "More options" at bounding box center [1102, 231] width 19 height 19
click at [1058, 281] on span "Pricing" at bounding box center [1047, 280] width 32 height 12
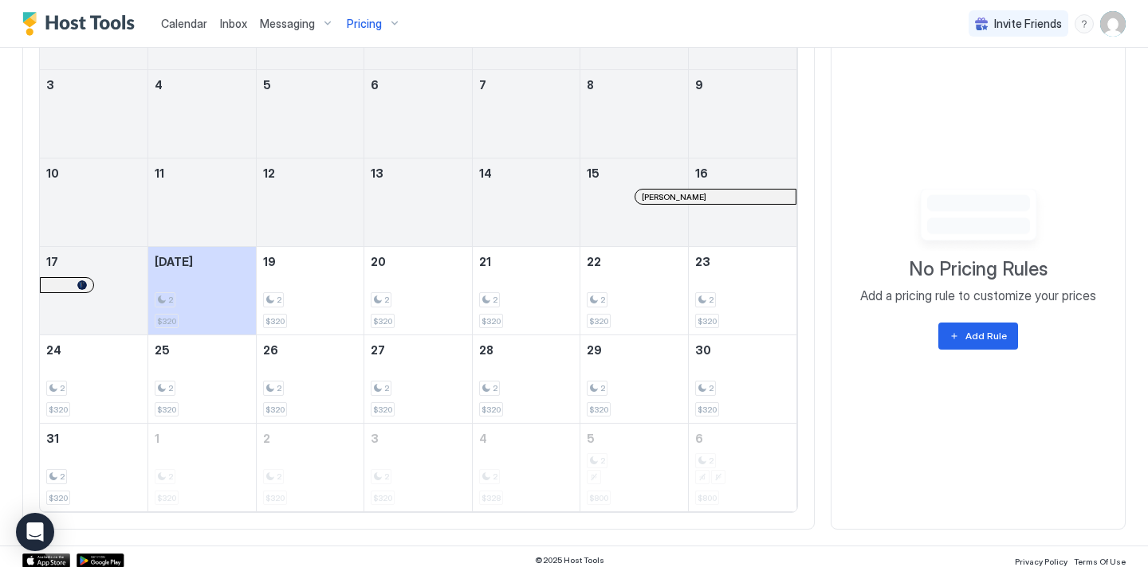
scroll to position [645, 0]
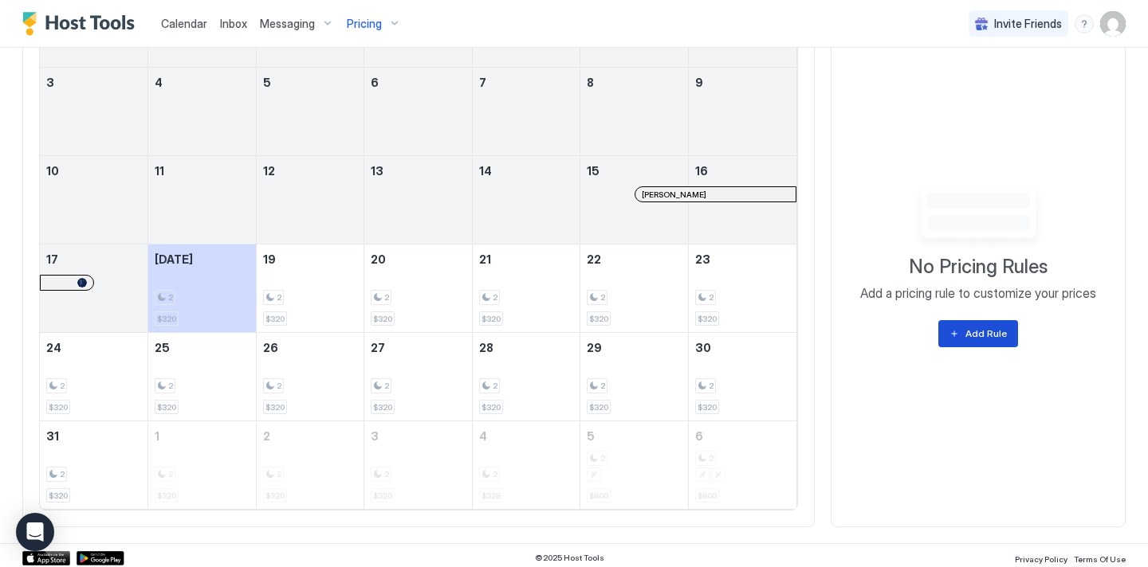
click at [983, 339] on div "Add Rule" at bounding box center [985, 334] width 41 height 14
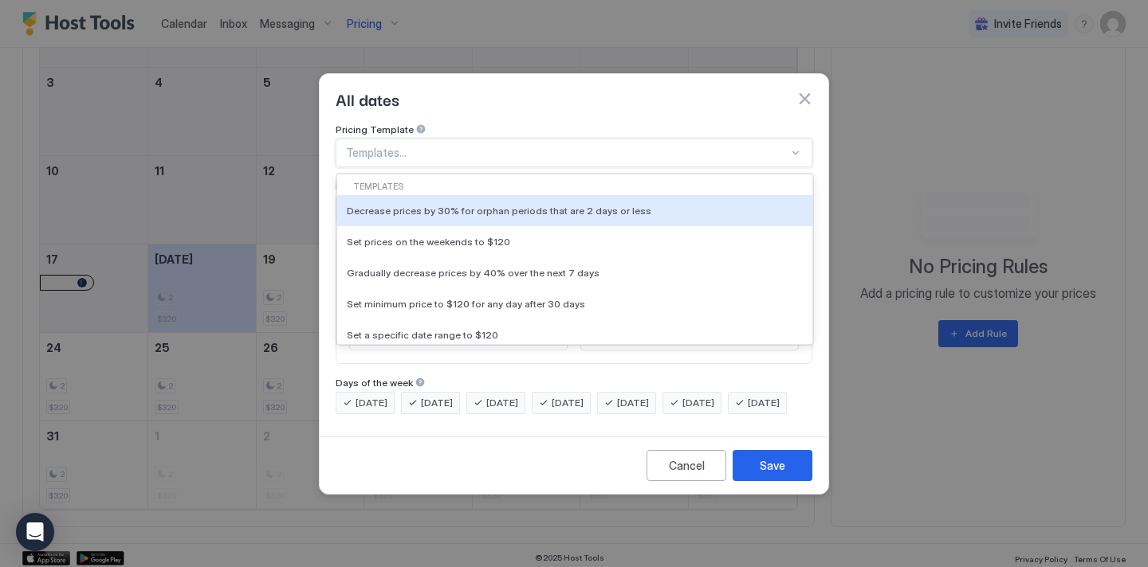
click at [801, 147] on div at bounding box center [795, 153] width 13 height 13
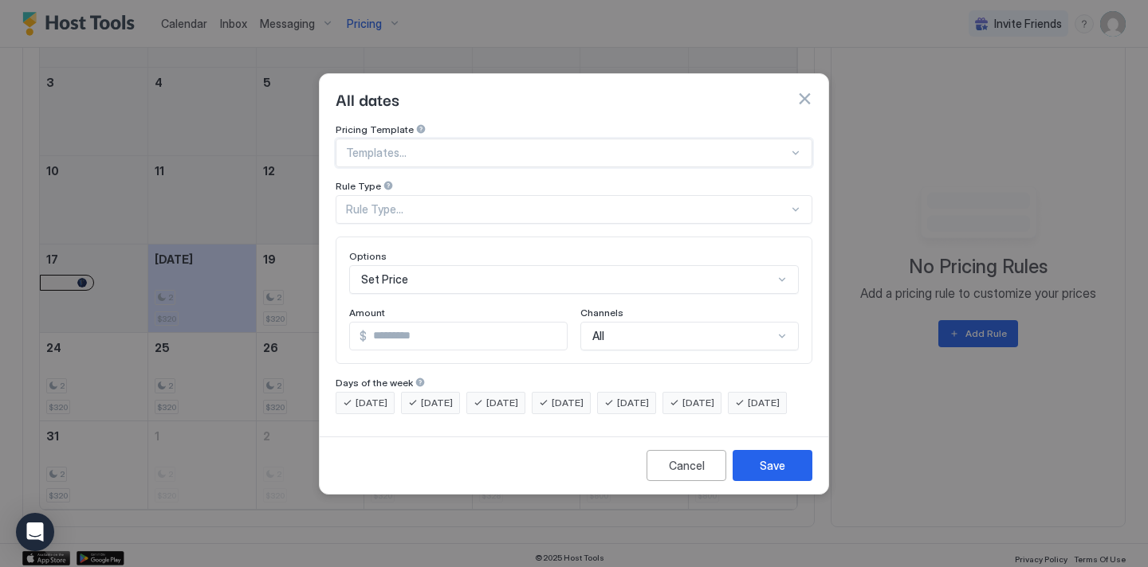
click at [801, 147] on div at bounding box center [795, 153] width 13 height 13
click at [806, 91] on button "button" at bounding box center [804, 99] width 16 height 16
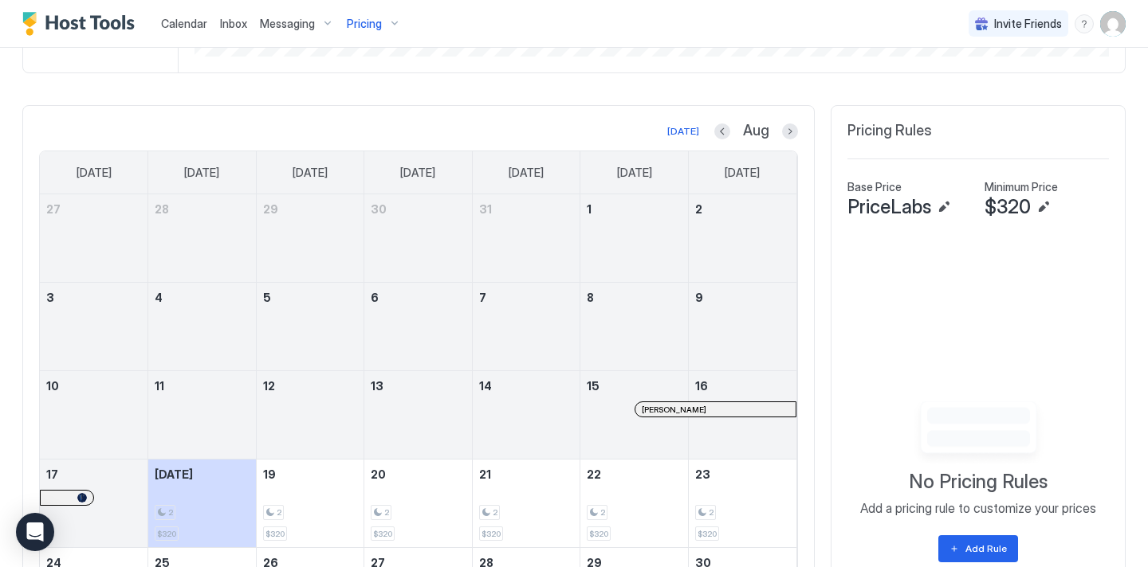
scroll to position [430, 0]
click at [943, 201] on button "Edit" at bounding box center [943, 207] width 19 height 19
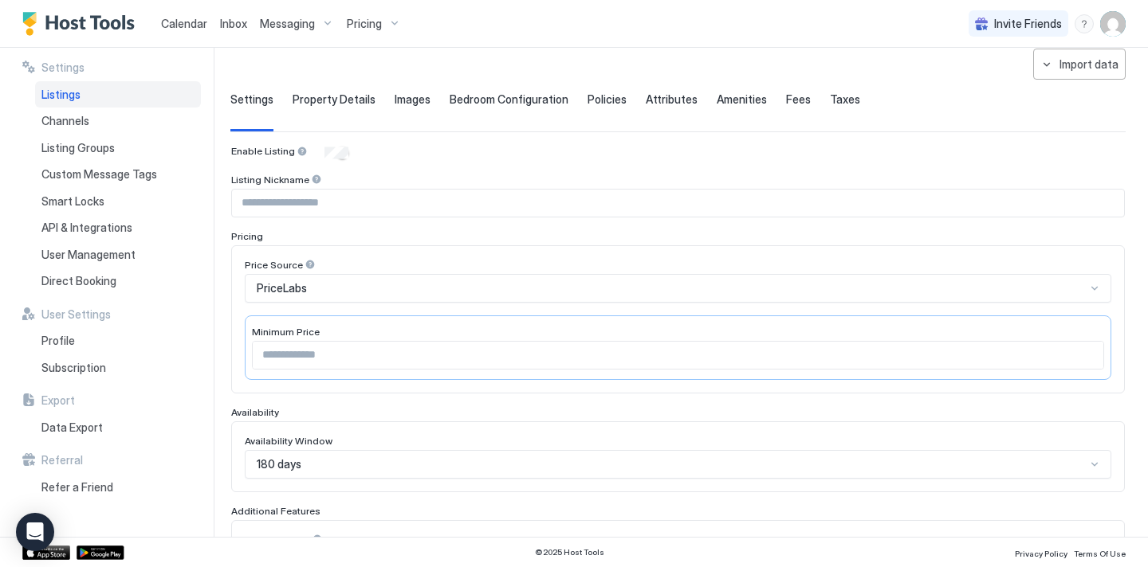
scroll to position [155, 0]
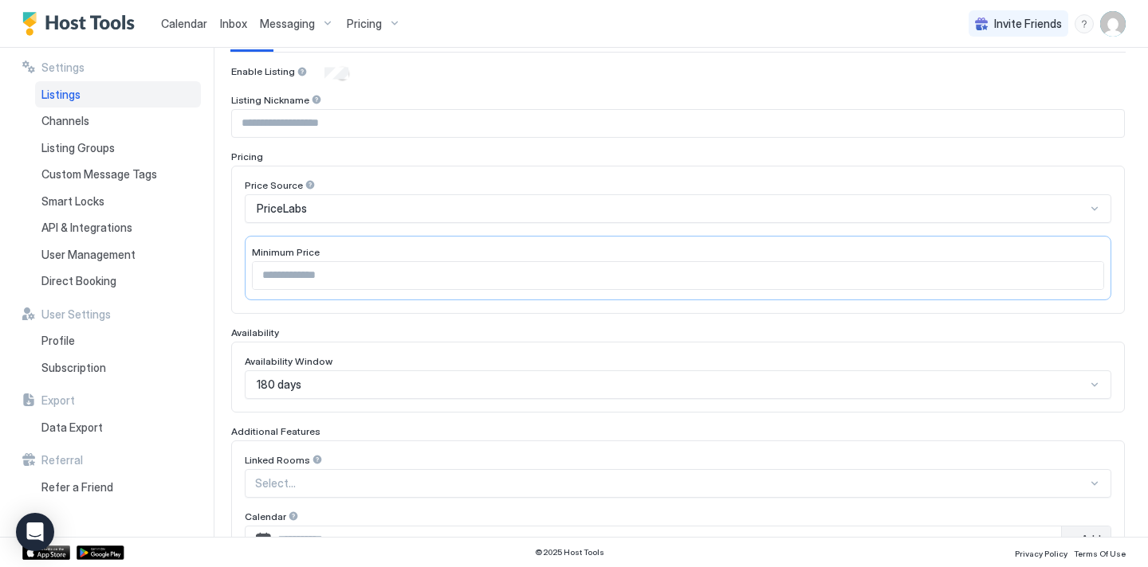
click at [434, 189] on div "Price Source" at bounding box center [678, 186] width 866 height 15
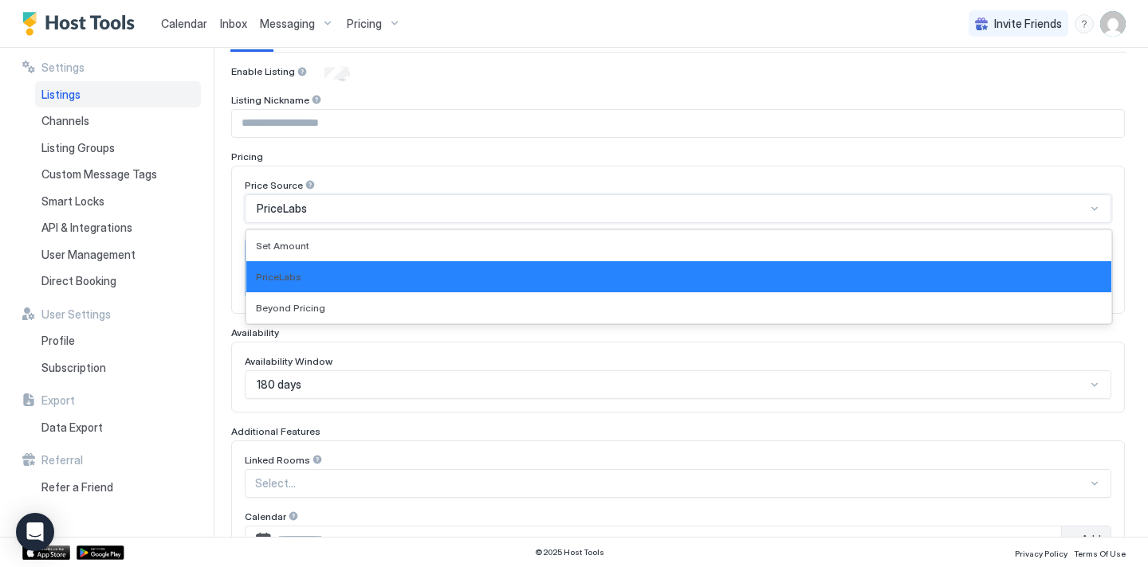
click at [434, 203] on div "PriceLabs" at bounding box center [671, 209] width 829 height 14
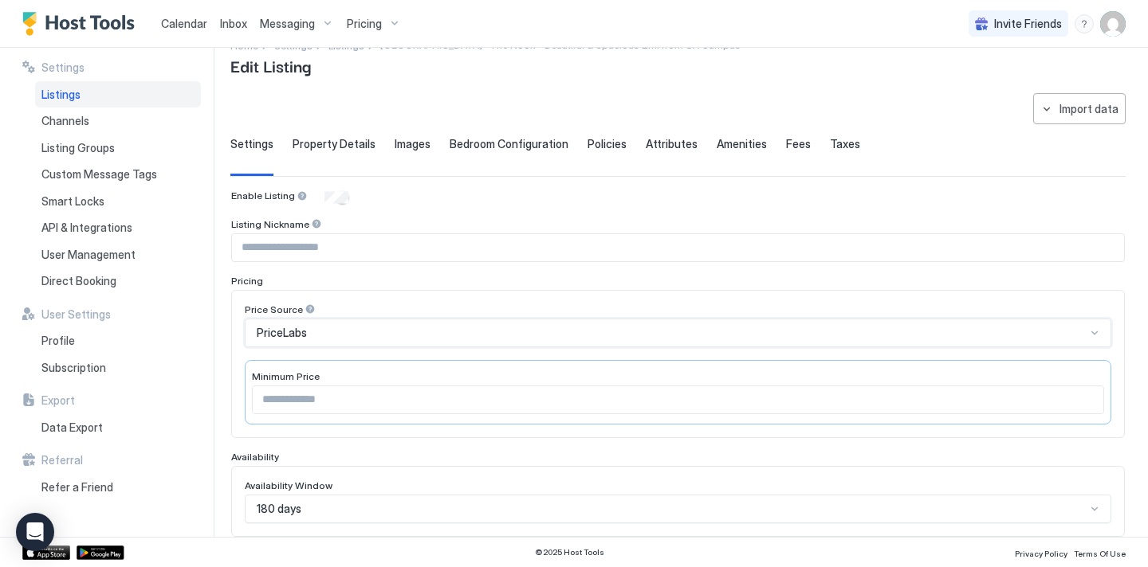
scroll to position [0, 0]
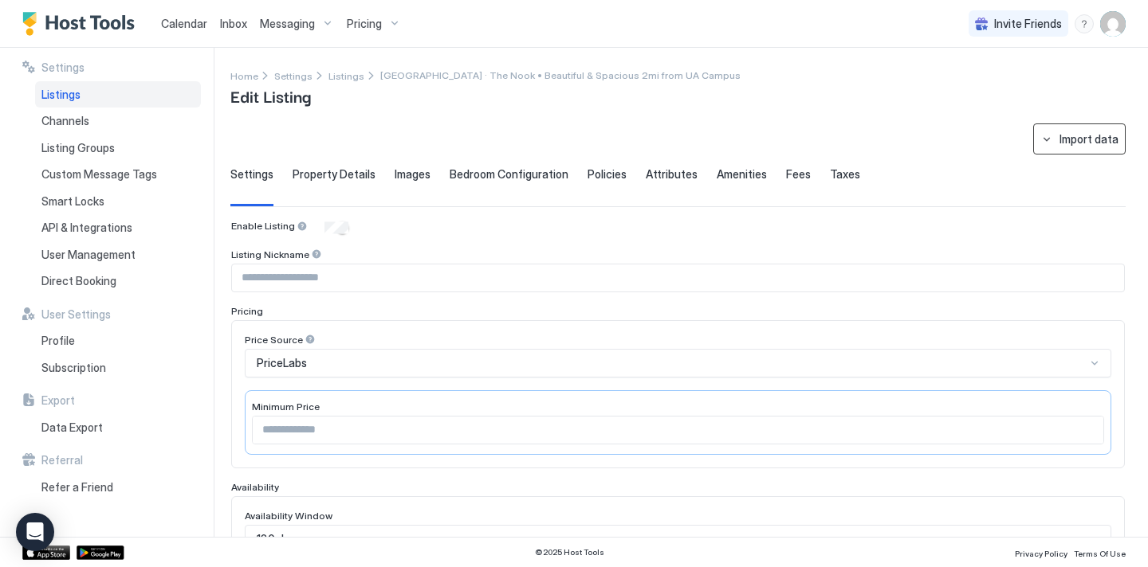
click at [1052, 137] on button "Import data" at bounding box center [1079, 139] width 92 height 31
click at [943, 139] on div at bounding box center [574, 283] width 1148 height 567
click at [354, 174] on span "Property Details" at bounding box center [333, 174] width 83 height 14
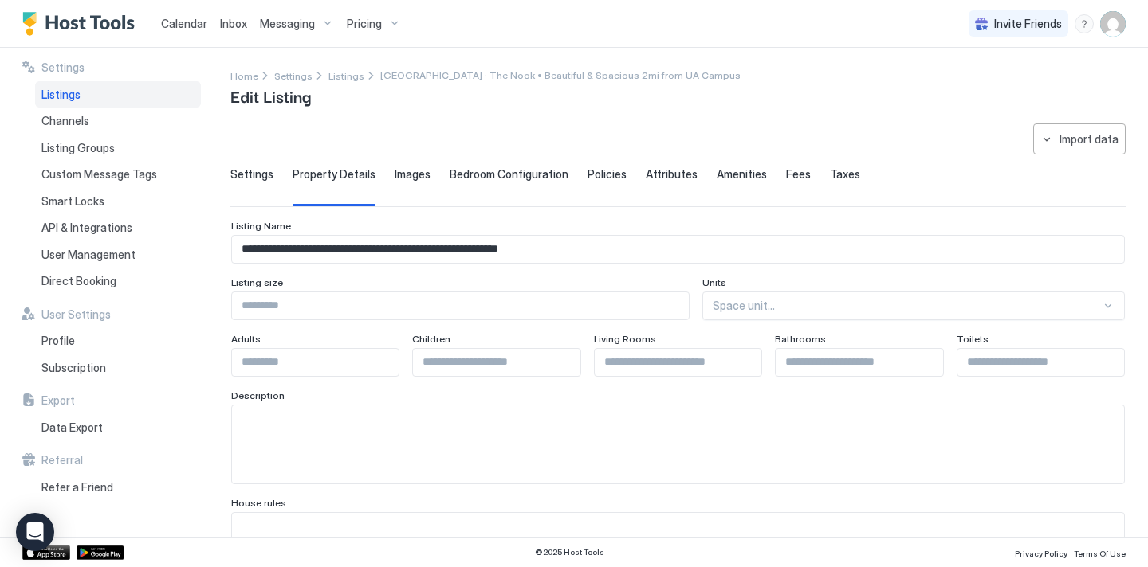
click at [77, 100] on span "Listings" at bounding box center [60, 95] width 39 height 14
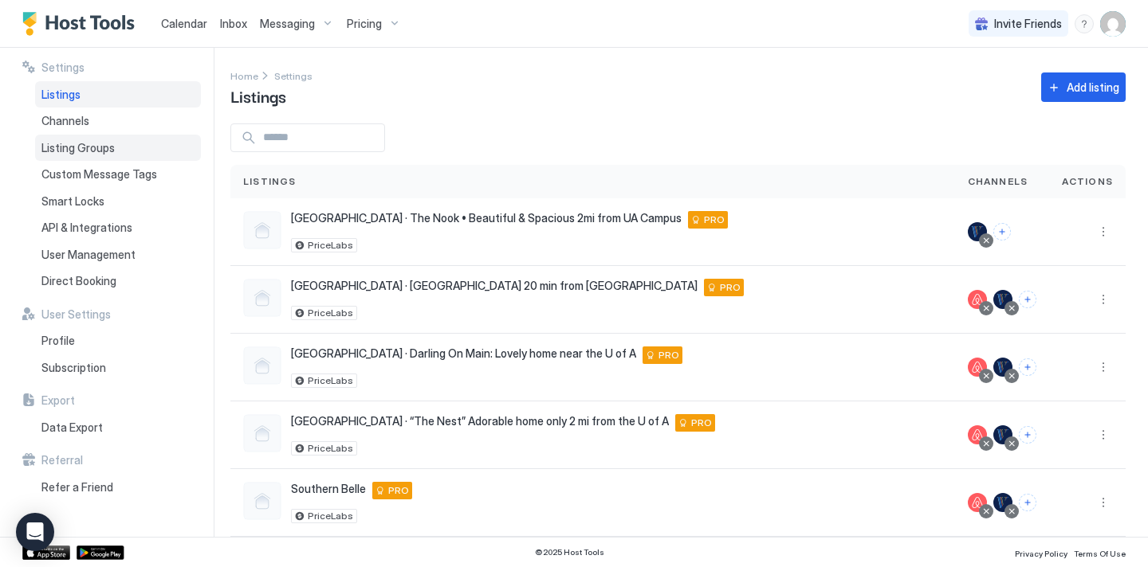
click at [151, 136] on div "Listing Groups" at bounding box center [118, 148] width 166 height 27
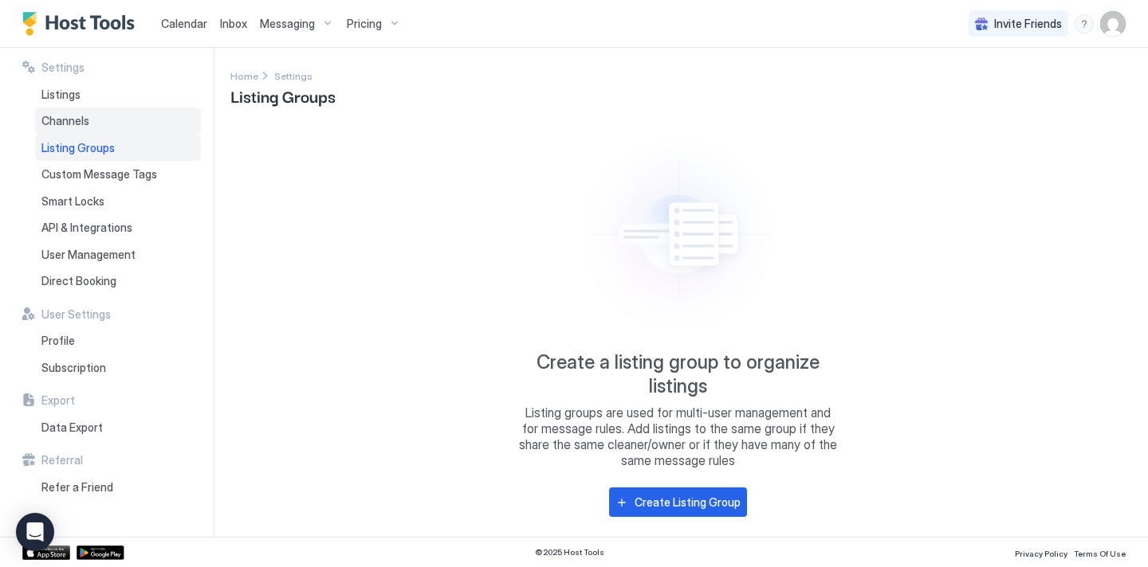
click at [120, 117] on div "Channels" at bounding box center [118, 121] width 166 height 27
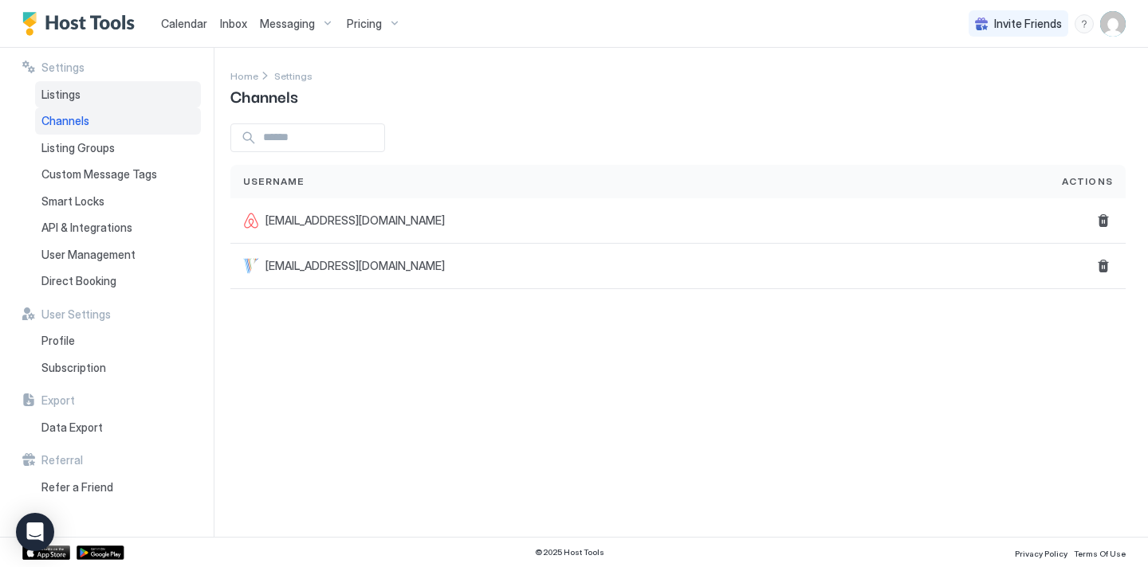
click at [88, 97] on div "Listings" at bounding box center [118, 94] width 166 height 27
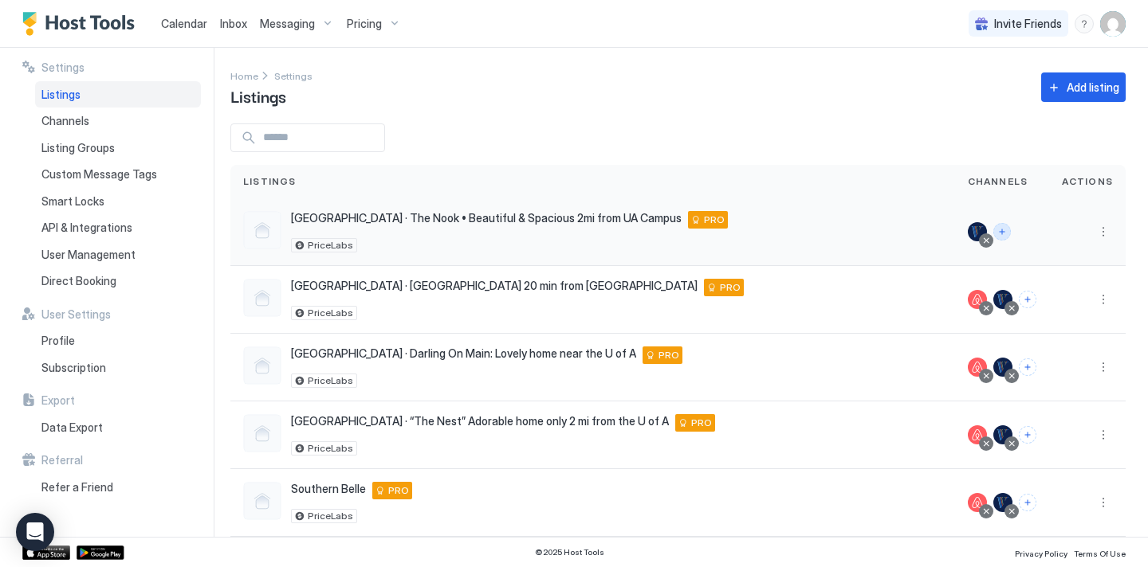
click at [1003, 235] on button "Connect channels" at bounding box center [1002, 232] width 18 height 18
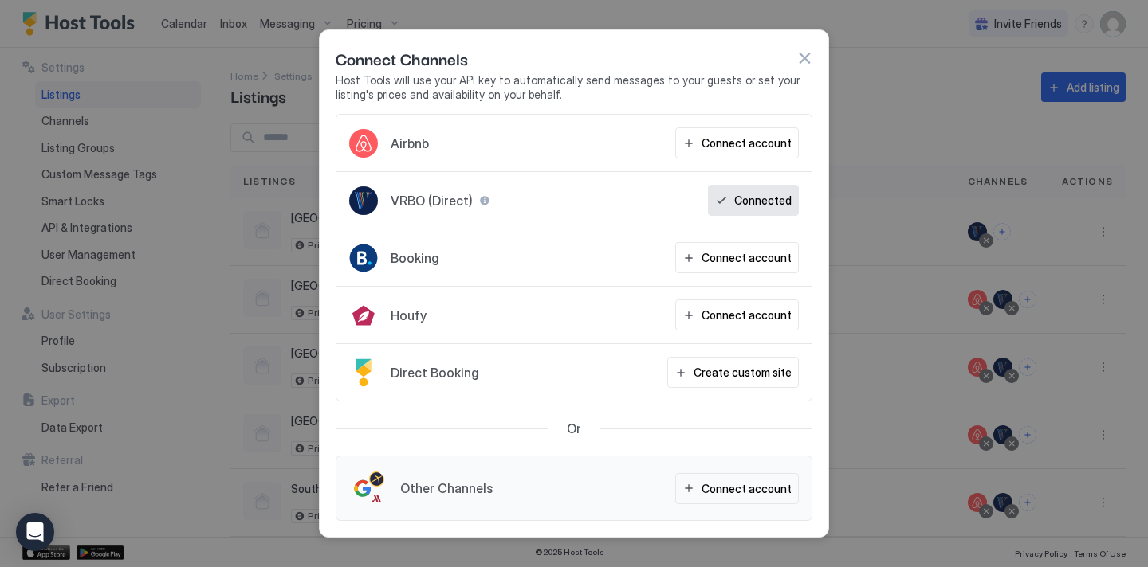
click at [754, 147] on div "Connect account" at bounding box center [746, 143] width 90 height 17
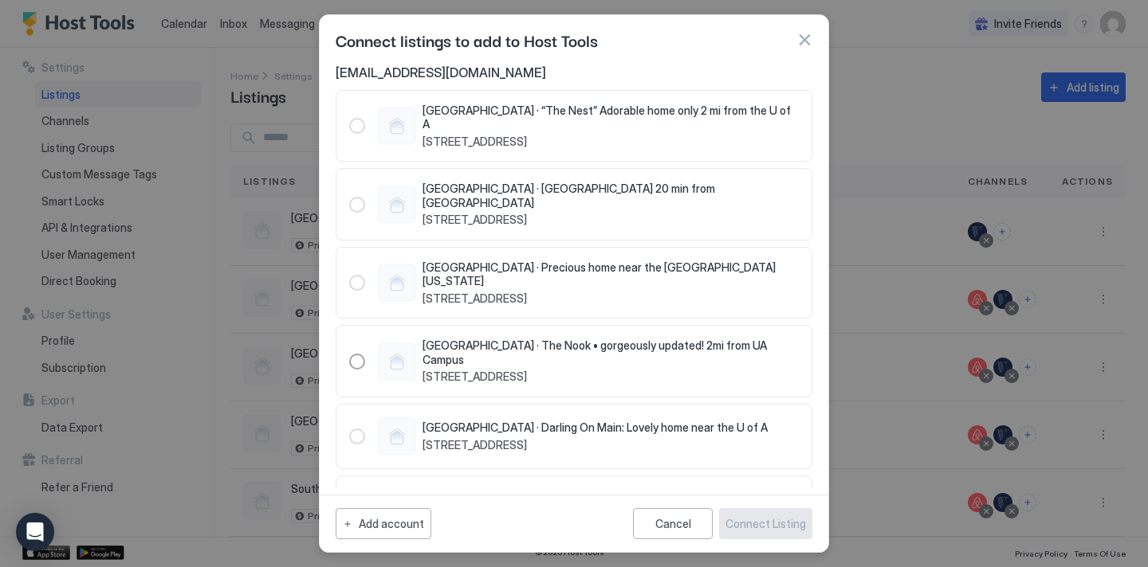
scroll to position [41, 0]
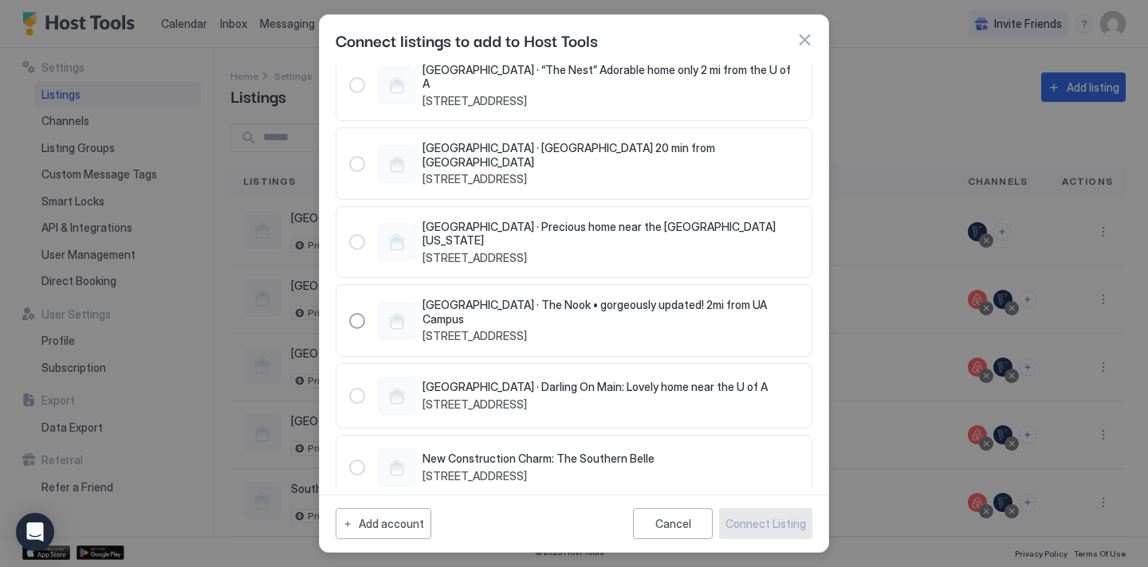
click at [375, 529] on div "Add account" at bounding box center [391, 524] width 65 height 17
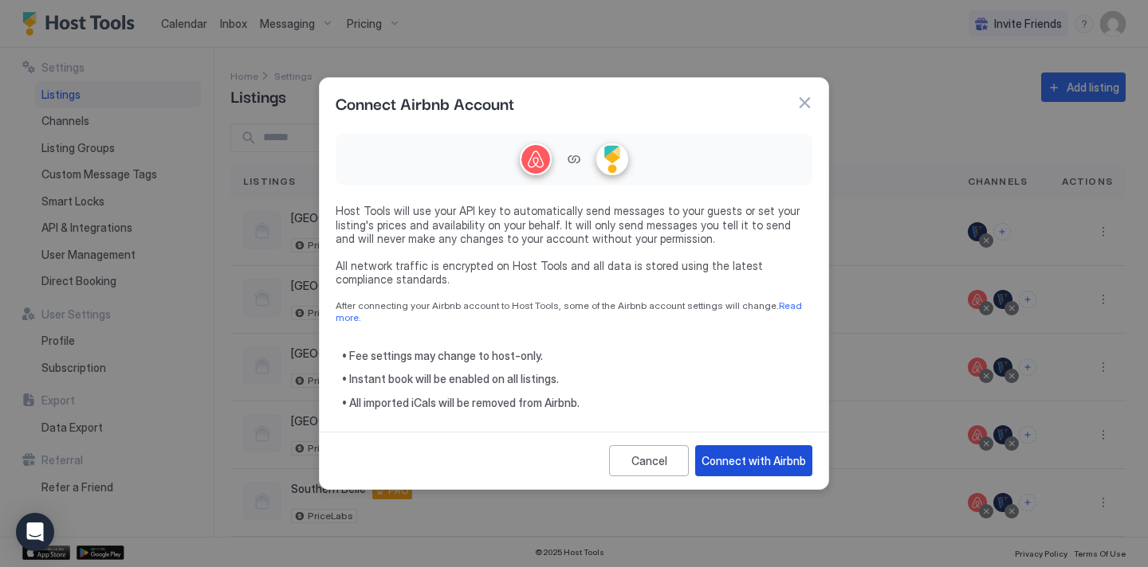
click at [736, 453] on div "Connect with Airbnb" at bounding box center [753, 461] width 104 height 17
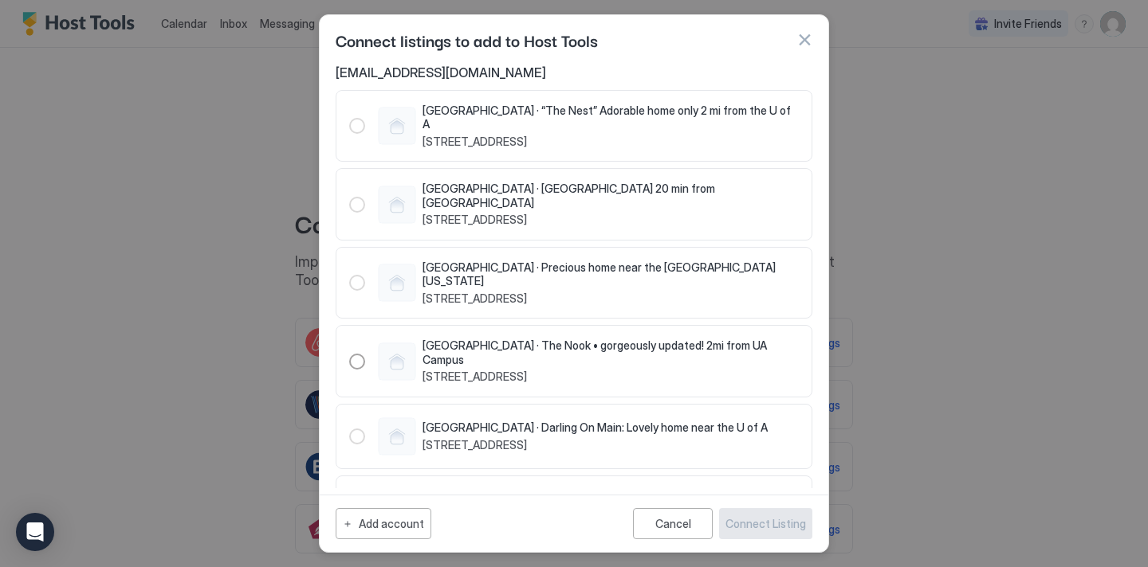
scroll to position [41, 0]
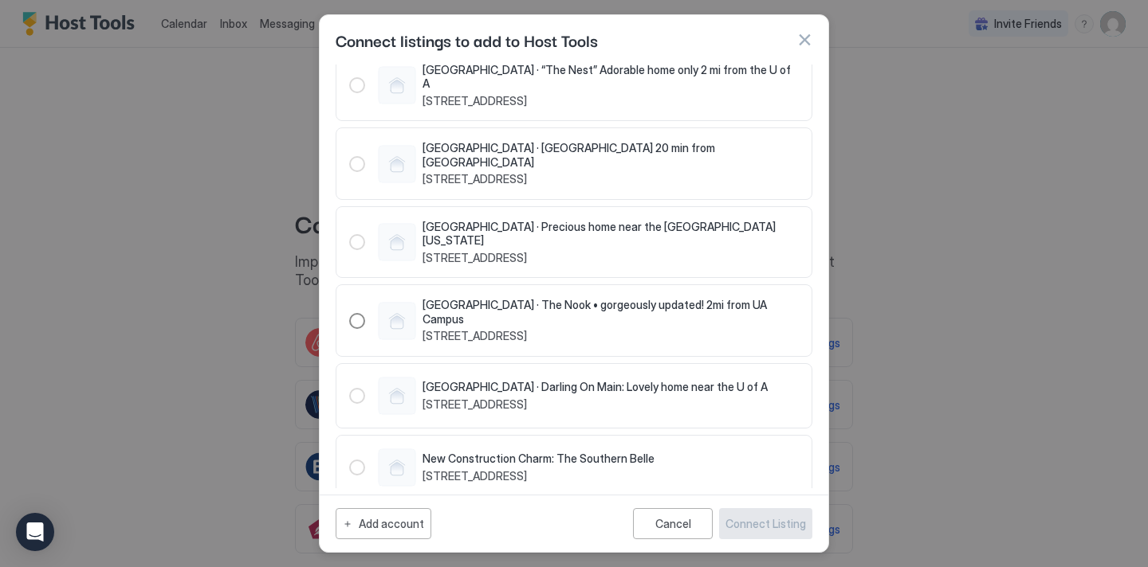
click at [357, 313] on div "563844507021271145" at bounding box center [357, 321] width 16 height 16
click at [781, 518] on div "Connect Listing" at bounding box center [765, 524] width 80 height 17
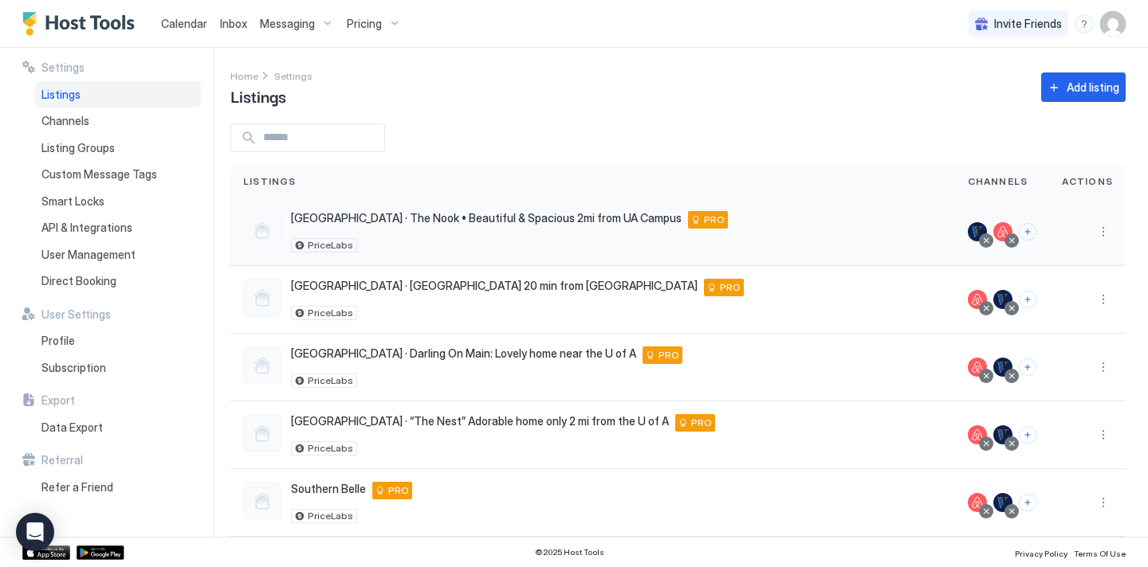
click at [1113, 238] on div at bounding box center [1087, 232] width 77 height 68
click at [1100, 233] on button "More options" at bounding box center [1102, 231] width 19 height 19
click at [1079, 320] on div "Connect Channel" at bounding box center [1061, 332] width 109 height 26
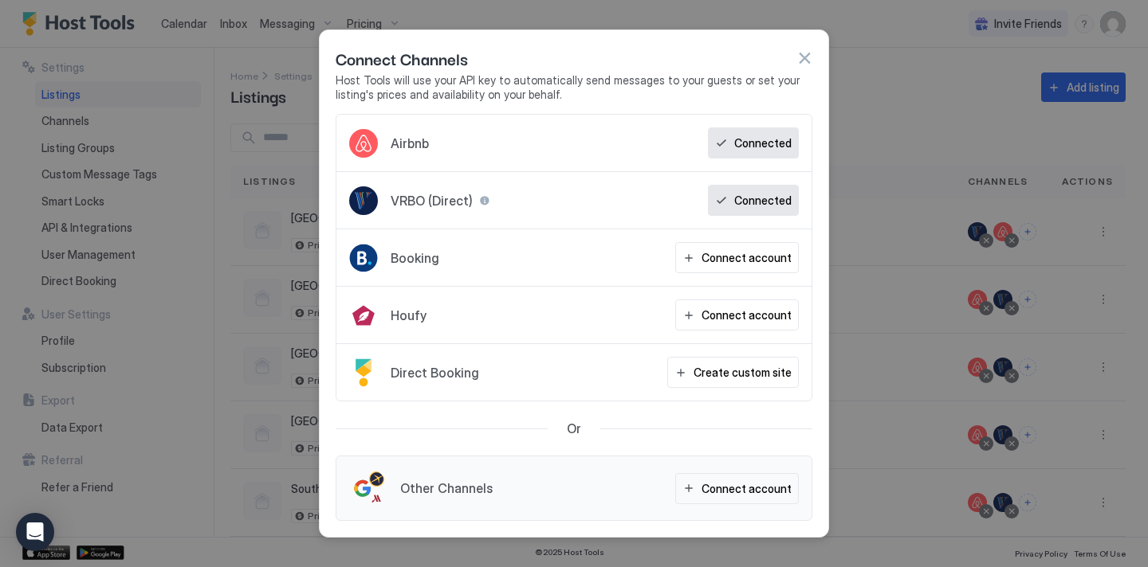
click at [799, 61] on button "button" at bounding box center [804, 58] width 16 height 16
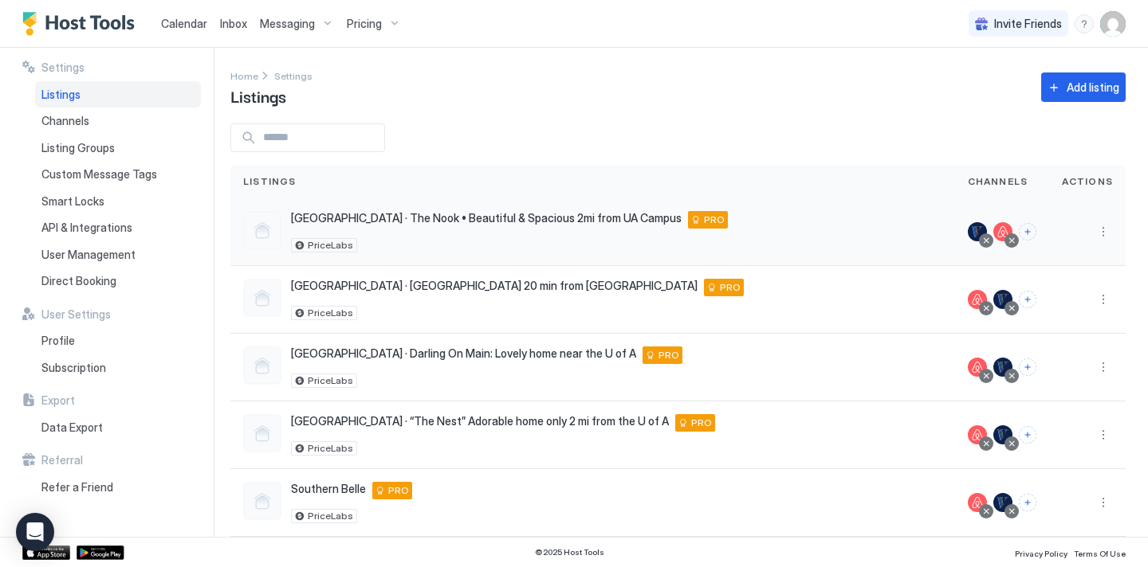
click at [1015, 243] on div at bounding box center [1011, 241] width 8 height 8
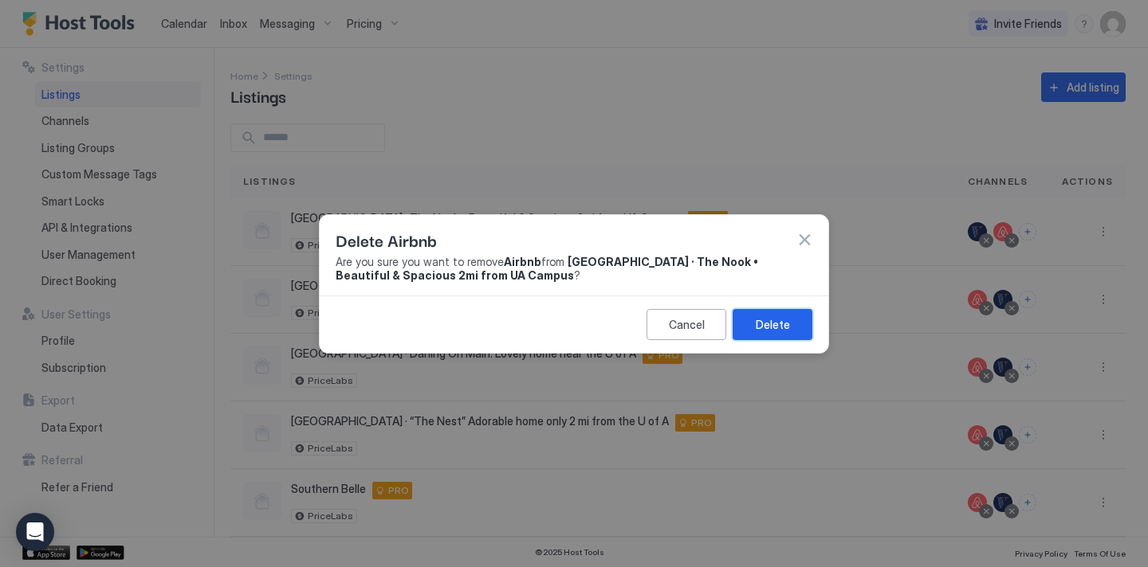
click at [754, 323] on button "Delete" at bounding box center [772, 324] width 80 height 31
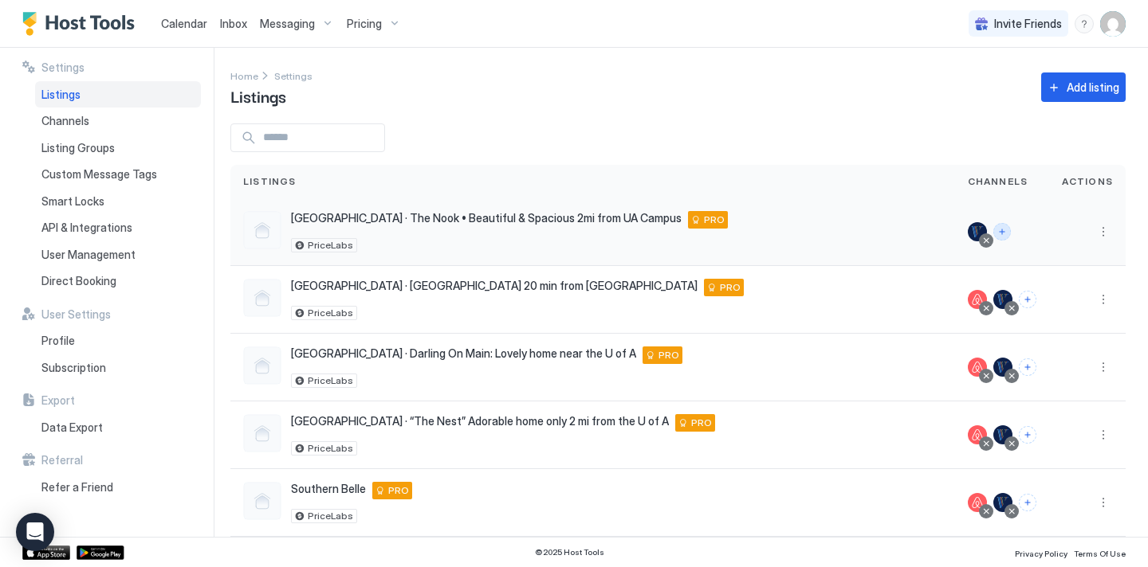
click at [1008, 232] on button "Connect channels" at bounding box center [1002, 232] width 18 height 18
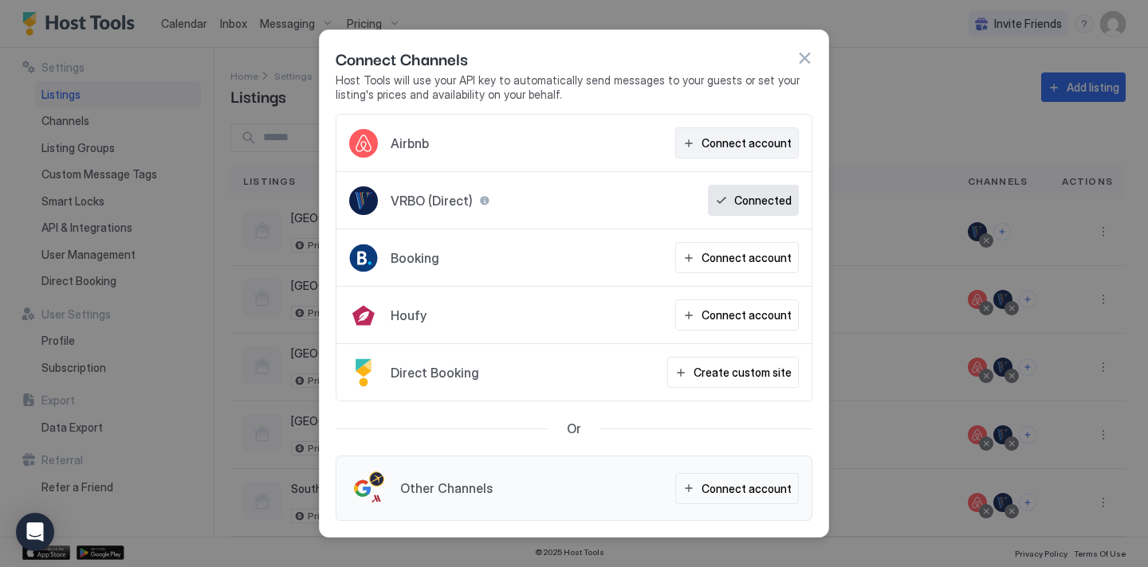
click at [758, 158] on button "Connect account" at bounding box center [737, 143] width 124 height 31
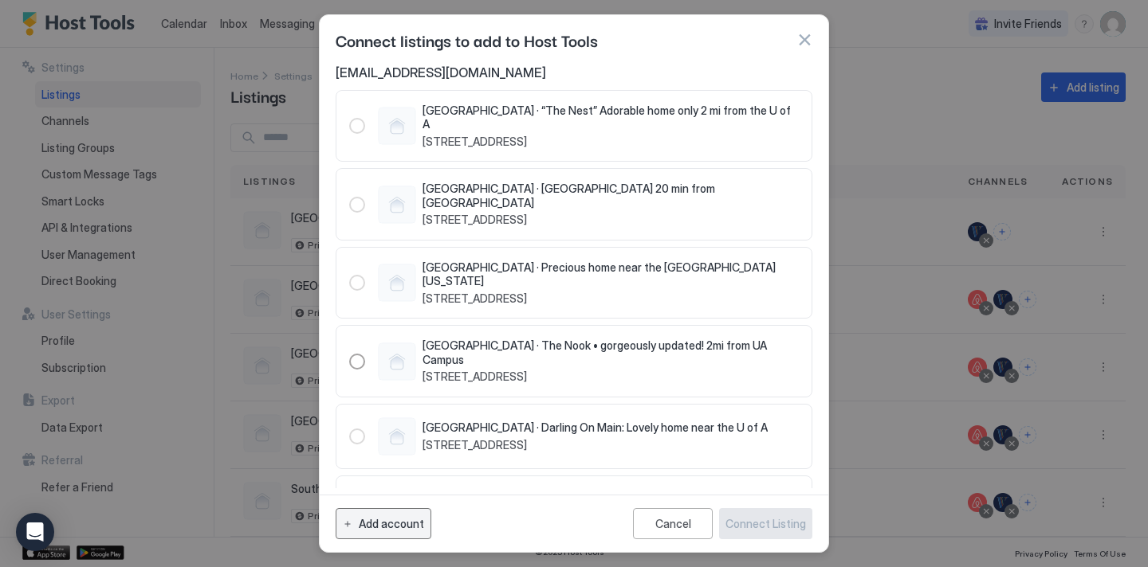
click at [403, 521] on div "Add account" at bounding box center [391, 524] width 65 height 17
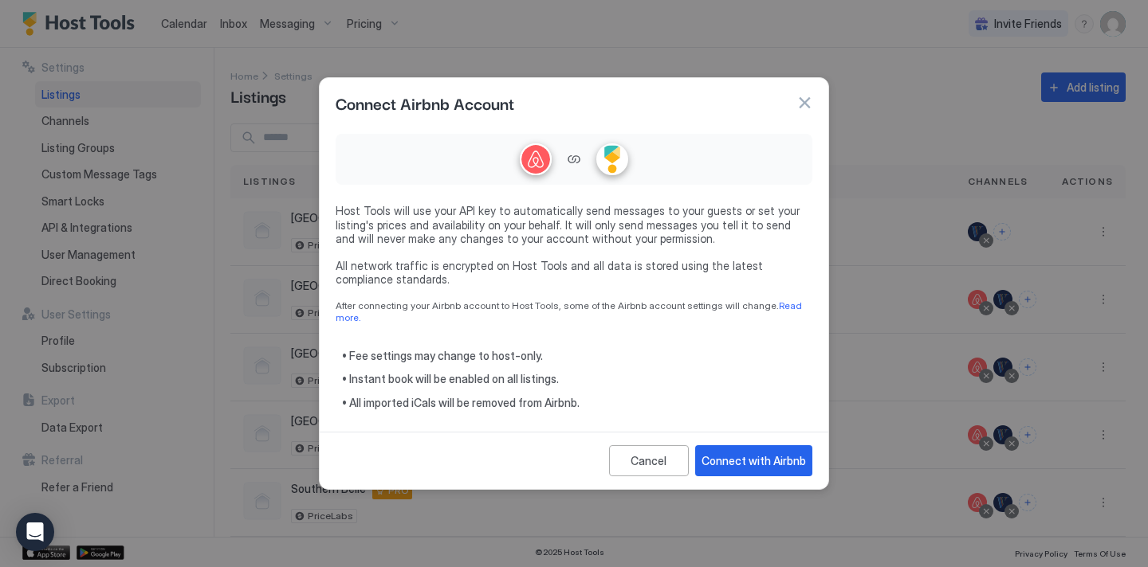
click at [718, 455] on div "Connect with Airbnb" at bounding box center [753, 461] width 104 height 17
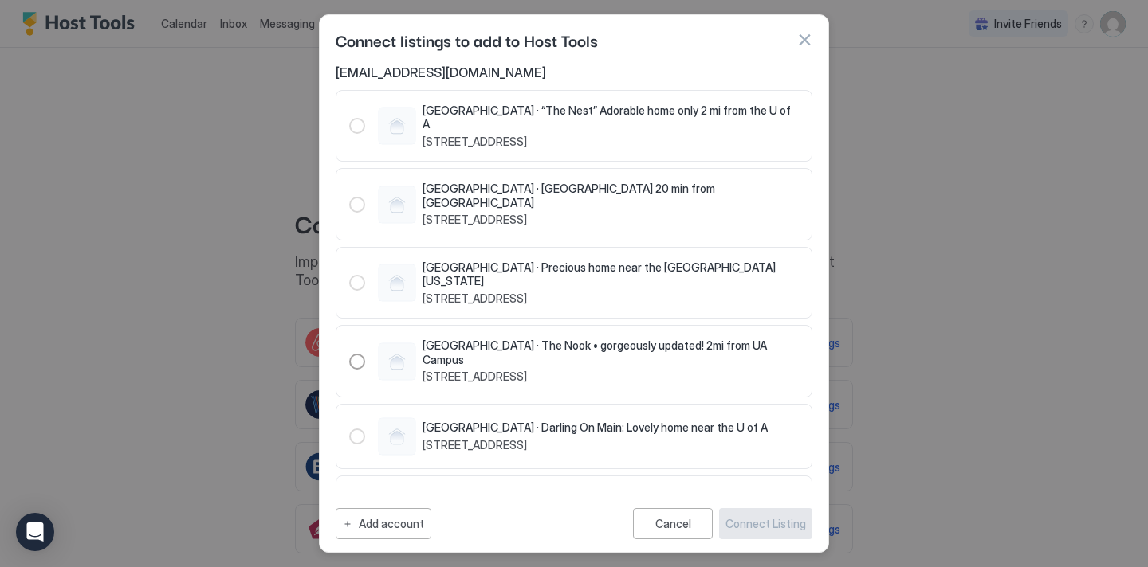
scroll to position [41, 0]
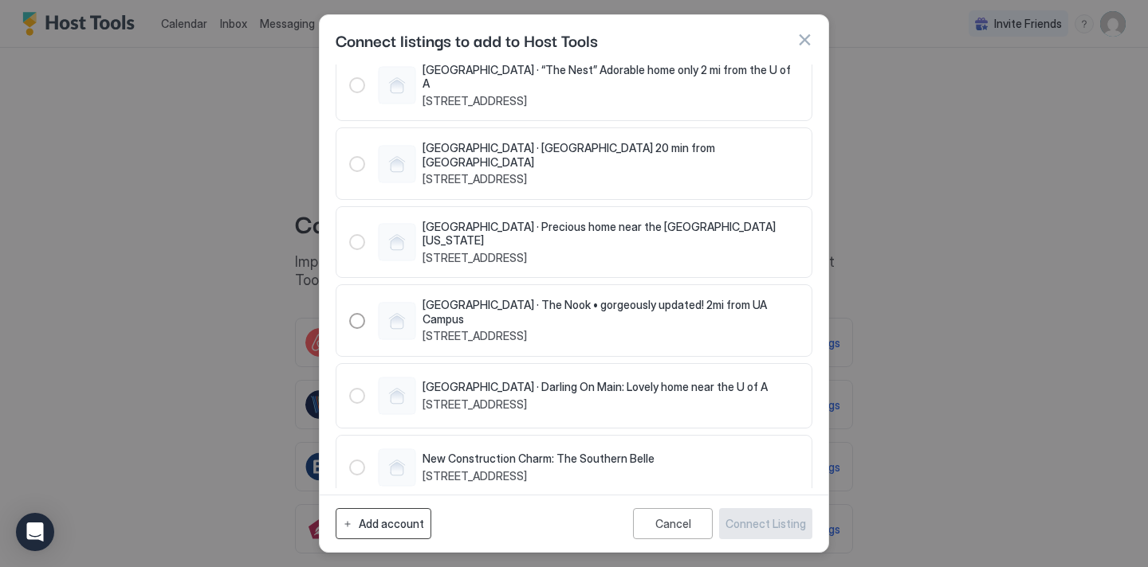
click at [410, 511] on button "Add account" at bounding box center [384, 523] width 96 height 31
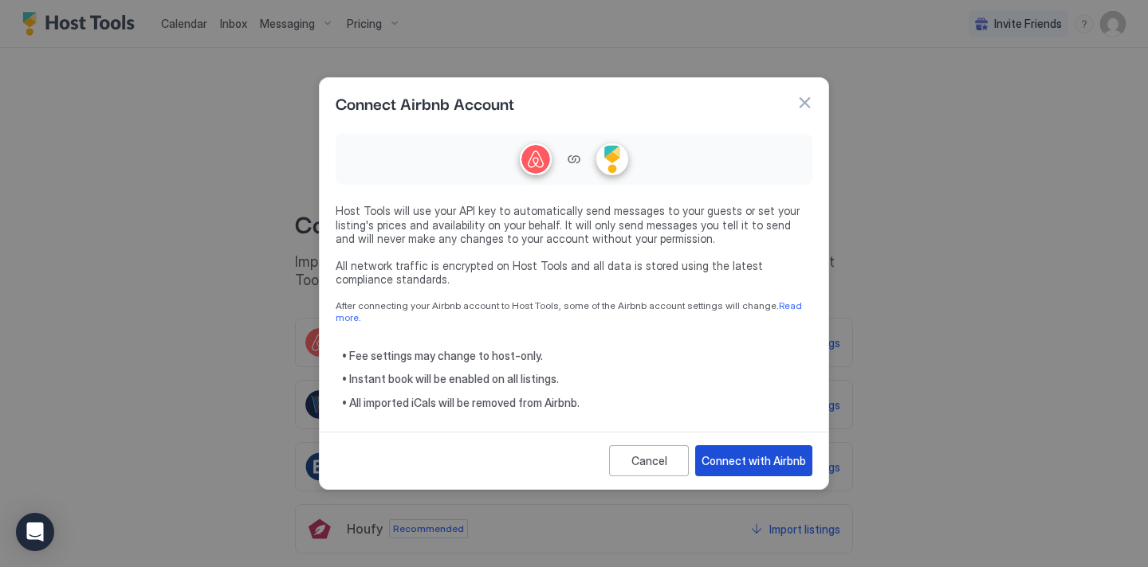
click at [770, 454] on div "Connect with Airbnb" at bounding box center [753, 461] width 104 height 17
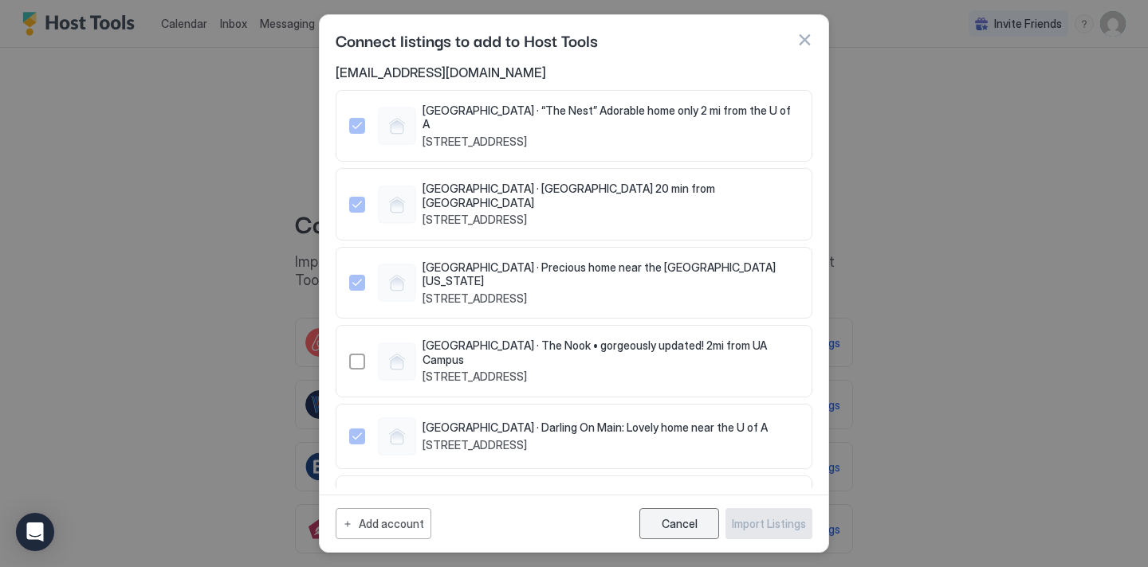
click at [672, 528] on div "Cancel" at bounding box center [679, 524] width 36 height 14
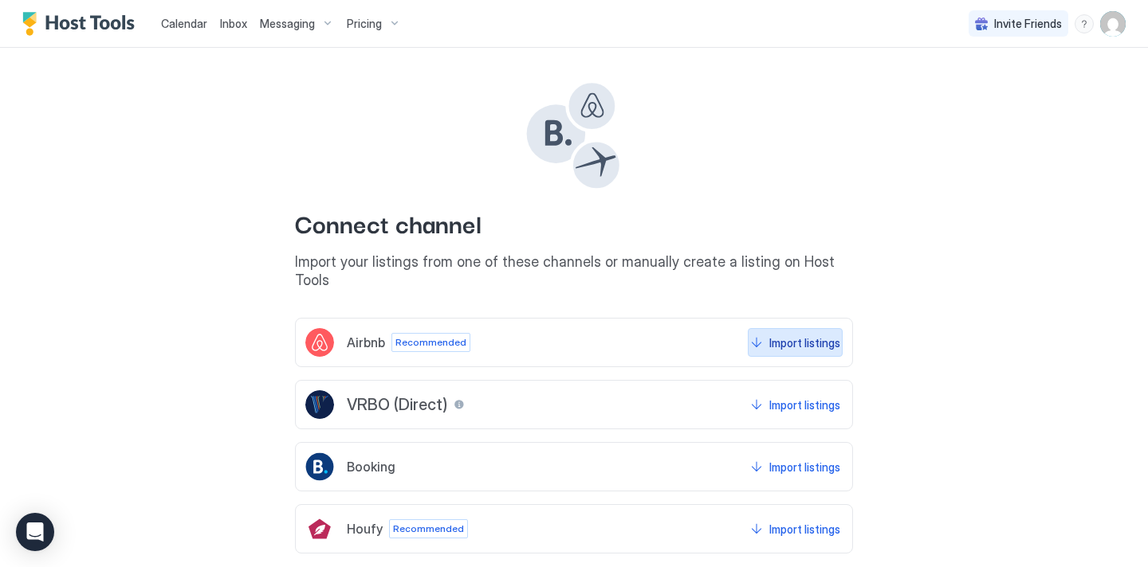
click at [800, 335] on button "Import listings" at bounding box center [795, 342] width 95 height 29
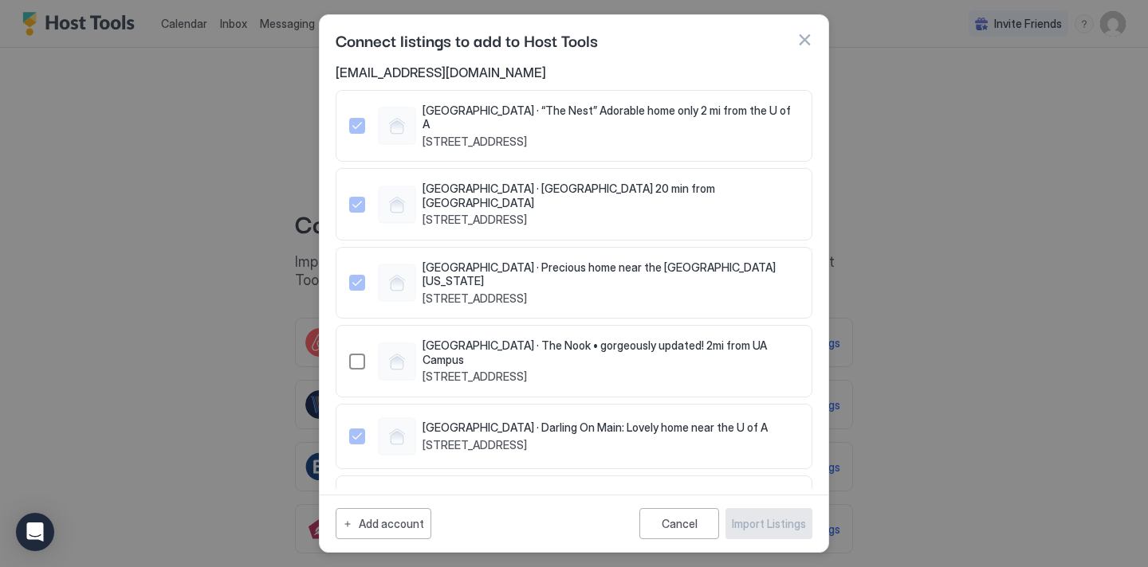
scroll to position [41, 0]
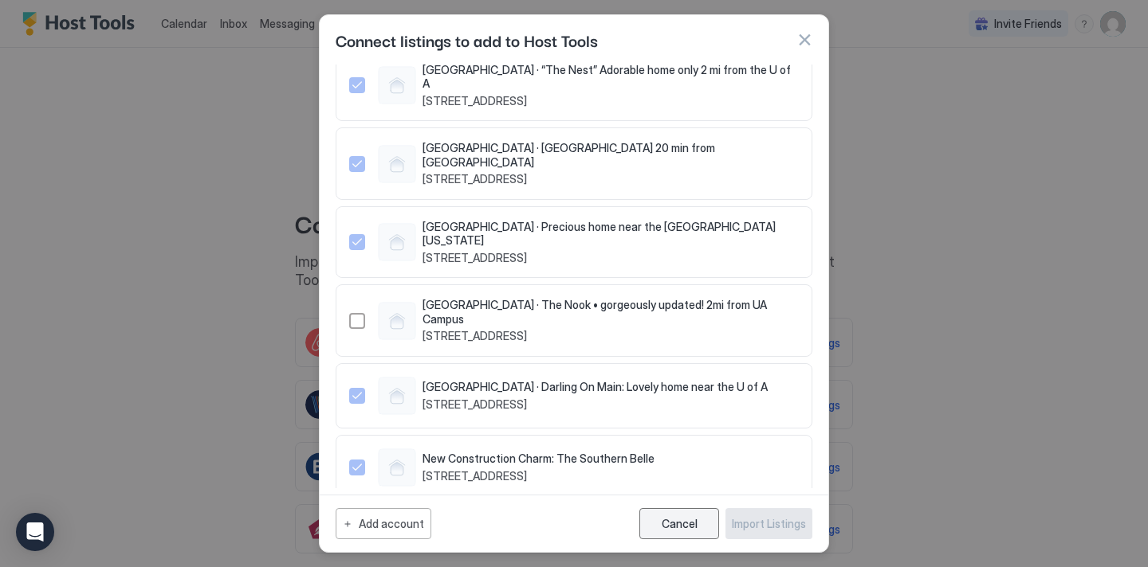
click at [659, 522] on button "Cancel" at bounding box center [679, 523] width 80 height 31
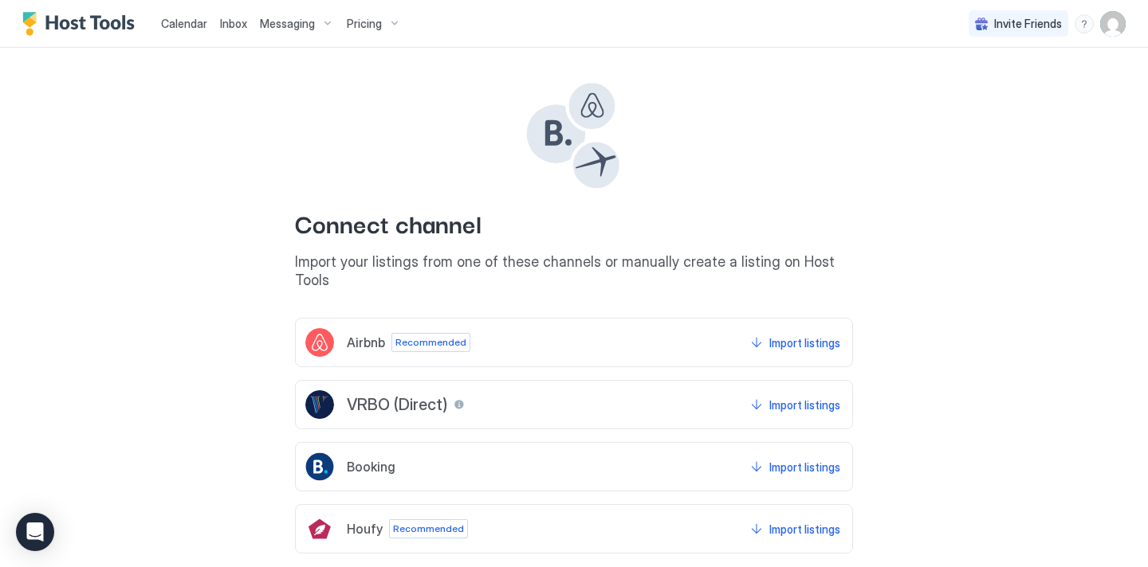
scroll to position [63, 0]
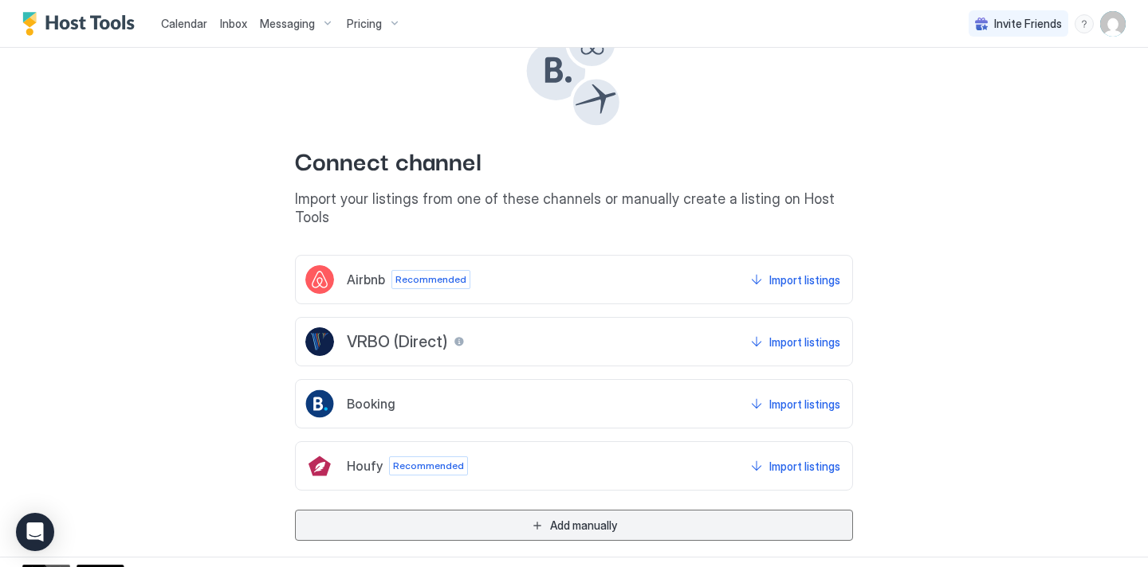
click at [618, 510] on button "Add manually" at bounding box center [574, 525] width 558 height 31
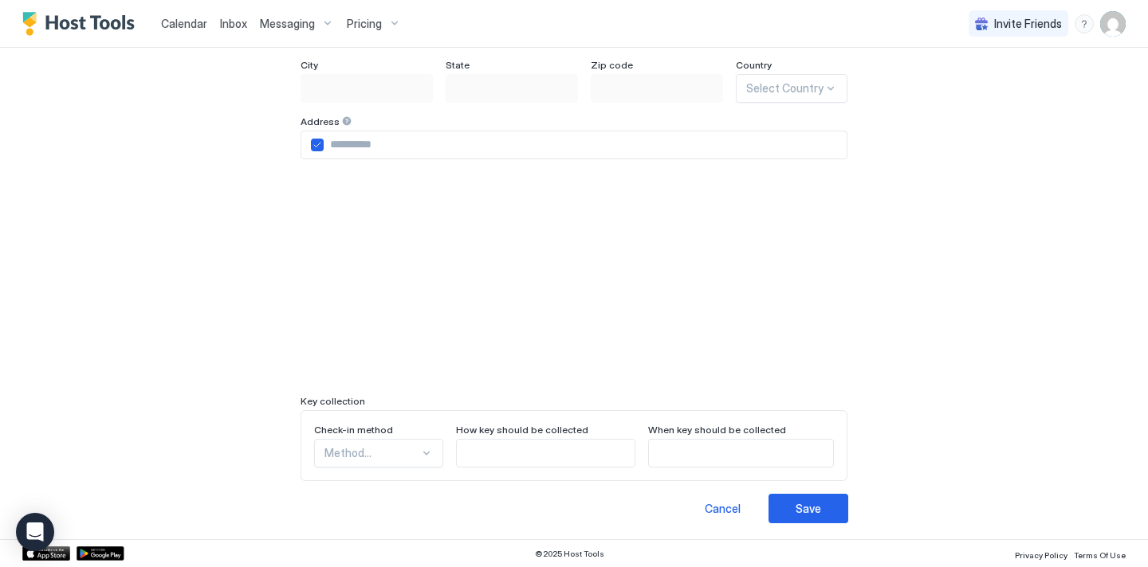
scroll to position [0, 0]
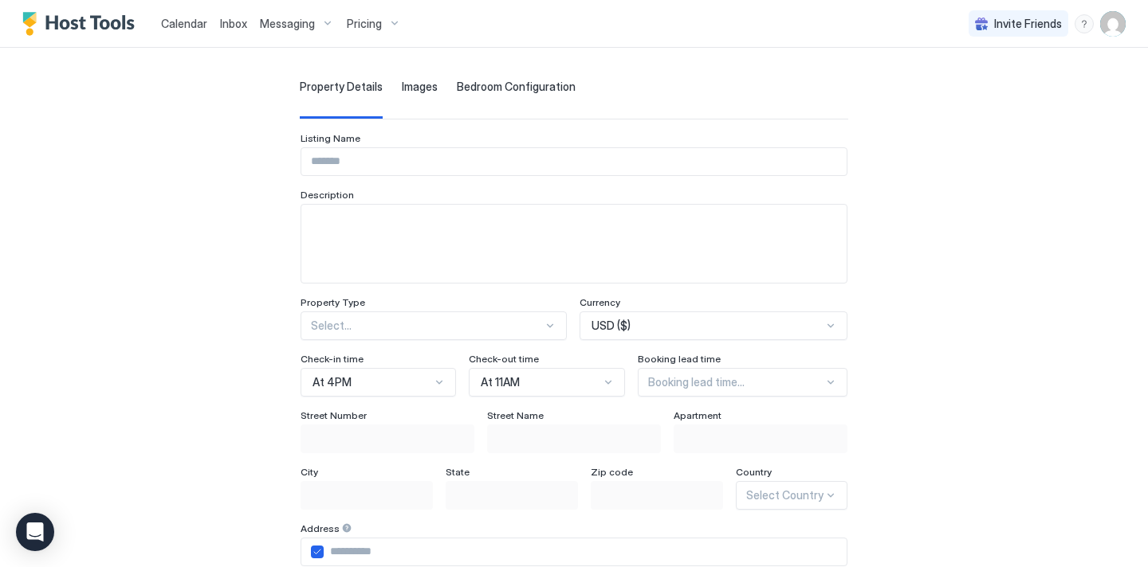
click at [356, 31] on div "Pricing" at bounding box center [373, 23] width 67 height 27
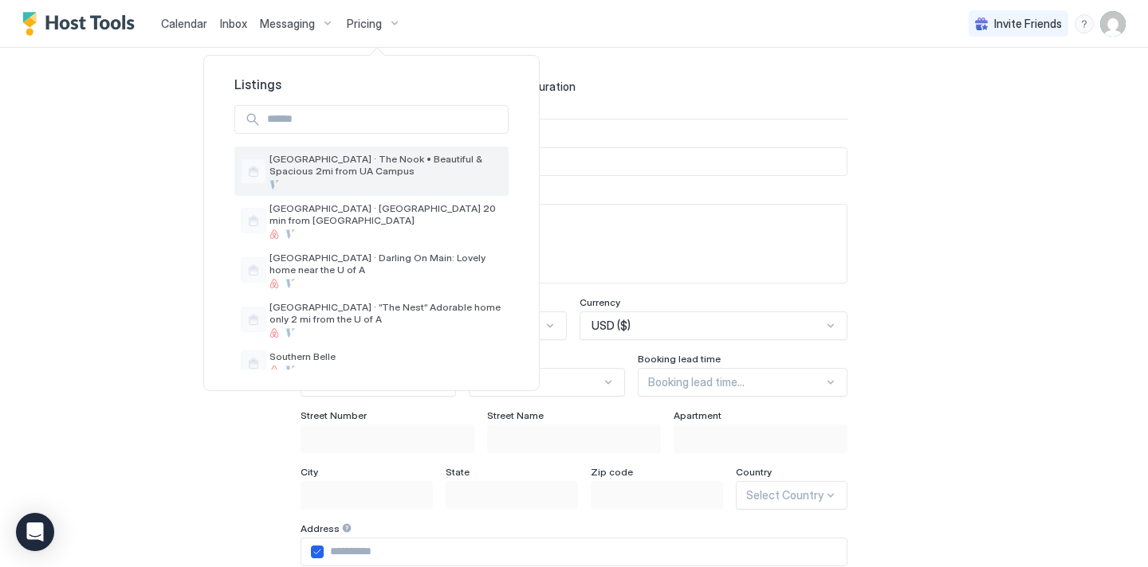
click at [371, 171] on span "[GEOGRAPHIC_DATA] · The Nook • Beautiful & Spacious 2mi from UA Campus" at bounding box center [385, 165] width 233 height 24
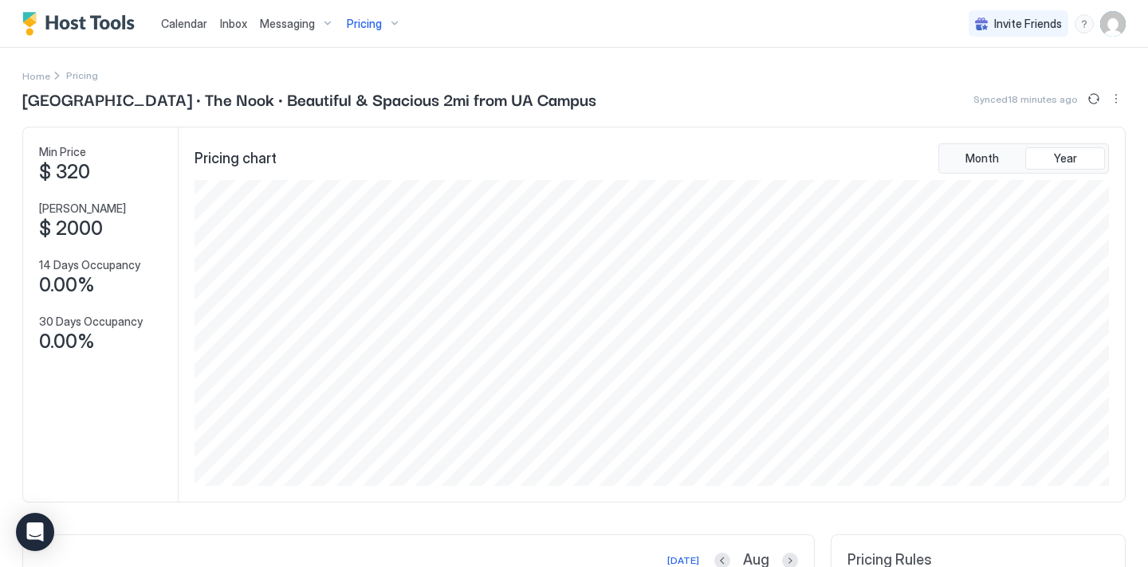
click at [197, 22] on span "Calendar" at bounding box center [184, 24] width 46 height 14
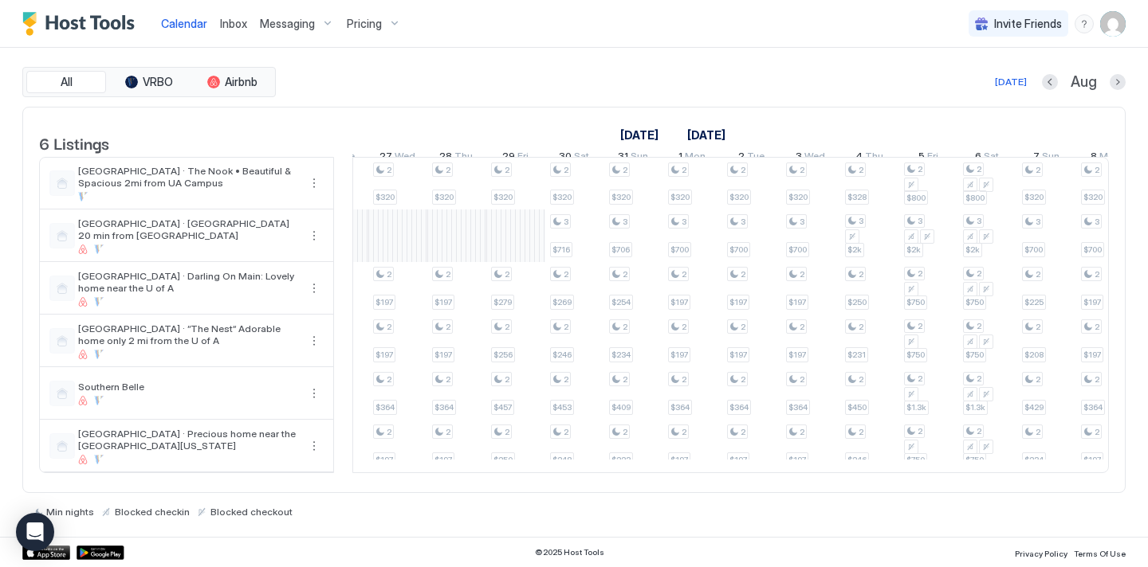
scroll to position [0, 1415]
